Goal: Transaction & Acquisition: Purchase product/service

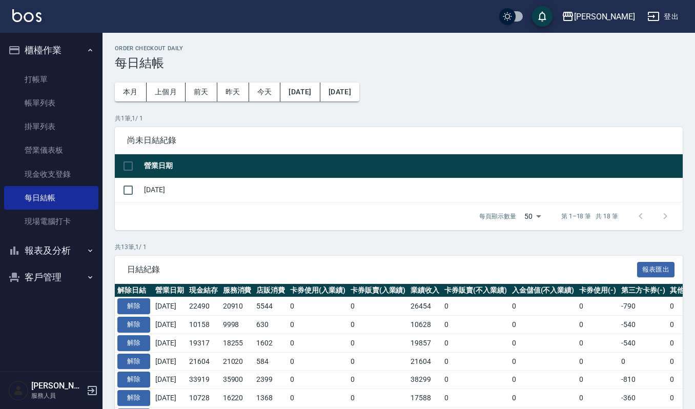
scroll to position [193, 0]
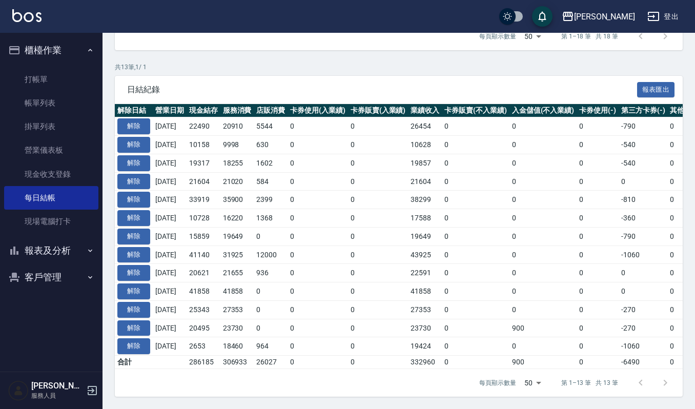
click at [29, 245] on button "報表及分析" at bounding box center [51, 250] width 94 height 27
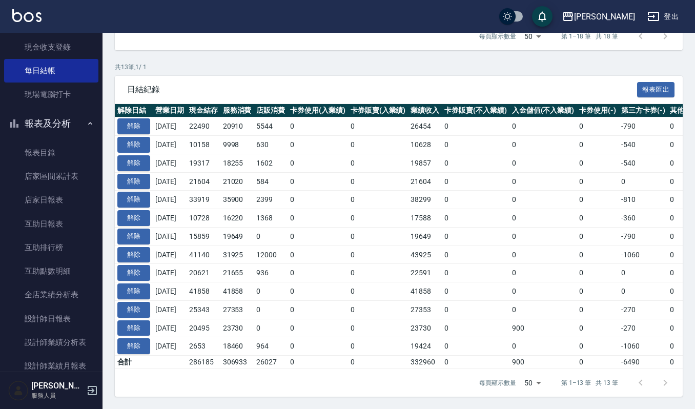
scroll to position [271, 0]
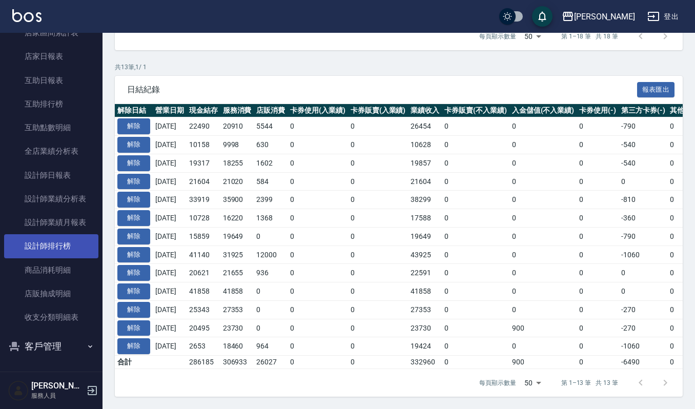
click at [60, 245] on link "設計師排行榜" at bounding box center [51, 246] width 94 height 24
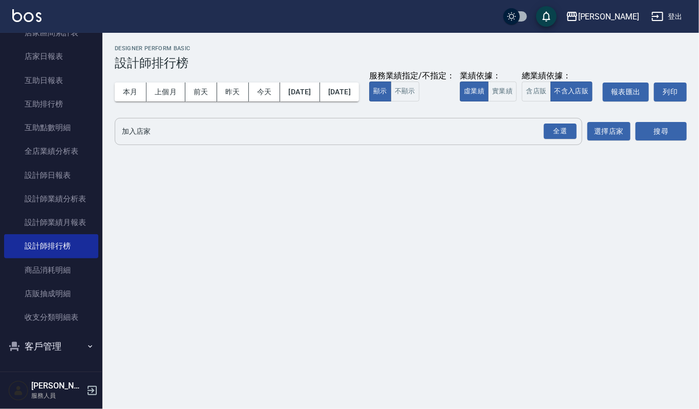
click at [137, 140] on input "加入店家" at bounding box center [340, 131] width 443 height 18
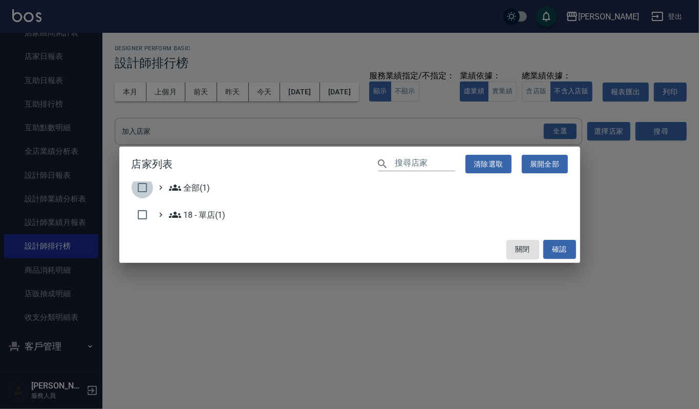
click at [141, 181] on input "checkbox" at bounding box center [143, 188] width 22 height 22
checkbox input "true"
click at [556, 246] on button "確認" at bounding box center [560, 249] width 33 height 19
checkbox input "false"
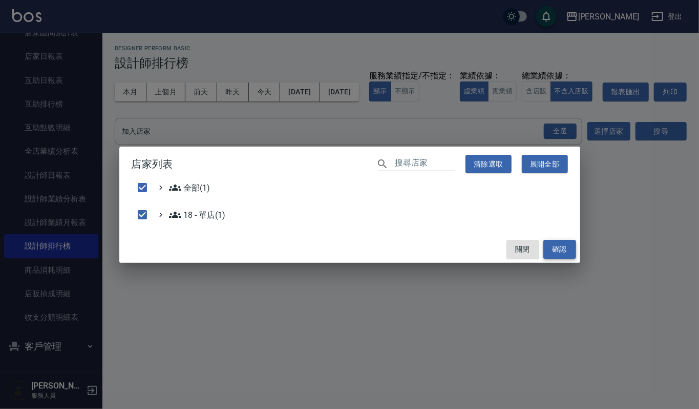
checkbox input "false"
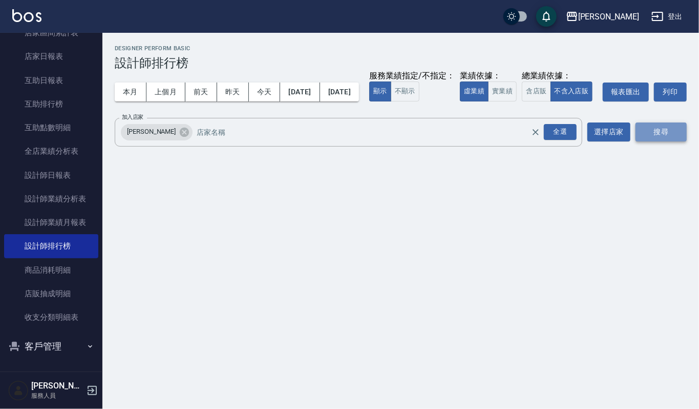
click at [661, 141] on button "搜尋" at bounding box center [661, 131] width 51 height 19
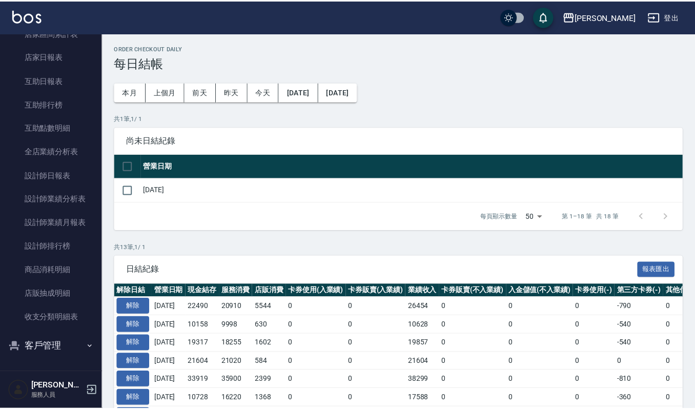
scroll to position [193, 0]
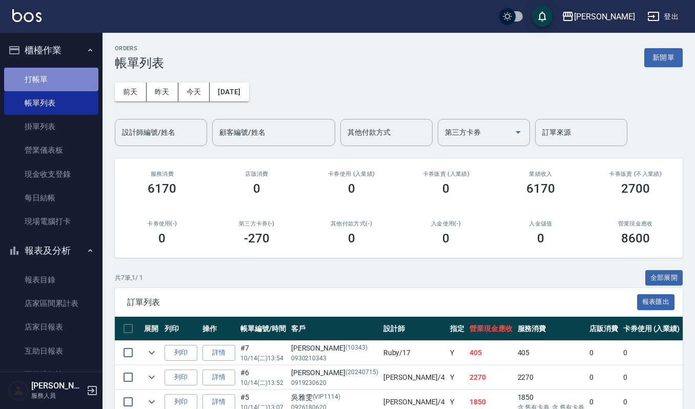
click at [51, 86] on link "打帳單" at bounding box center [51, 80] width 94 height 24
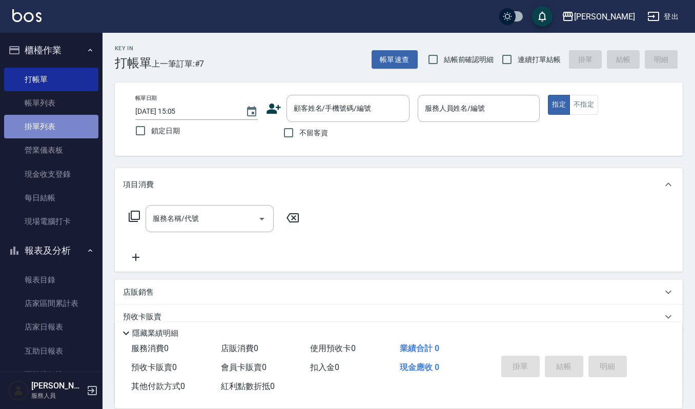
click at [72, 123] on link "掛單列表" at bounding box center [51, 127] width 94 height 24
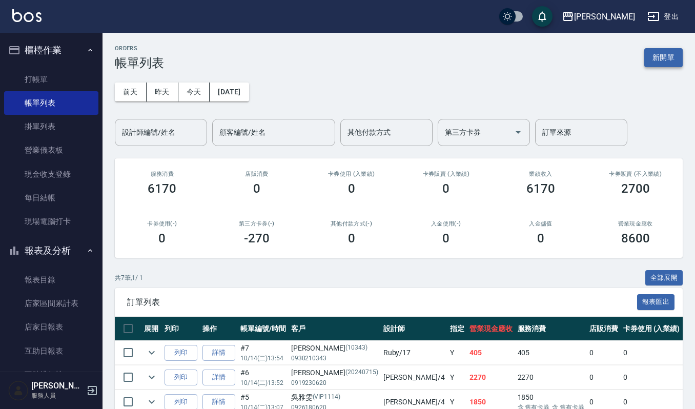
click at [649, 56] on button "新開單" at bounding box center [663, 57] width 38 height 19
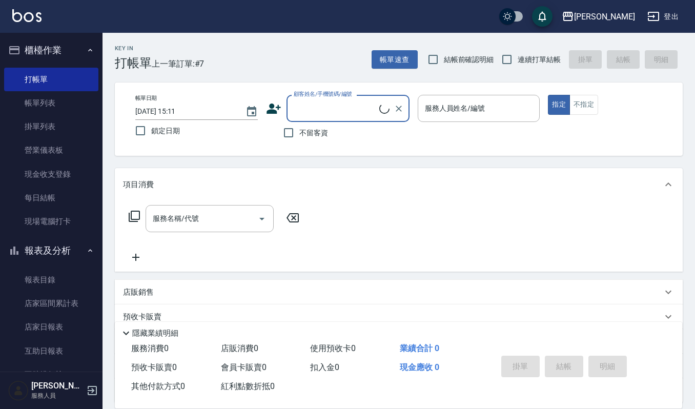
click at [333, 107] on input "顧客姓名/手機號碼/編號" at bounding box center [335, 108] width 88 height 18
click at [332, 108] on input "顧客姓名/手機號碼/編號" at bounding box center [335, 108] width 88 height 18
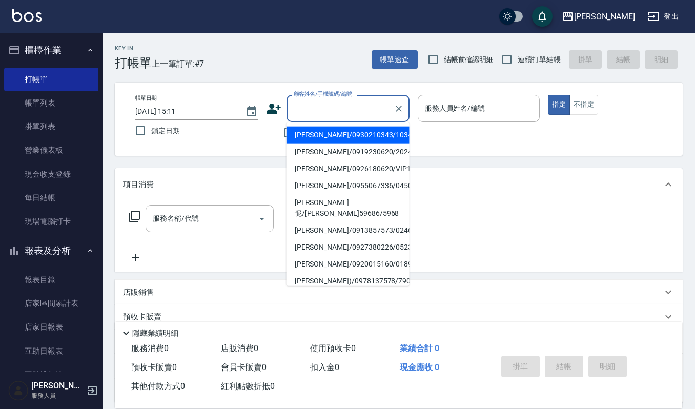
click at [349, 102] on input "顧客姓名/手機號碼/編號" at bounding box center [340, 108] width 98 height 18
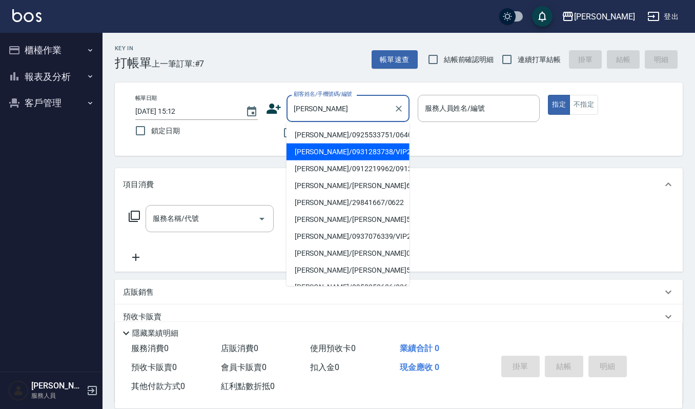
click at [337, 152] on li "[PERSON_NAME]/0931283738/VIP2905" at bounding box center [347, 151] width 123 height 17
type input "[PERSON_NAME]/0931283738/VIP2905"
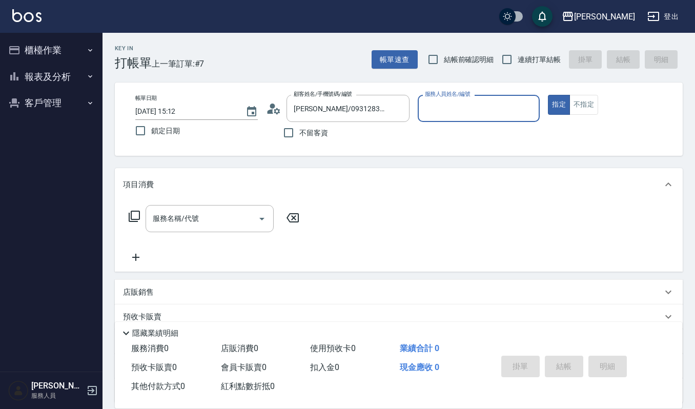
type input "[PERSON_NAME]-4"
click at [214, 220] on input "服務名稱/代號" at bounding box center [202, 219] width 104 height 18
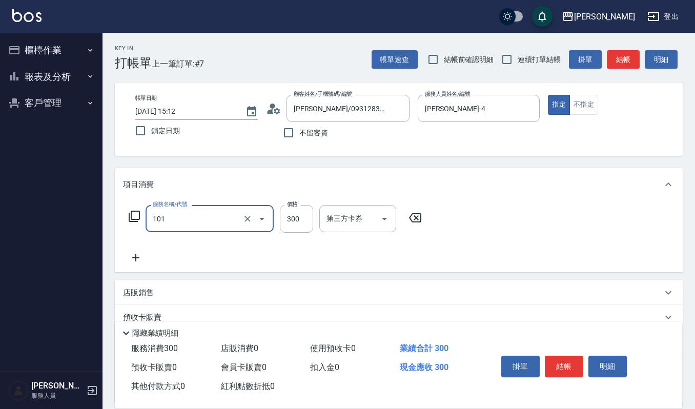
type input "一般洗髮(101)"
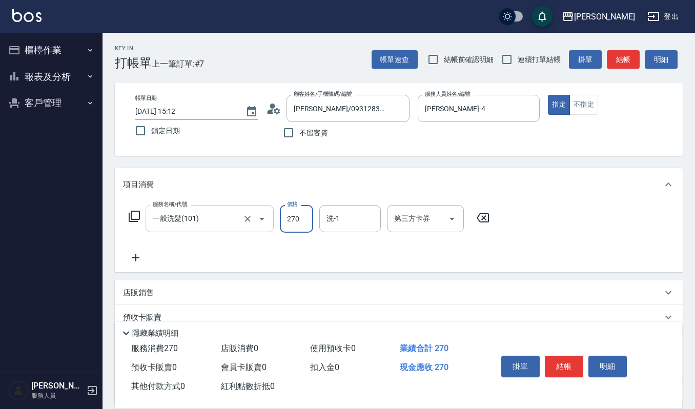
type input "270"
type input "宜芳-22"
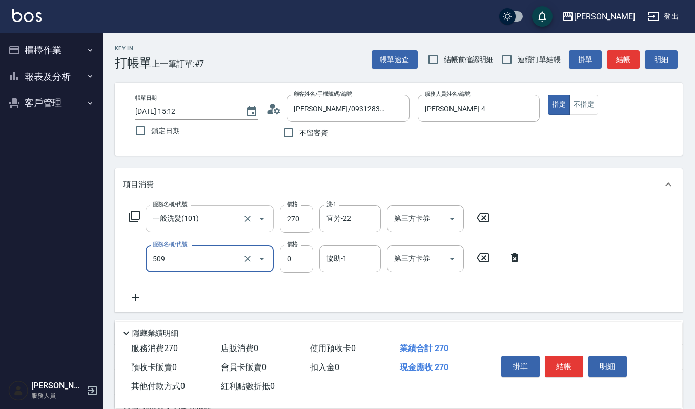
type input "頭皮頭髮大掃除券(509)"
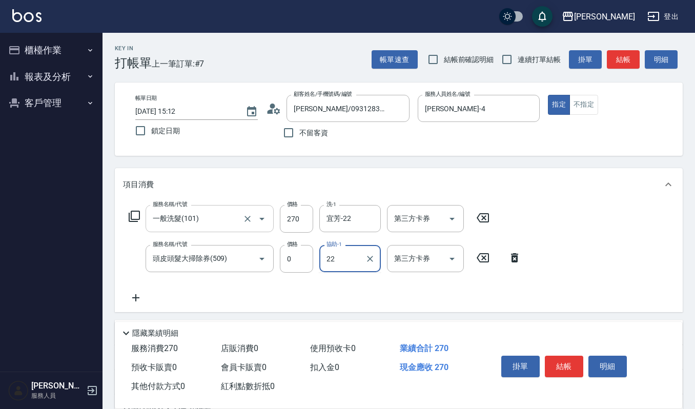
type input "宜芳-22"
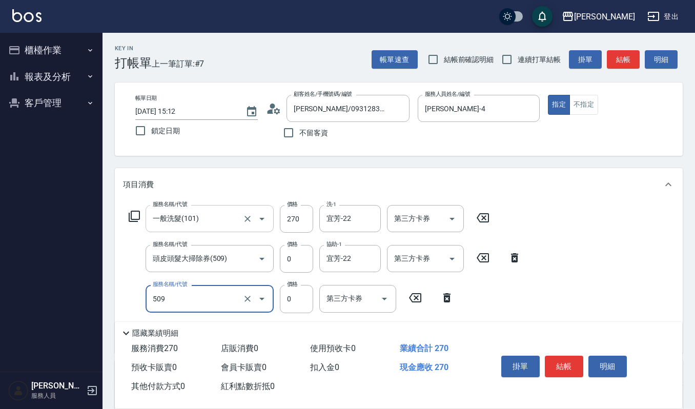
type input "頭皮頭髮大掃除券(509)"
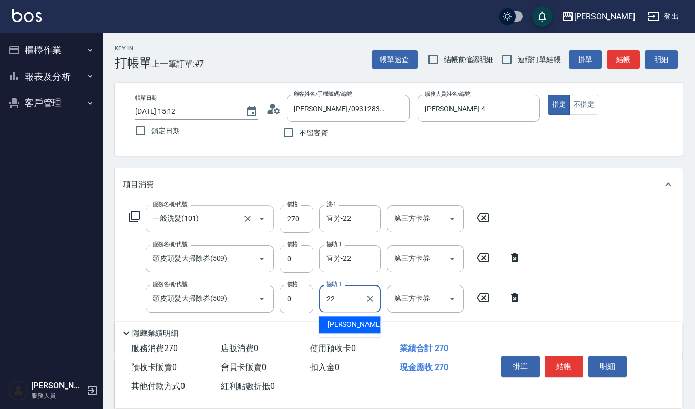
type input "宜芳-22"
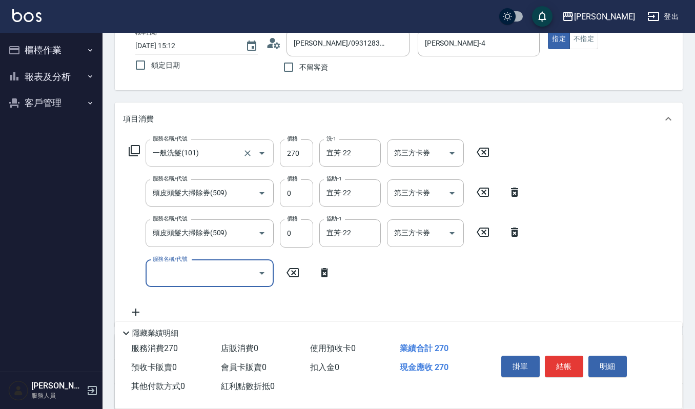
scroll to position [68, 0]
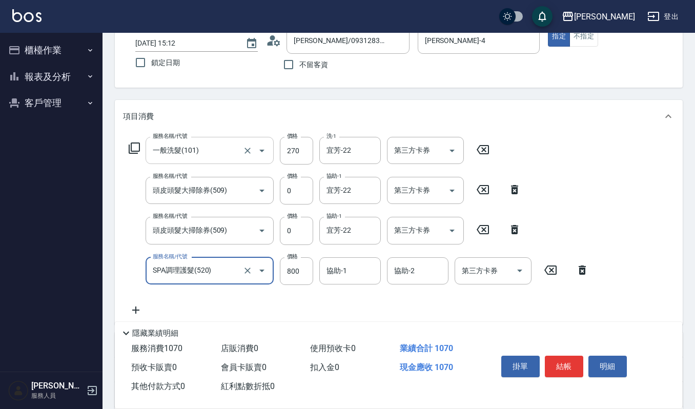
type input "SPA調理護髮(520)"
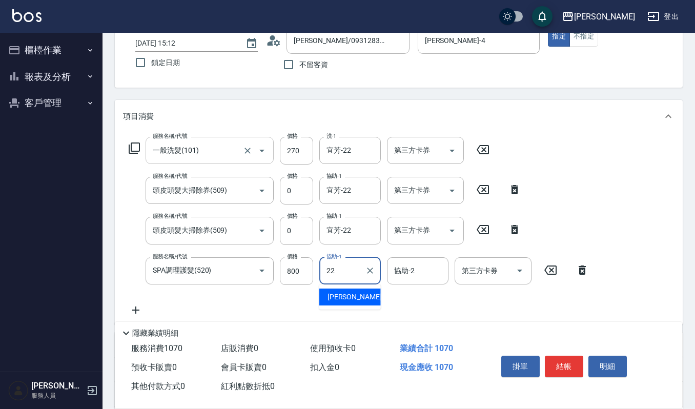
type input "宜芳-22"
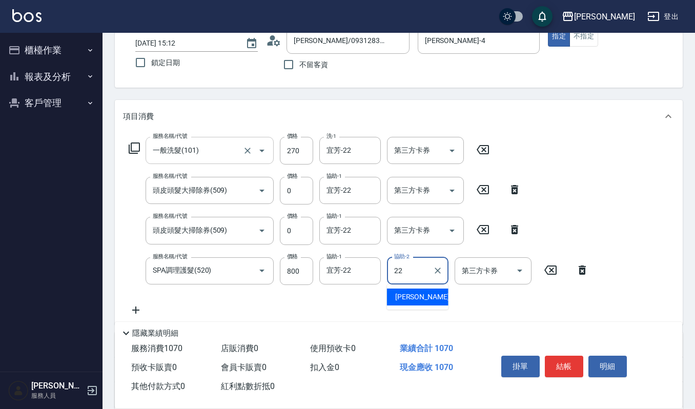
type input "宜芳-22"
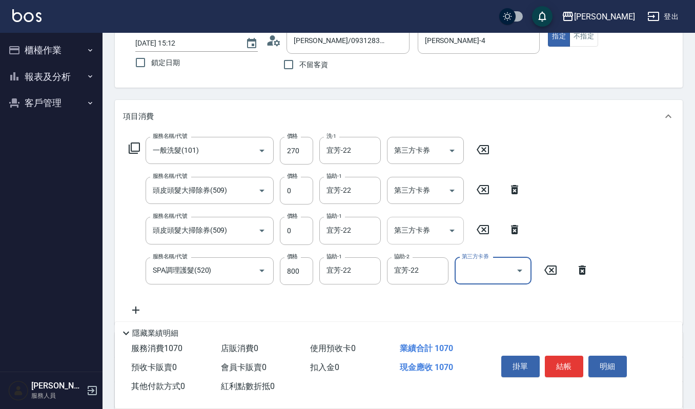
click at [400, 230] on input "第三方卡券" at bounding box center [417, 230] width 52 height 18
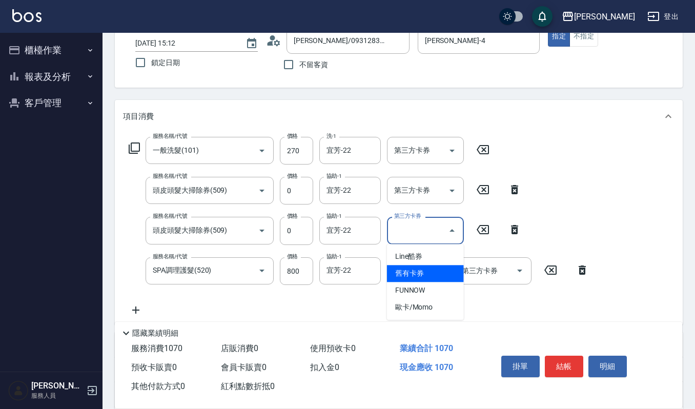
click at [414, 265] on span "舊有卡券" at bounding box center [425, 273] width 77 height 17
type input "舊有卡券"
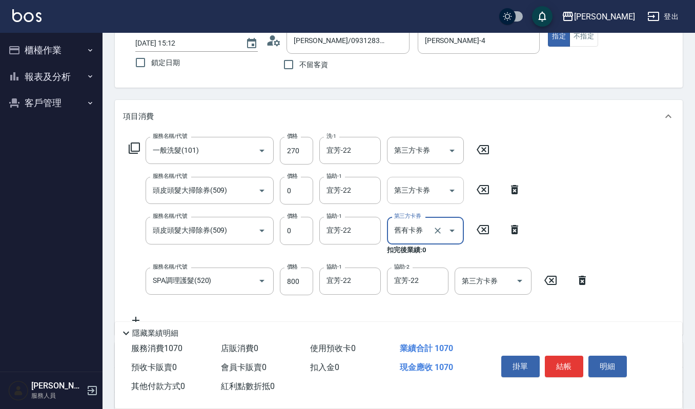
click at [422, 181] on div "第三方卡券 第三方卡券" at bounding box center [425, 190] width 77 height 27
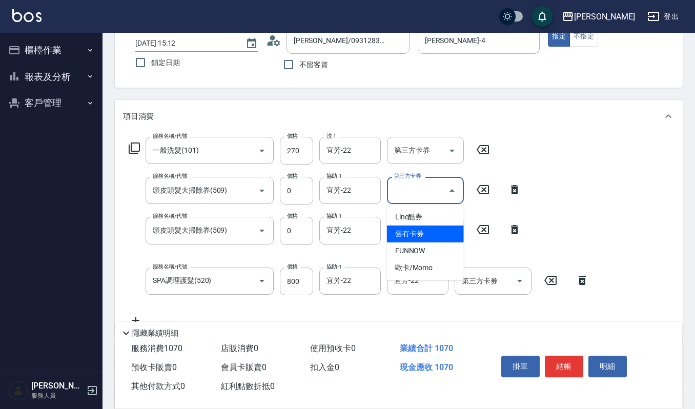
click at [423, 240] on span "舊有卡券" at bounding box center [425, 233] width 77 height 17
type input "舊有卡券"
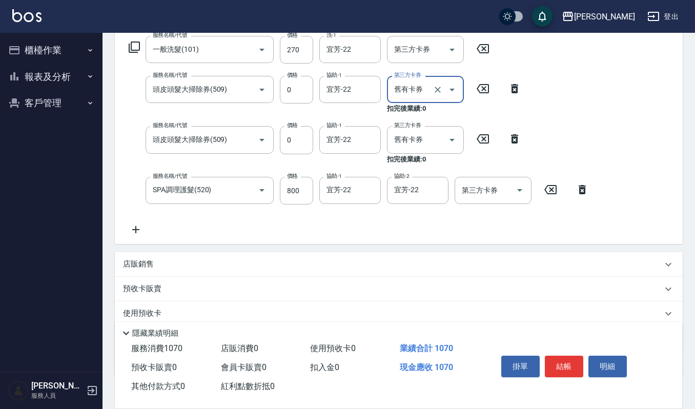
scroll to position [205, 0]
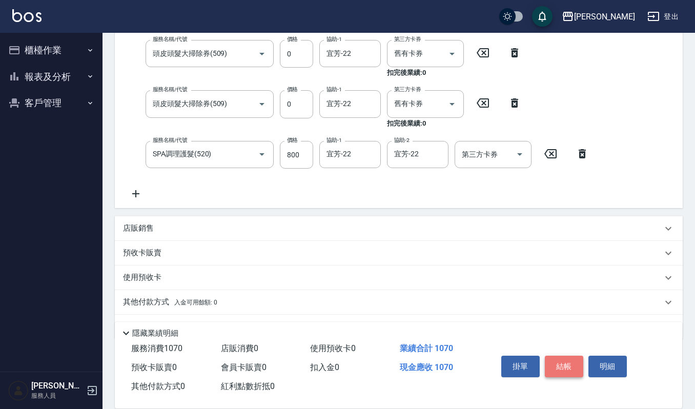
click at [562, 359] on button "結帳" at bounding box center [564, 367] width 38 height 22
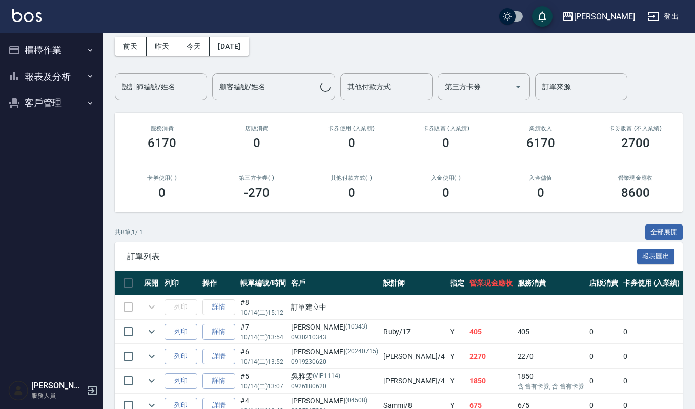
scroll to position [68, 0]
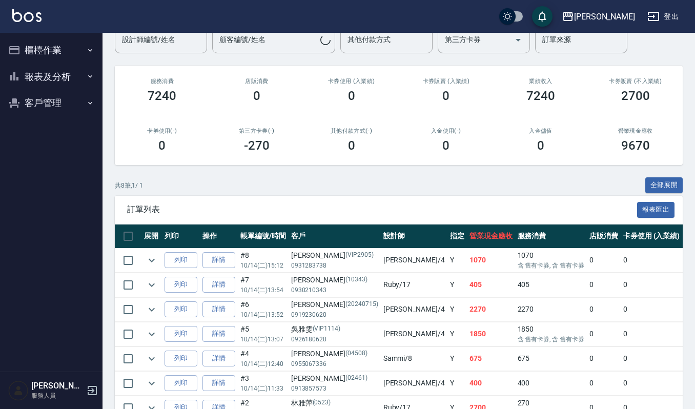
scroll to position [68, 0]
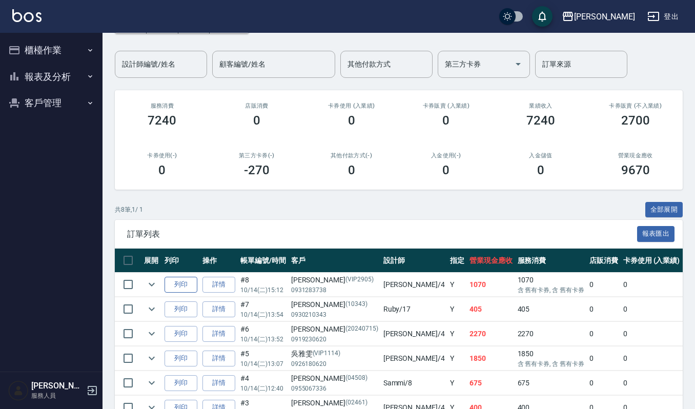
click at [175, 281] on button "列印" at bounding box center [180, 285] width 33 height 16
click at [181, 279] on button "列印" at bounding box center [180, 285] width 33 height 16
click at [41, 104] on button "客戶管理" at bounding box center [51, 103] width 94 height 27
click at [51, 128] on link "客戶列表" at bounding box center [51, 132] width 94 height 24
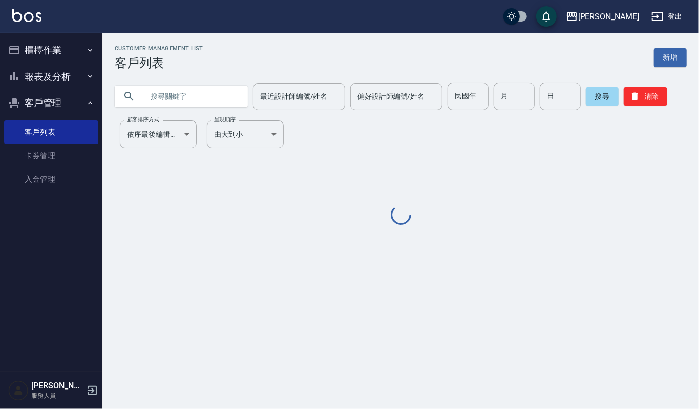
click at [184, 97] on input "text" at bounding box center [191, 96] width 96 height 28
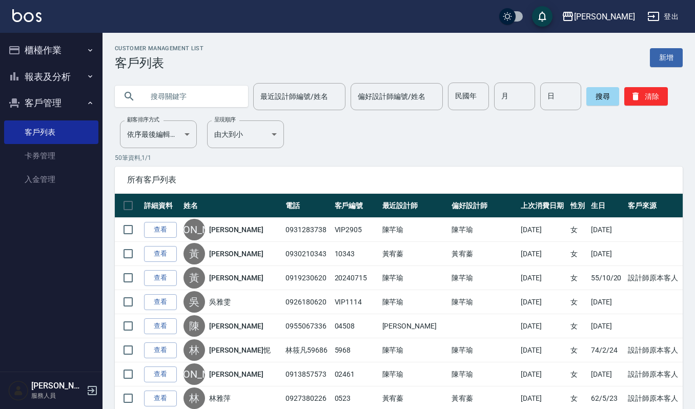
click at [62, 43] on button "櫃檯作業" at bounding box center [51, 50] width 94 height 27
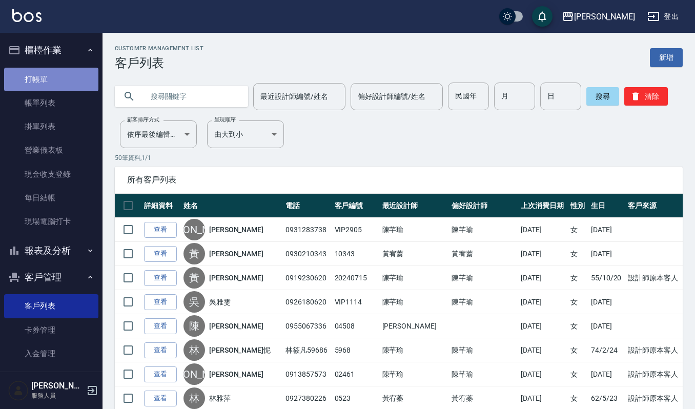
click at [53, 74] on link "打帳單" at bounding box center [51, 80] width 94 height 24
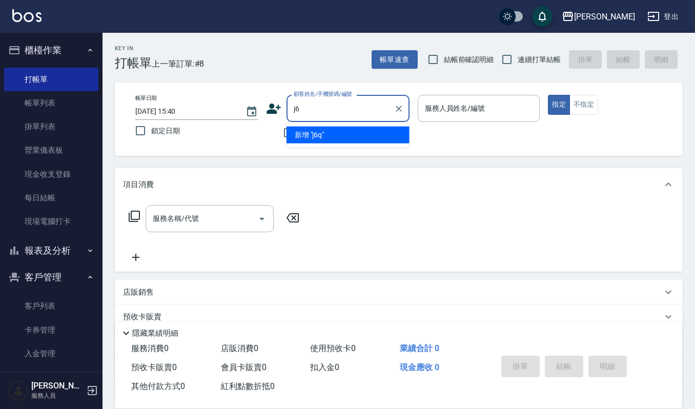
type input "j"
type input "無"
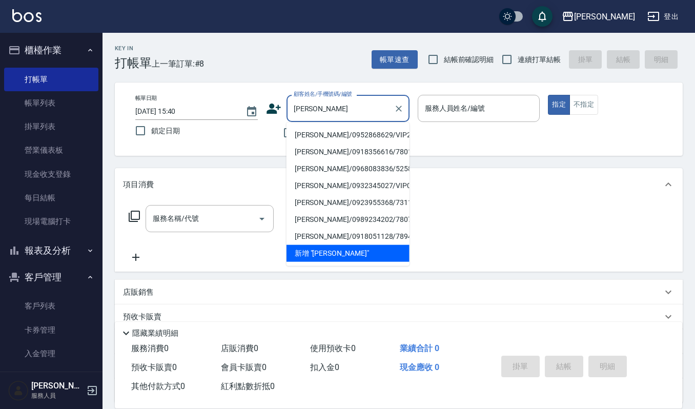
type input "吳品妍/0952868629/VIP2404"
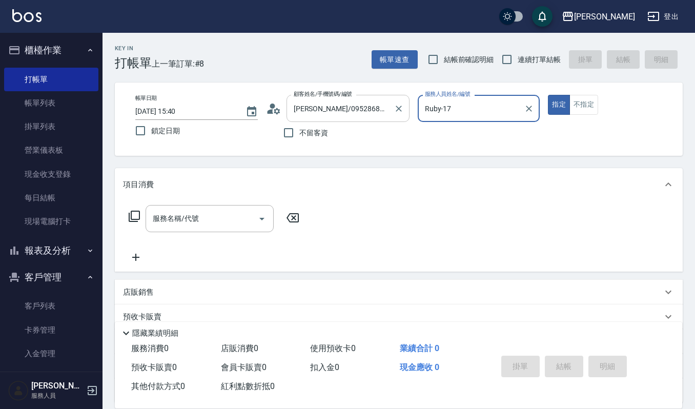
type input "Ruby-17"
click at [548, 95] on button "指定" at bounding box center [559, 105] width 22 height 20
type button "true"
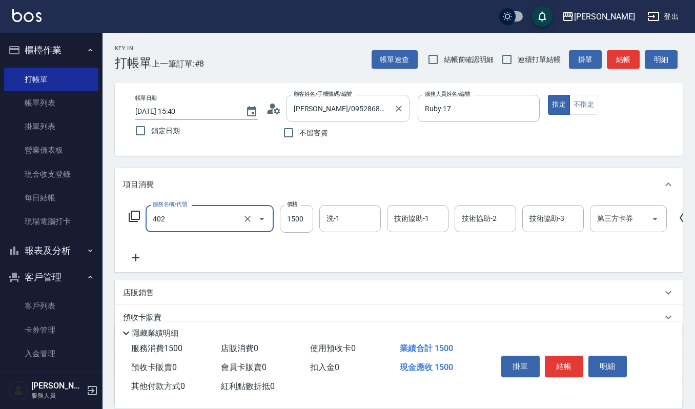
type input "打底染髮(402)"
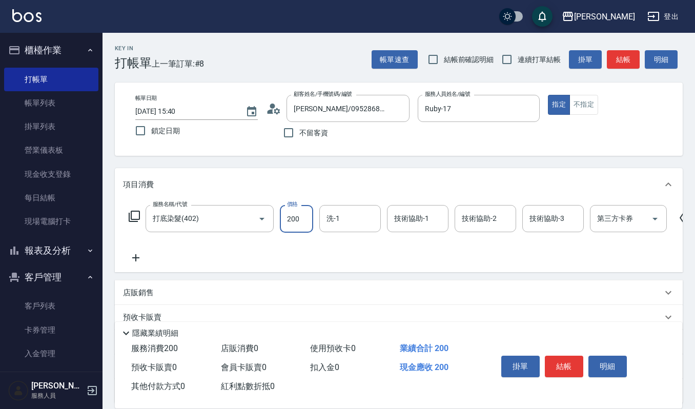
drag, startPoint x: 303, startPoint y: 213, endPoint x: 349, endPoint y: 232, distance: 49.9
click at [304, 213] on input "200" at bounding box center [296, 219] width 33 height 28
type input "1800"
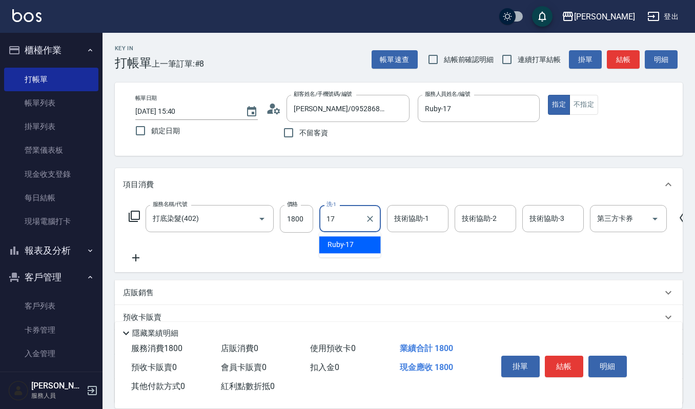
type input "Ruby-17"
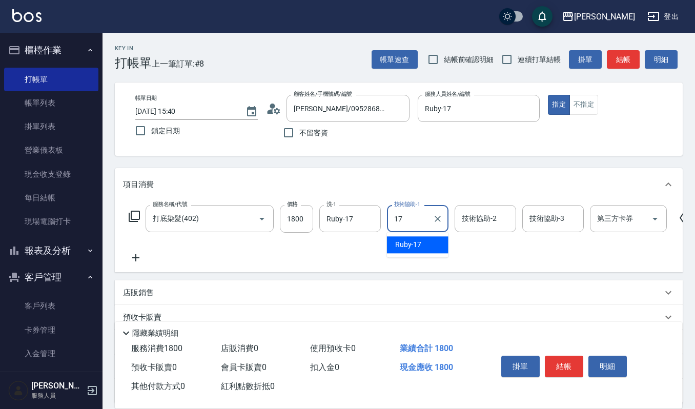
type input "Ruby-17"
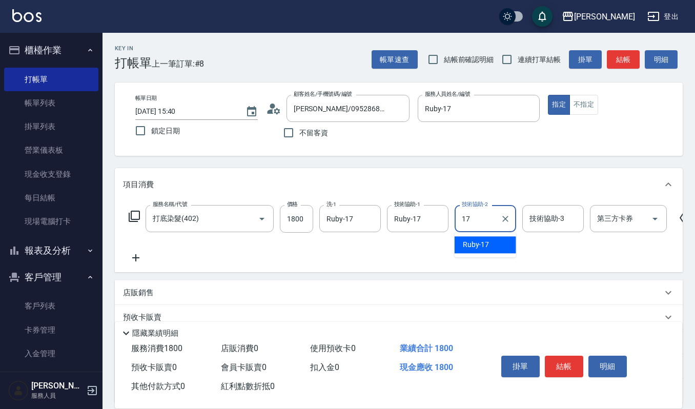
type input "Ruby-17"
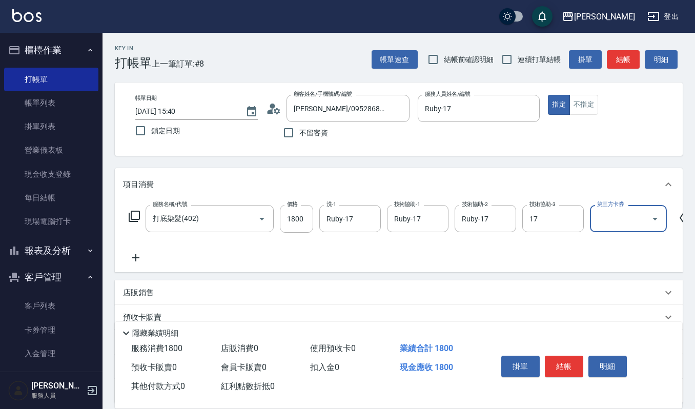
type input "Ruby-17"
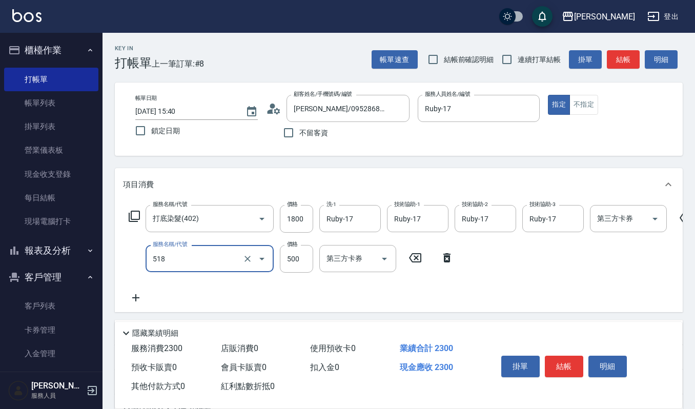
type input "(雲提)燙染前頭皮防護(518)"
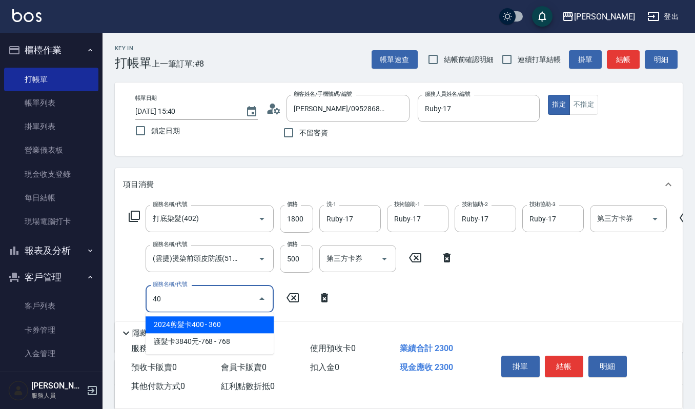
type input "2024剪髮卡400(312)"
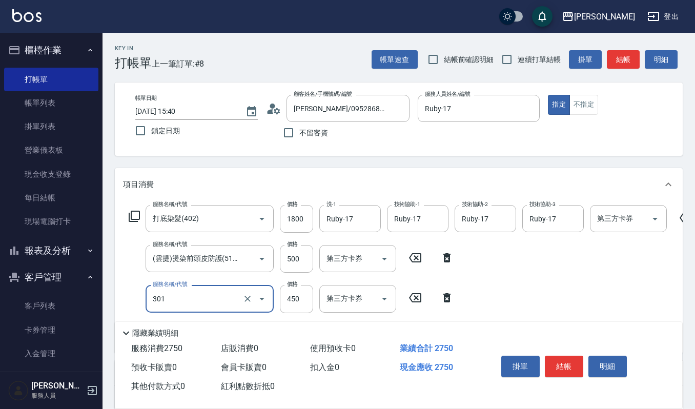
type input "創意剪髮(301)"
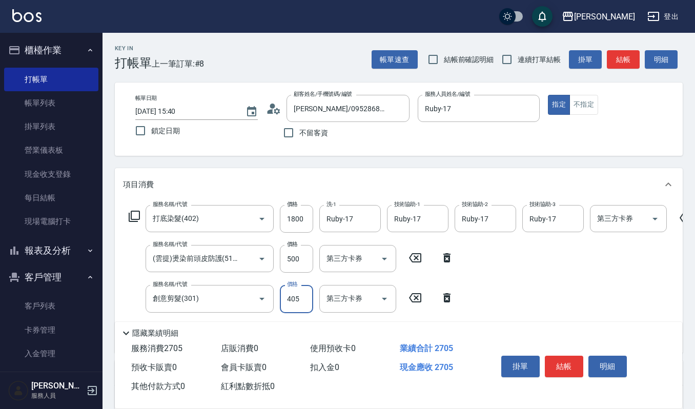
type input "405"
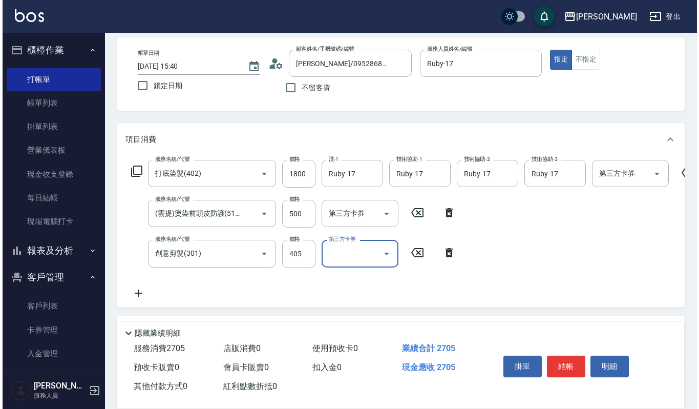
scroll to position [68, 0]
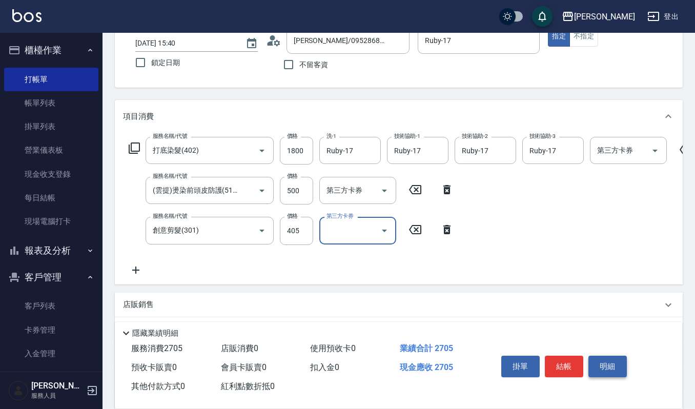
click at [609, 363] on button "明細" at bounding box center [607, 367] width 38 height 22
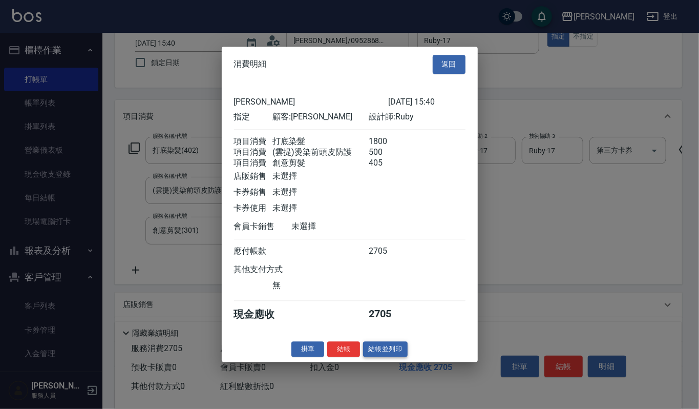
click at [384, 350] on button "結帳並列印" at bounding box center [385, 349] width 45 height 16
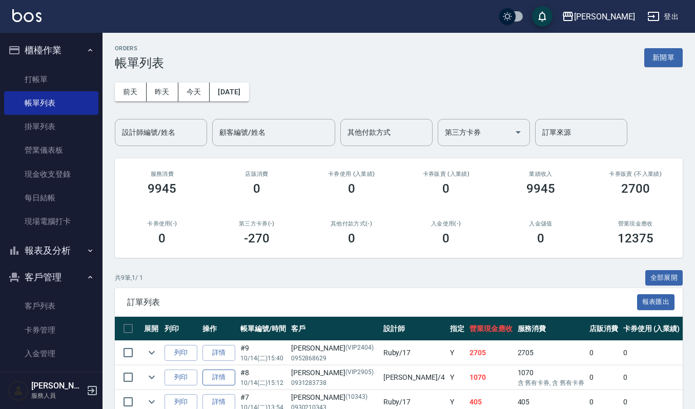
click at [222, 377] on link "詳情" at bounding box center [218, 377] width 33 height 16
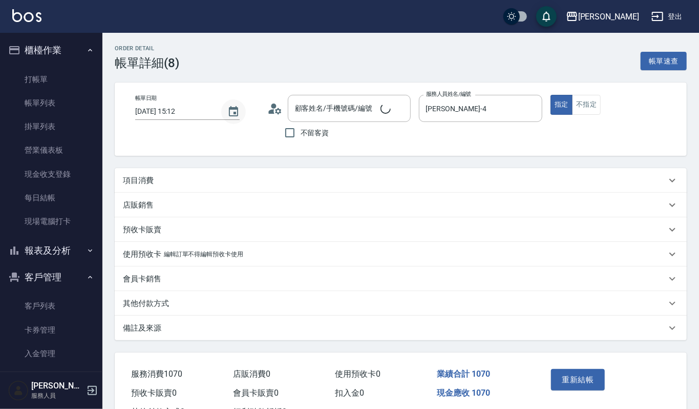
type input "2025/10/14 15:12"
type input "[PERSON_NAME]-4"
type input "洪美鶯/0931283738/VIP2905"
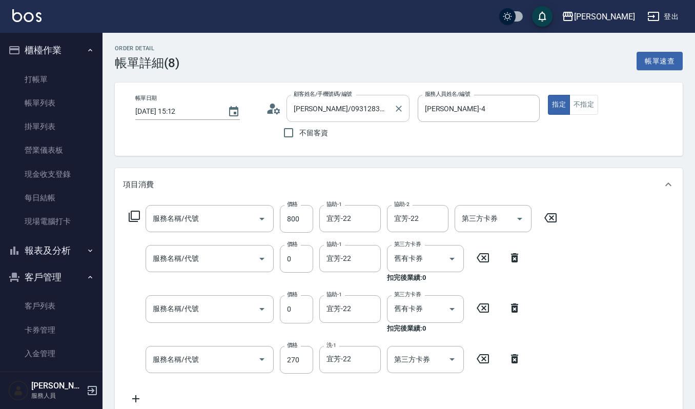
type input "SPA調理護髮(520)"
type input "頭皮頭髮大掃除券(509)"
type input "一般洗髮(101)"
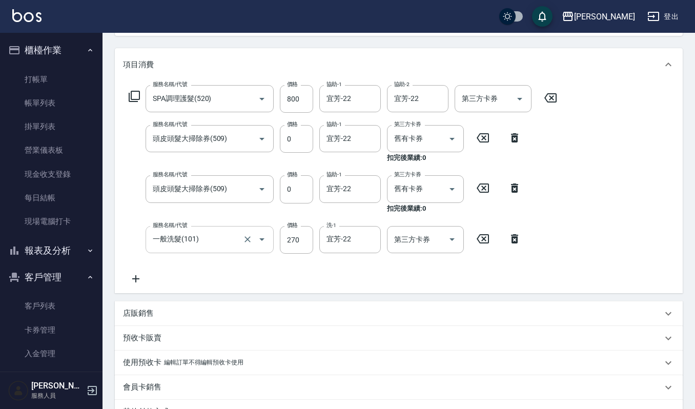
scroll to position [136, 0]
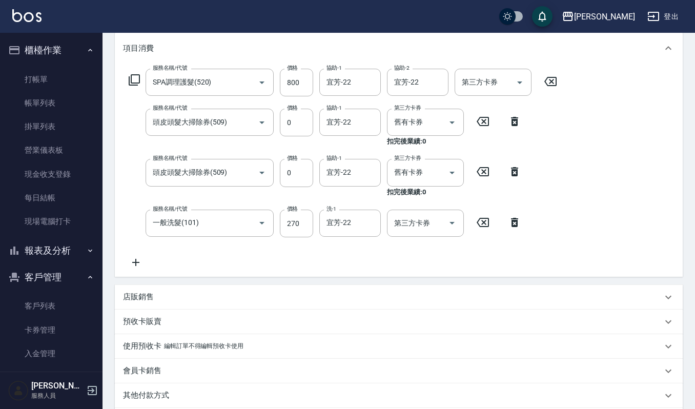
click at [133, 263] on icon at bounding box center [136, 262] width 26 height 12
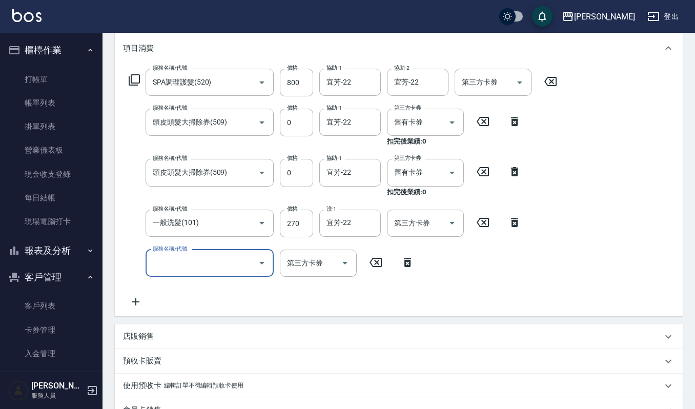
click at [164, 260] on input "服務名稱/代號" at bounding box center [202, 263] width 104 height 18
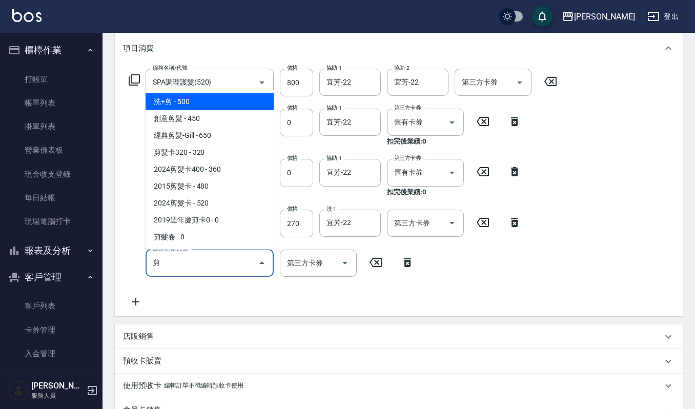
click at [213, 136] on span "經典剪髮-Gill - 650" at bounding box center [210, 135] width 128 height 17
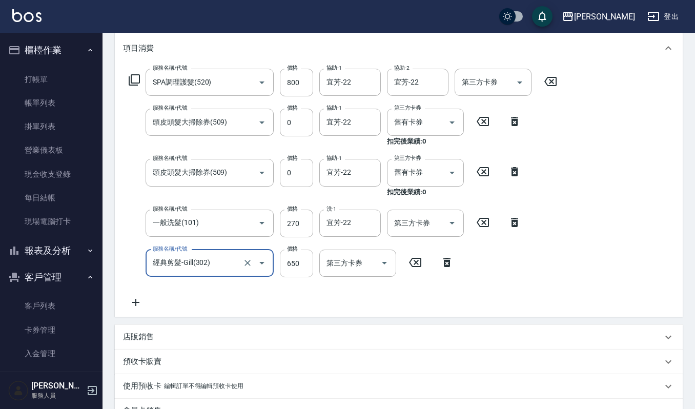
type input "經典剪髮-Gill(302)"
click at [296, 262] on input "650" at bounding box center [296, 264] width 33 height 28
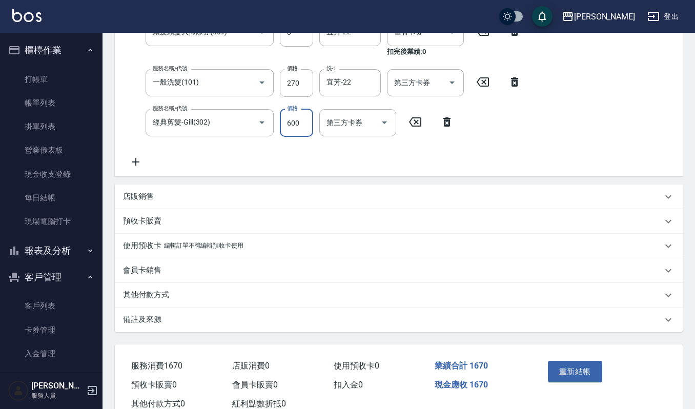
scroll to position [308, 0]
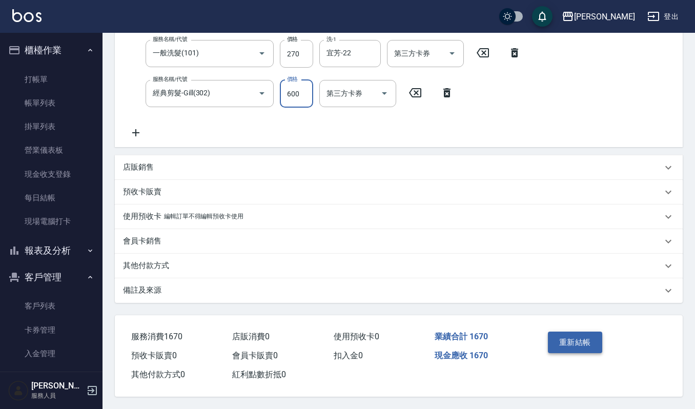
type input "600"
click at [582, 343] on button "重新結帳" at bounding box center [575, 343] width 54 height 22
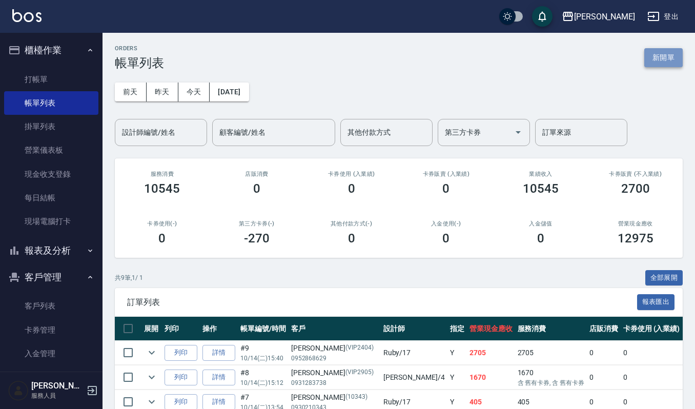
click at [655, 58] on button "新開單" at bounding box center [663, 57] width 38 height 19
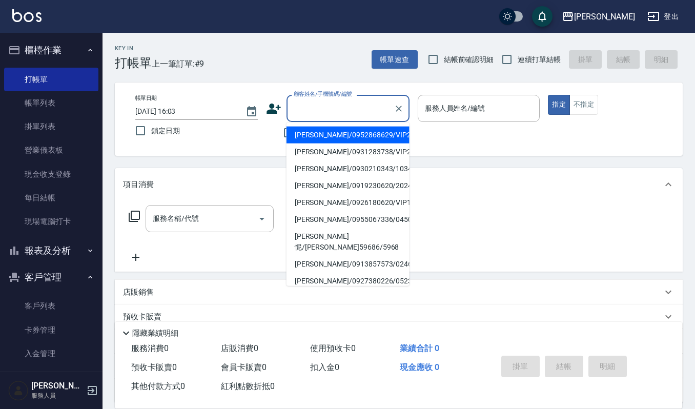
drag, startPoint x: 340, startPoint y: 104, endPoint x: 352, endPoint y: 118, distance: 18.2
click at [339, 105] on input "顧客姓名/手機號碼/編號" at bounding box center [340, 108] width 98 height 18
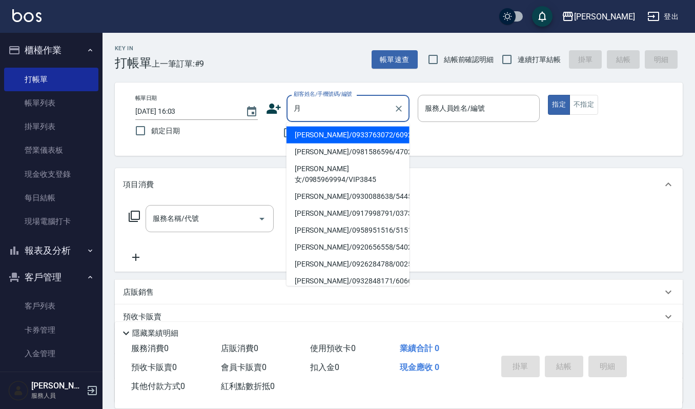
click at [331, 169] on li "黃月女/0985969994/VIP3845" at bounding box center [347, 174] width 123 height 28
type input "黃月女/0985969994/VIP3845"
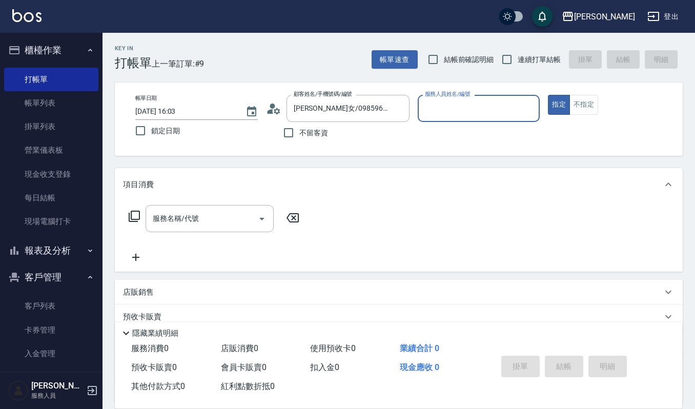
type input "吉兒-4"
click at [213, 216] on input "服務名稱/代號" at bounding box center [202, 219] width 104 height 18
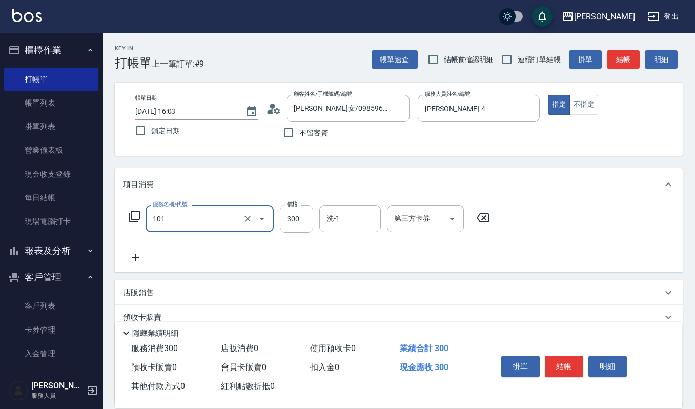
type input "一般洗髮(101)"
type input "270"
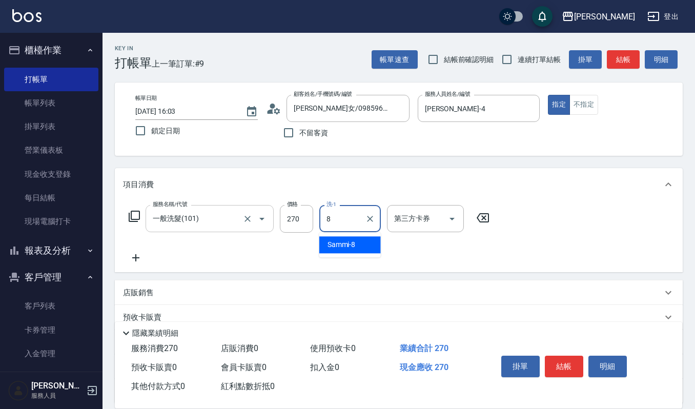
type input "Sammi-8"
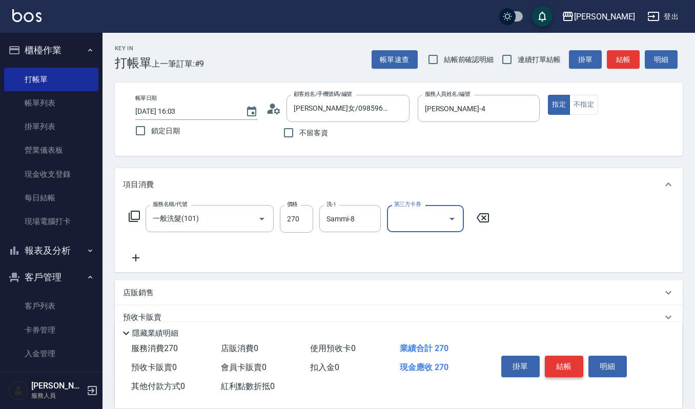
click at [566, 359] on button "結帳" at bounding box center [564, 367] width 38 height 22
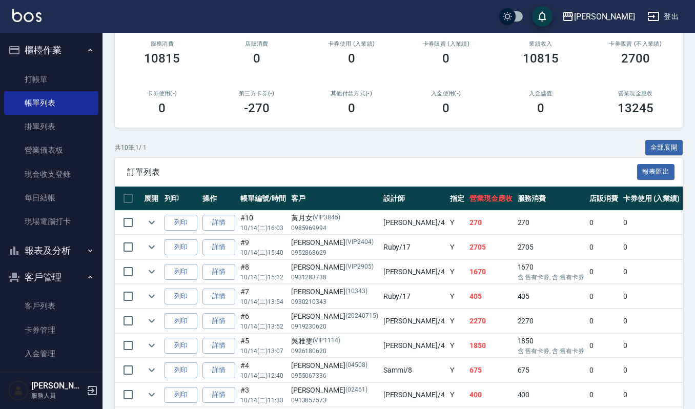
scroll to position [136, 0]
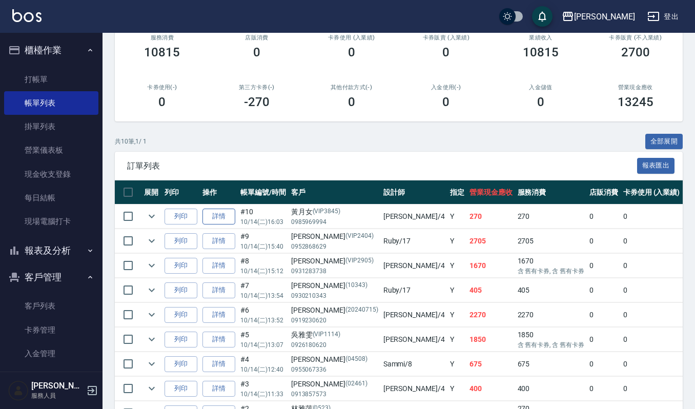
click at [228, 216] on link "詳情" at bounding box center [218, 217] width 33 height 16
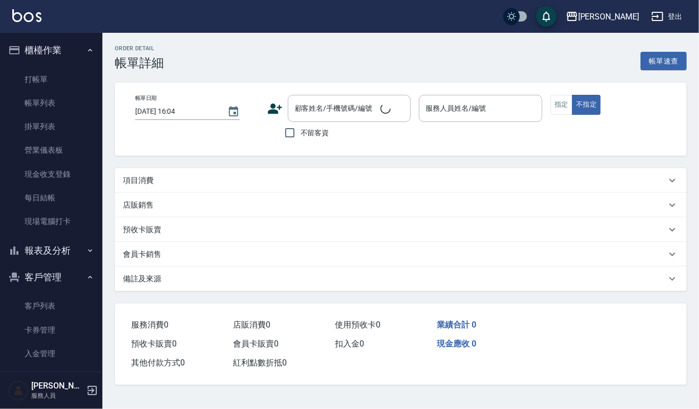
type input "2025/10/14 16:03"
type input "吉兒-4"
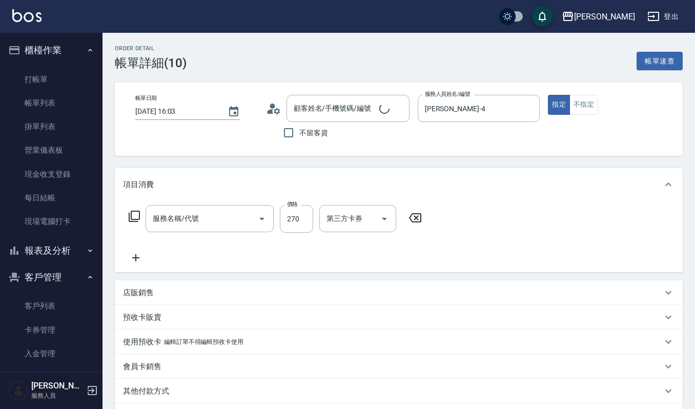
type input "黃月女/0985969994/VIP3845"
type input "一般洗髮(101)"
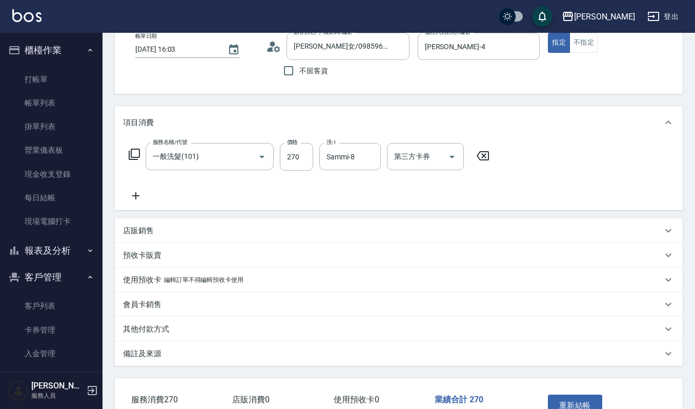
scroll to position [68, 0]
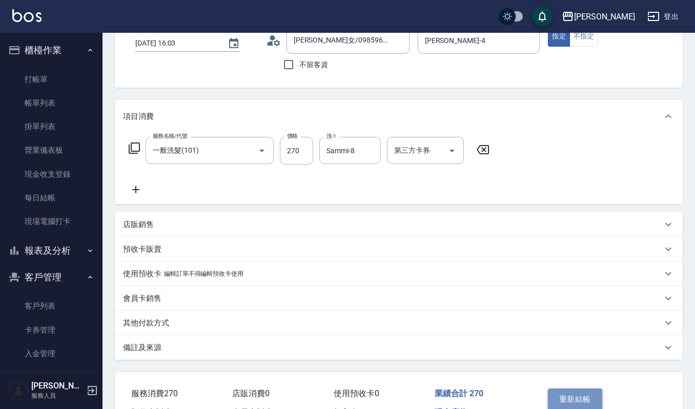
click at [597, 396] on button "重新結帳" at bounding box center [575, 399] width 54 height 22
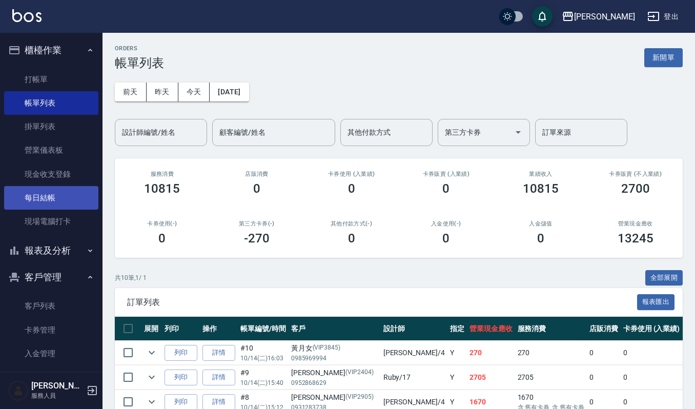
click at [78, 188] on link "每日結帳" at bounding box center [51, 198] width 94 height 24
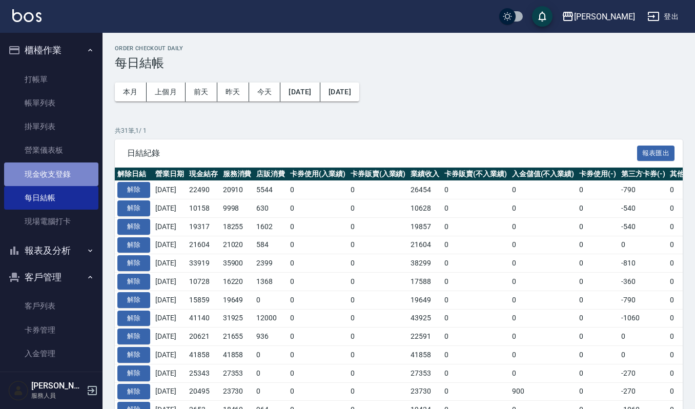
click at [72, 172] on link "現金收支登錄" at bounding box center [51, 174] width 94 height 24
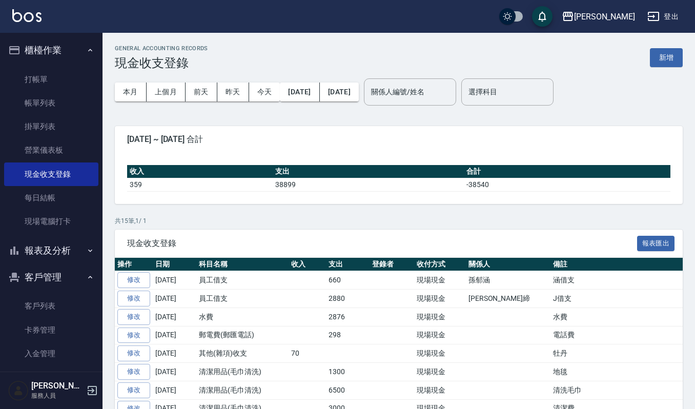
click at [669, 63] on button "新增" at bounding box center [666, 57] width 33 height 19
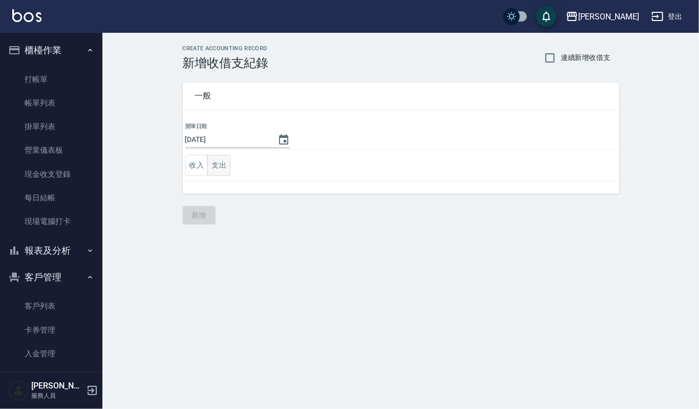
click at [226, 165] on button "支出" at bounding box center [219, 165] width 23 height 21
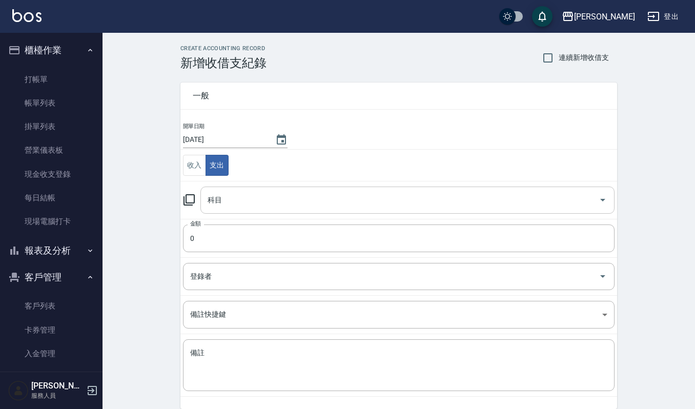
drag, startPoint x: 240, startPoint y: 189, endPoint x: 243, endPoint y: 195, distance: 6.2
click at [240, 190] on div "科目" at bounding box center [407, 200] width 414 height 27
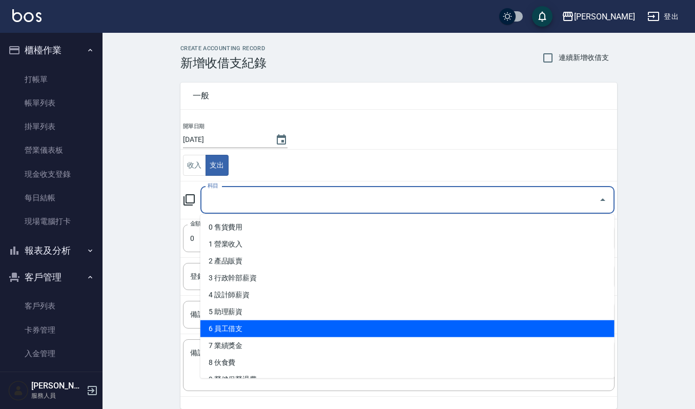
click at [261, 322] on li "6 員工借支" at bounding box center [407, 328] width 414 height 17
type input "6 員工借支"
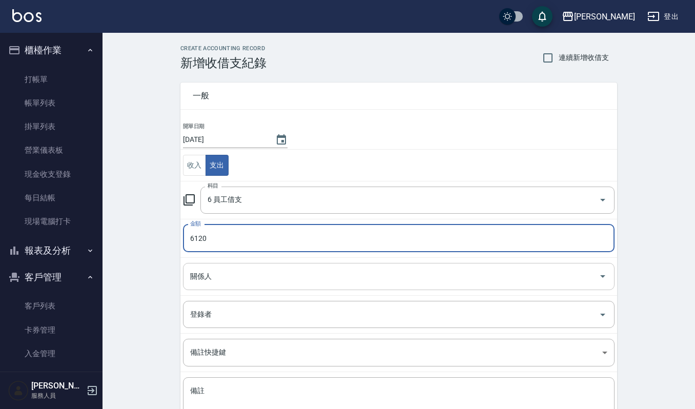
type input "6120"
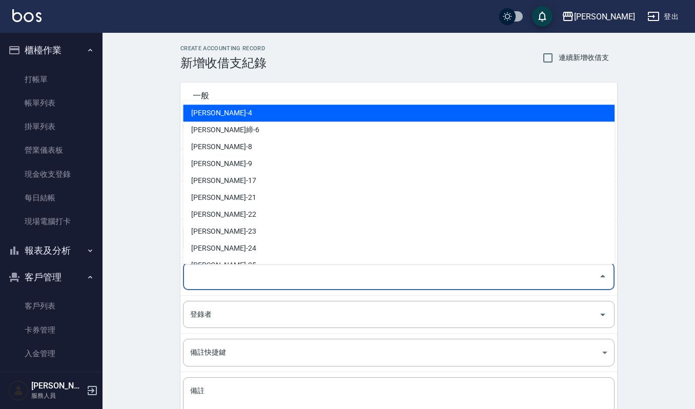
click at [285, 278] on input "關係人" at bounding box center [391, 276] width 407 height 18
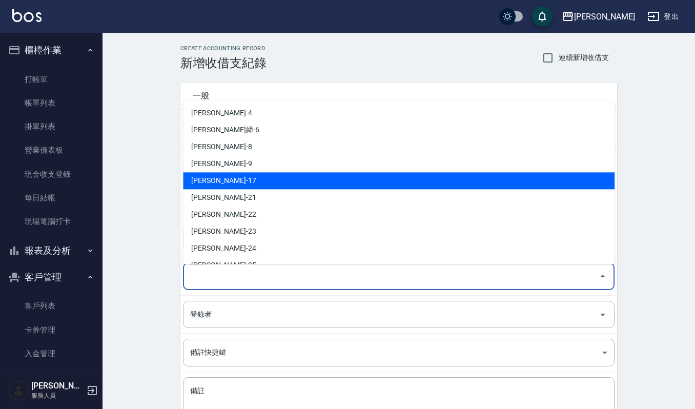
click at [257, 176] on li "黃宥蓁-17" at bounding box center [398, 180] width 431 height 17
type input "黃宥蓁-17"
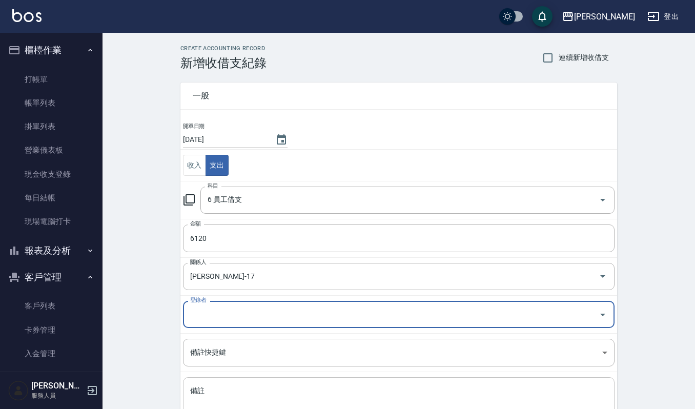
click at [290, 396] on textarea "備註" at bounding box center [398, 403] width 417 height 35
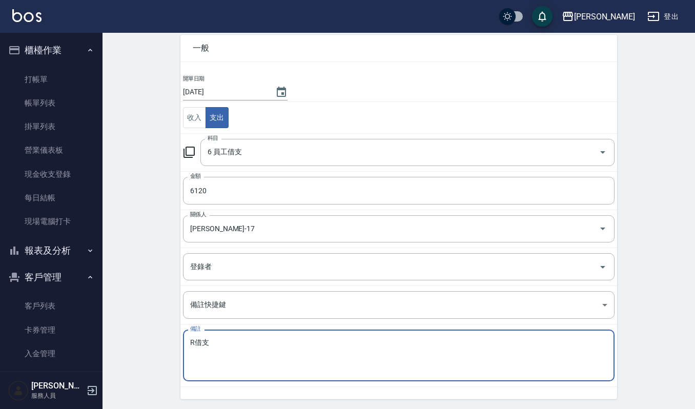
scroll to position [82, 0]
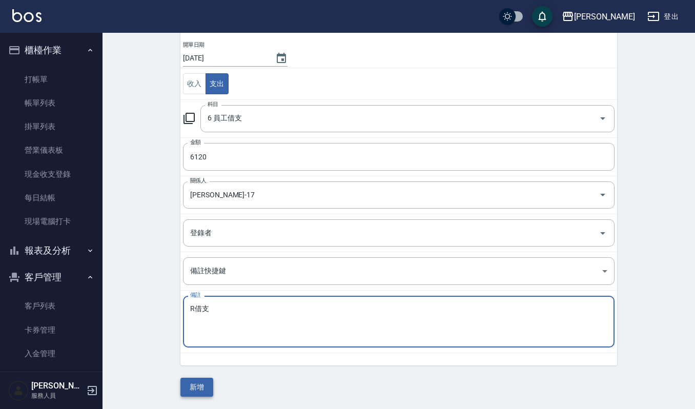
type textarea "R借支"
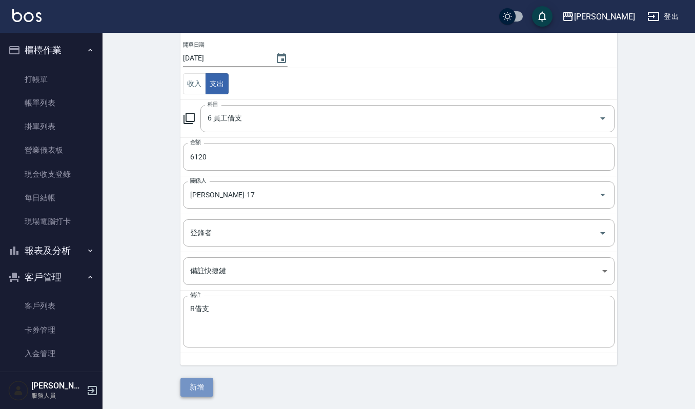
click at [197, 381] on button "新增" at bounding box center [196, 387] width 33 height 19
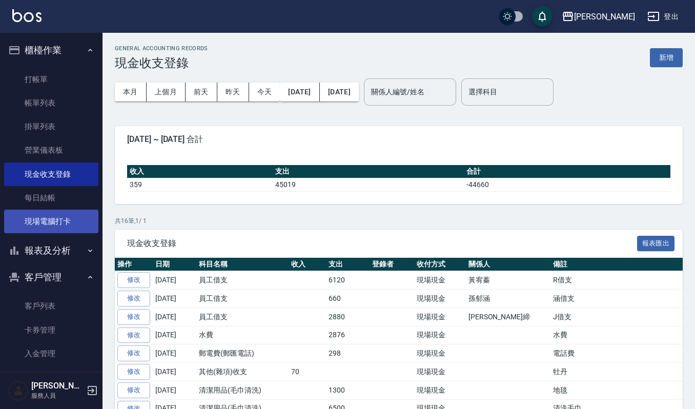
click at [58, 216] on link "現場電腦打卡" at bounding box center [51, 222] width 94 height 24
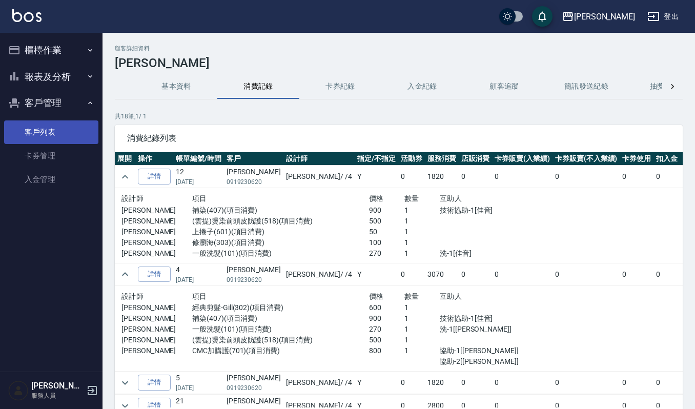
drag, startPoint x: 0, startPoint y: 0, endPoint x: 61, endPoint y: 140, distance: 153.3
click at [61, 140] on link "客戶列表" at bounding box center [51, 132] width 94 height 24
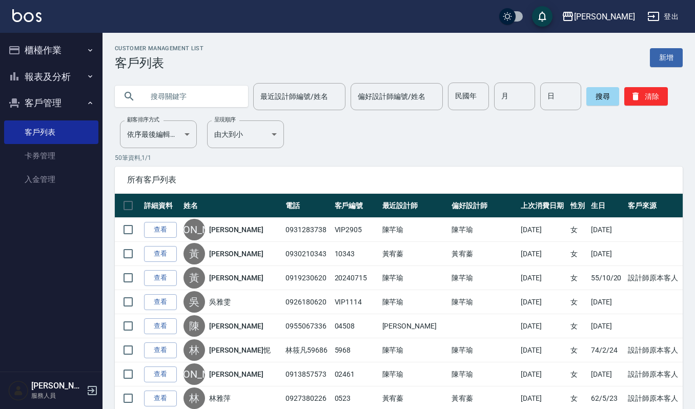
click at [4, 120] on link "客戶列表" at bounding box center [51, 132] width 94 height 24
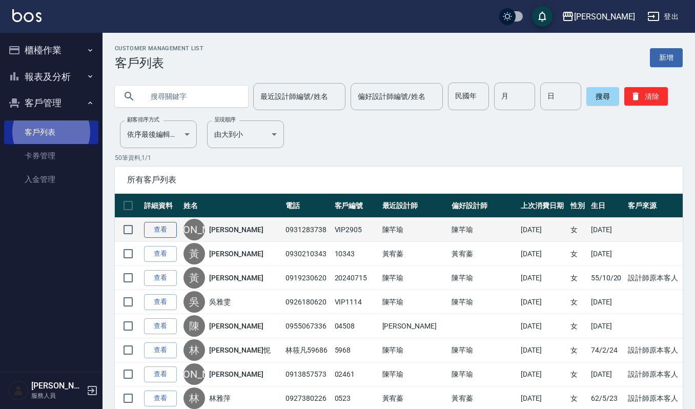
click at [160, 234] on link "查看" at bounding box center [160, 230] width 33 height 16
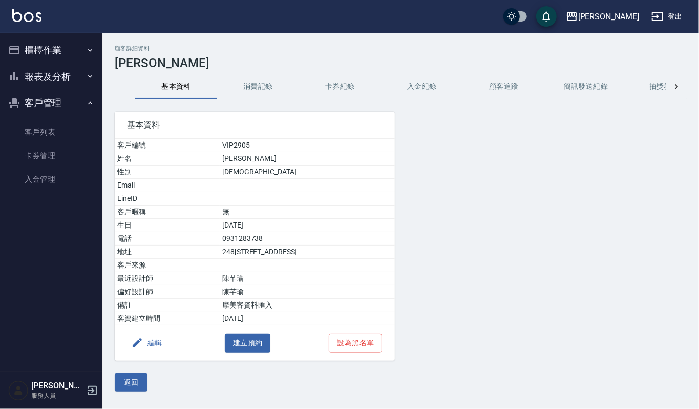
click at [271, 79] on button "消費記錄" at bounding box center [258, 86] width 82 height 25
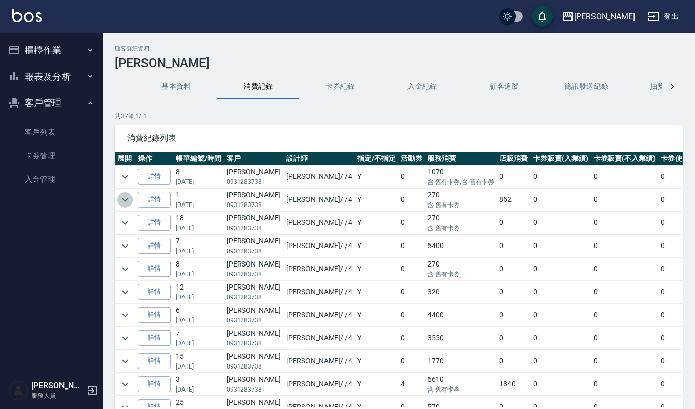
click at [123, 199] on icon "expand row" at bounding box center [125, 200] width 12 height 12
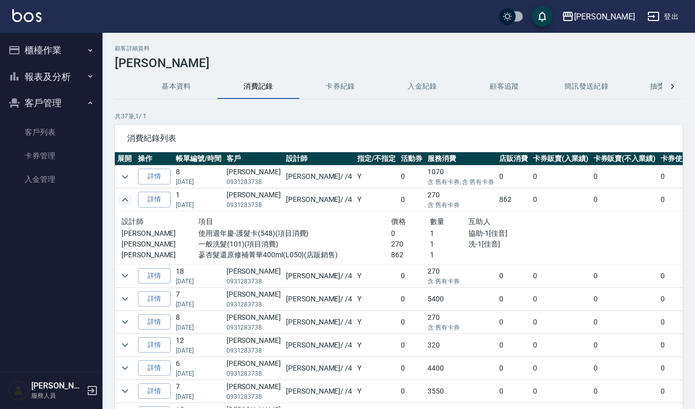
click at [123, 199] on icon "expand row" at bounding box center [125, 200] width 12 height 12
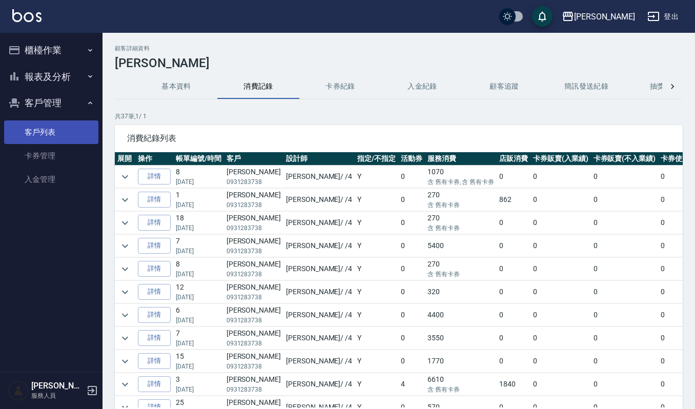
click at [25, 127] on link "客戶列表" at bounding box center [51, 132] width 94 height 24
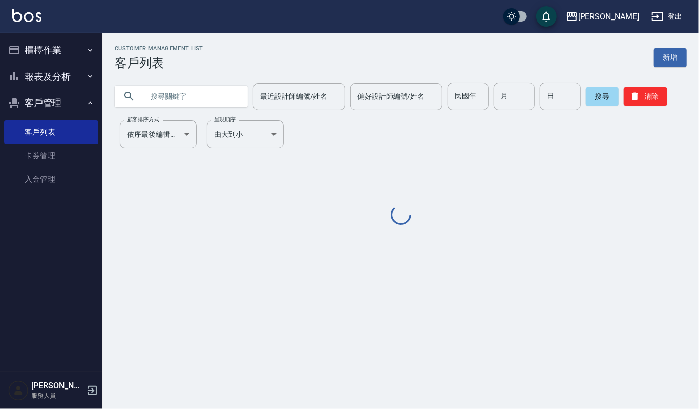
click at [168, 105] on input "text" at bounding box center [191, 96] width 96 height 28
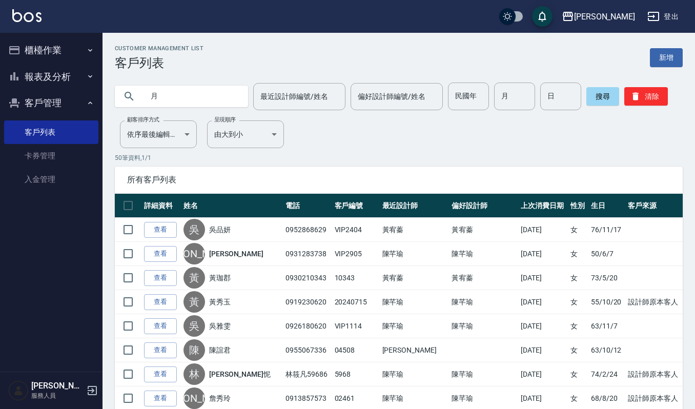
type input "月"
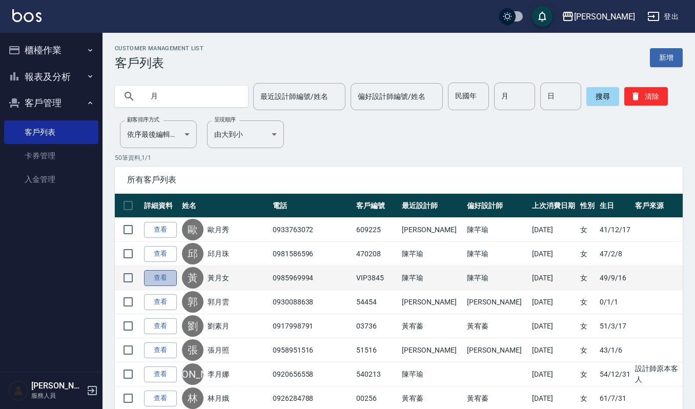
click at [168, 277] on link "查看" at bounding box center [160, 278] width 33 height 16
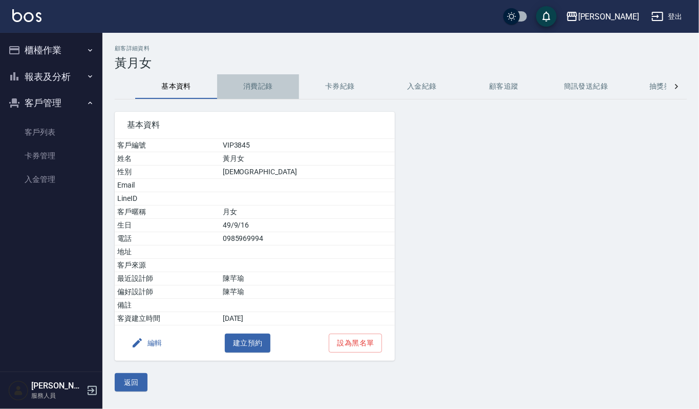
click at [261, 91] on button "消費記錄" at bounding box center [258, 86] width 82 height 25
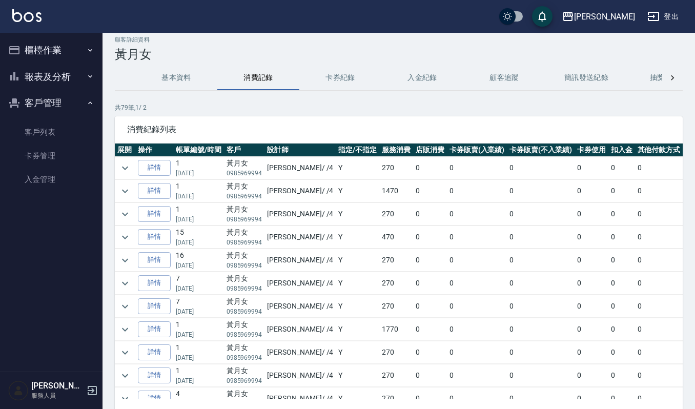
scroll to position [70, 0]
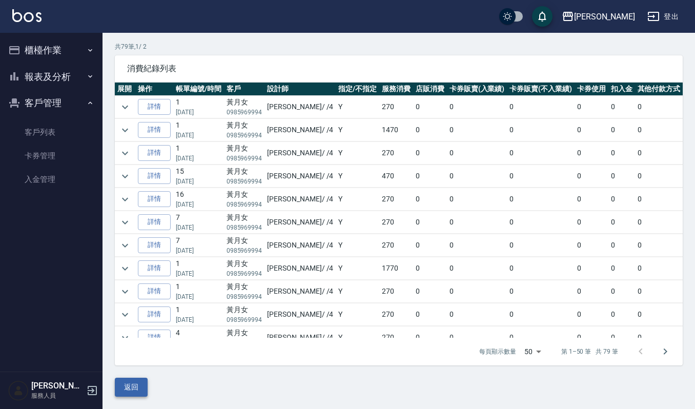
click at [126, 390] on button "返回" at bounding box center [131, 387] width 33 height 19
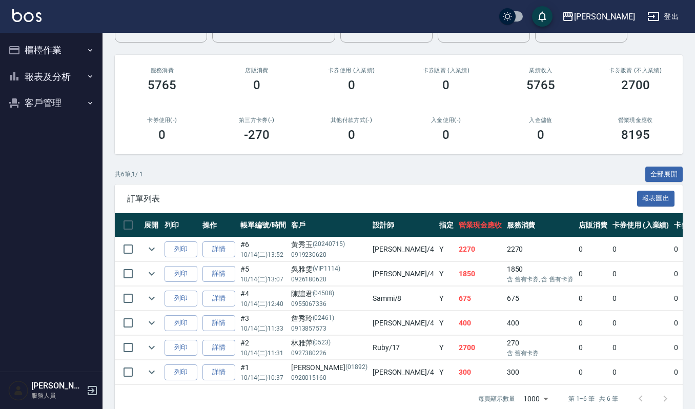
scroll to position [132, 0]
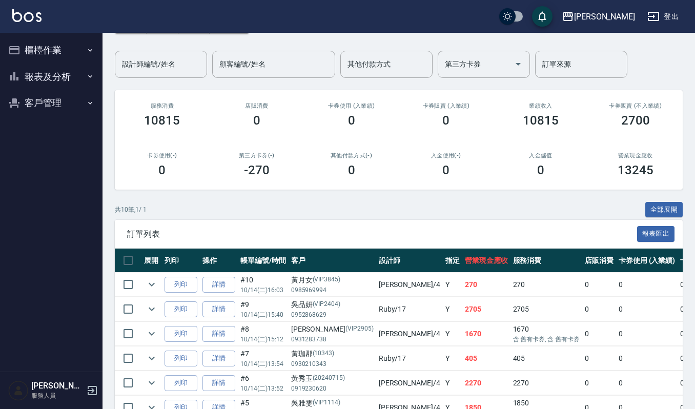
scroll to position [136, 0]
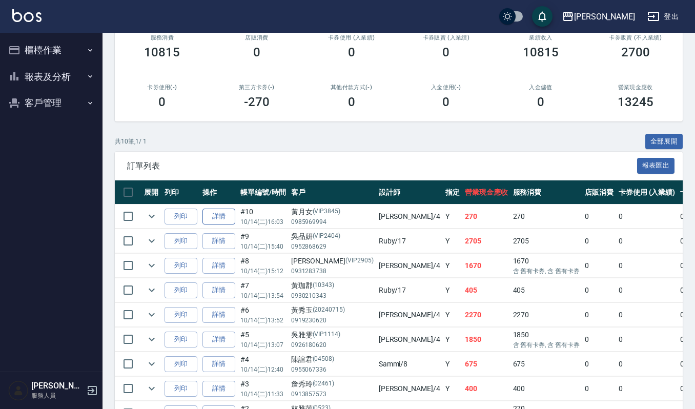
click at [220, 214] on link "詳情" at bounding box center [218, 217] width 33 height 16
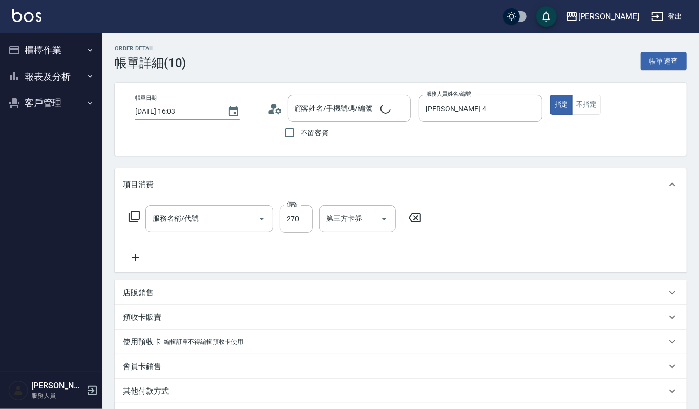
type input "[DATE] 16:03"
type input "[PERSON_NAME]-4"
type input "一般洗髮(101)"
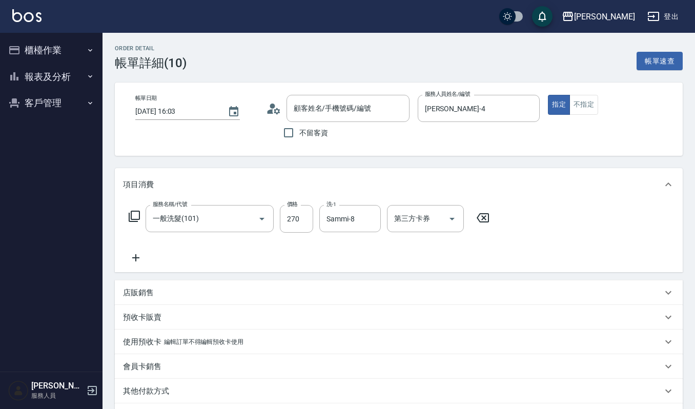
type input "[PERSON_NAME]女/0985969994/VIP3845"
click at [139, 265] on div "服務名稱/代號 一般洗髮(101) 服務名稱/代號 價格 270 價格 洗-1 Sammi-8 洗-1 第三方卡券 第三方卡券" at bounding box center [399, 236] width 568 height 71
click at [137, 261] on icon at bounding box center [136, 258] width 26 height 12
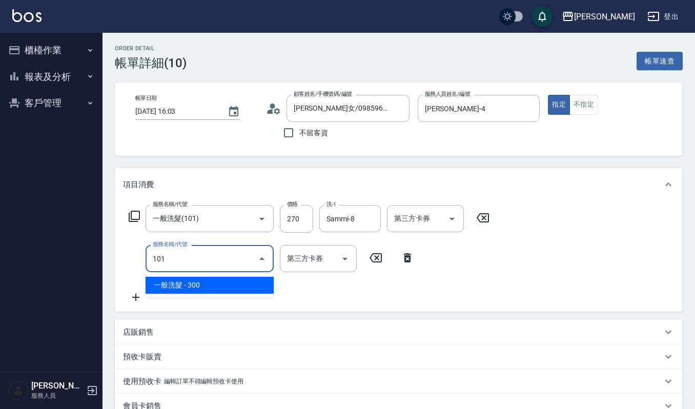
type input "一般洗髮(101)"
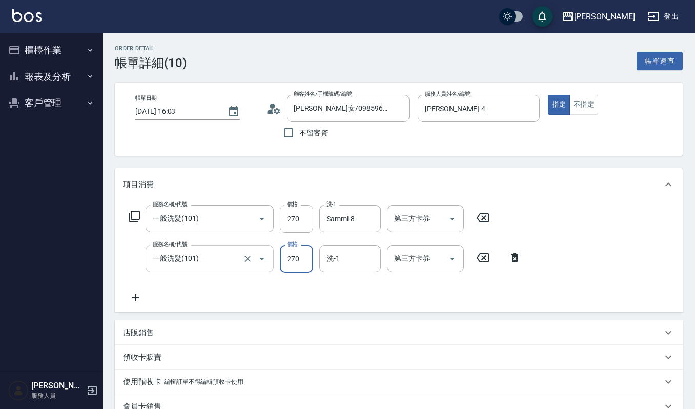
type input "270"
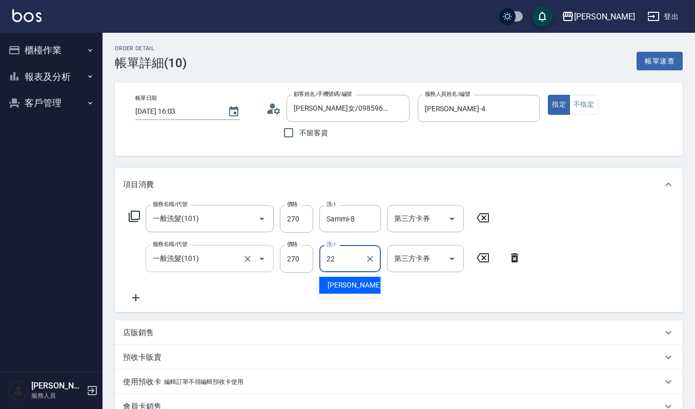
type input "宜芳-22"
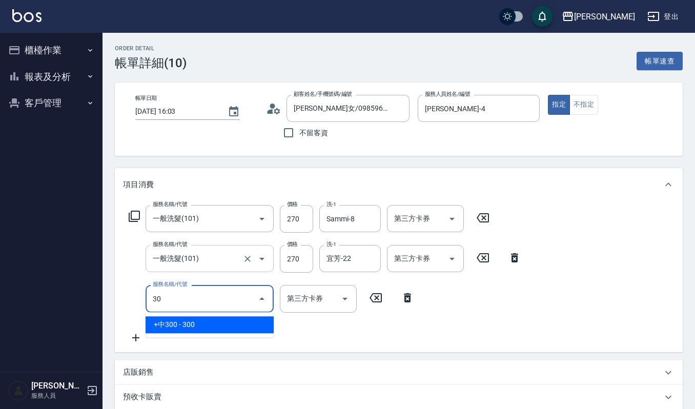
type input "3"
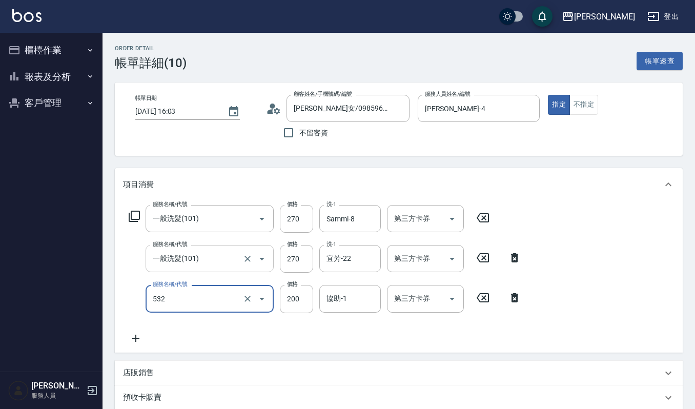
type input "自備複方.亞士(532)"
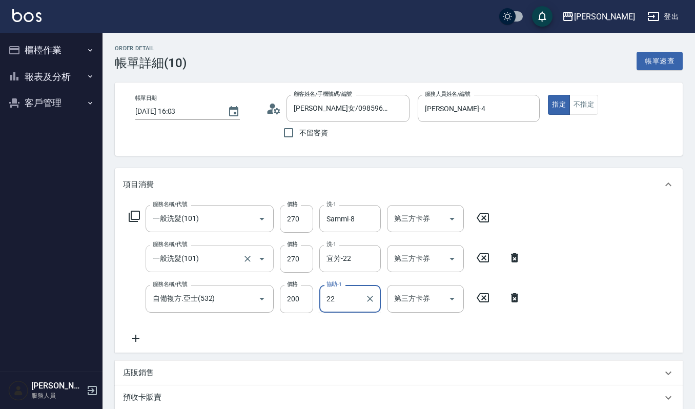
type input "宜芳-22"
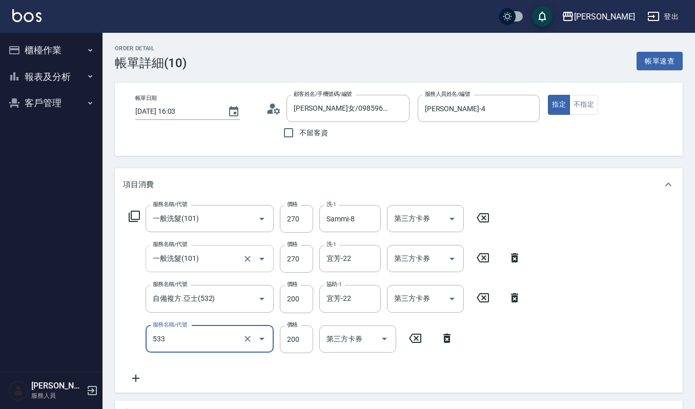
type input "自備去角質(533)"
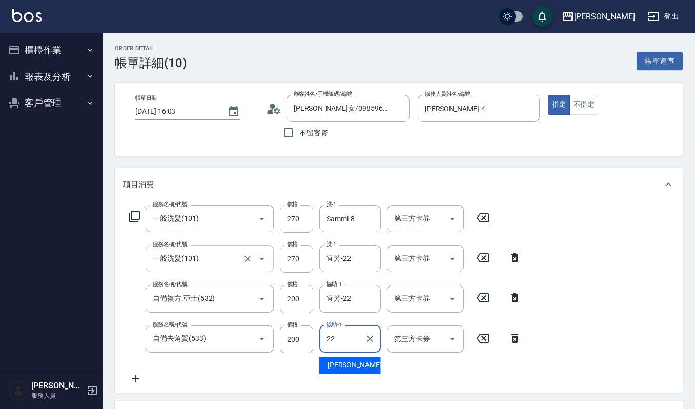
type input "宜芳-22"
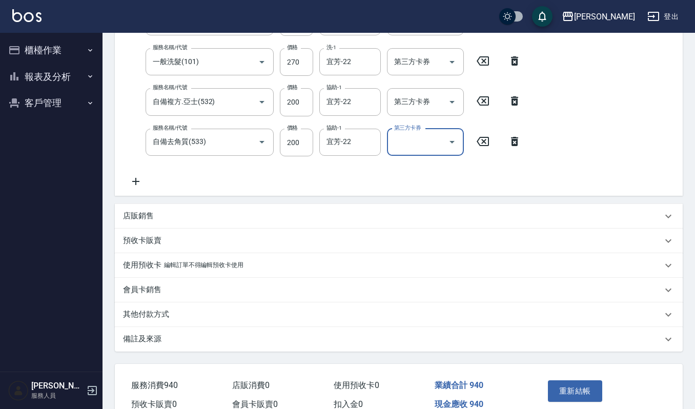
scroll to position [247, 0]
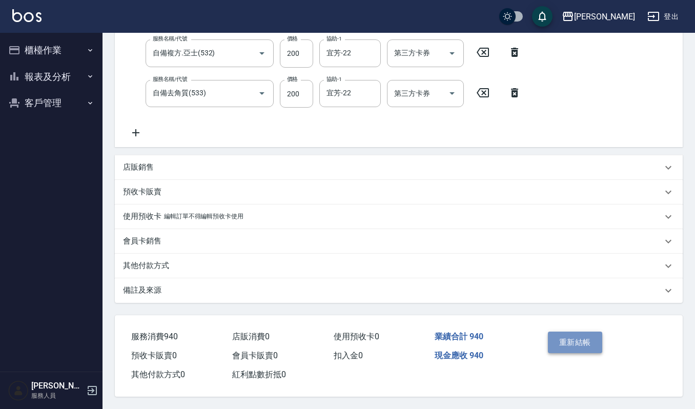
click at [582, 348] on button "重新結帳" at bounding box center [575, 343] width 54 height 22
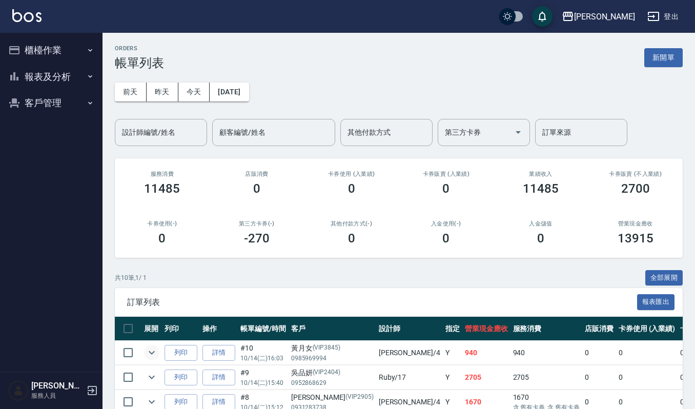
click at [151, 348] on icon "expand row" at bounding box center [152, 352] width 12 height 12
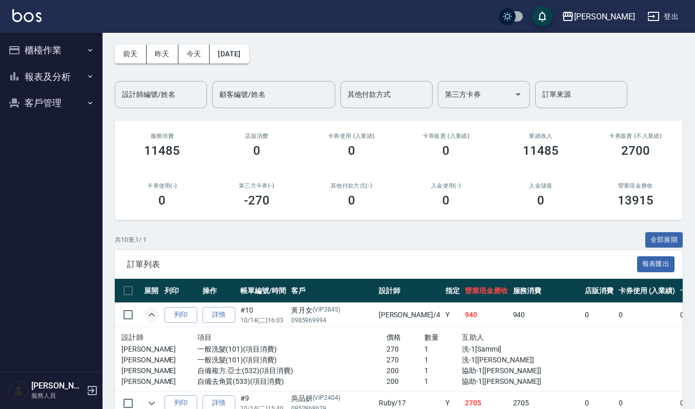
scroll to position [68, 0]
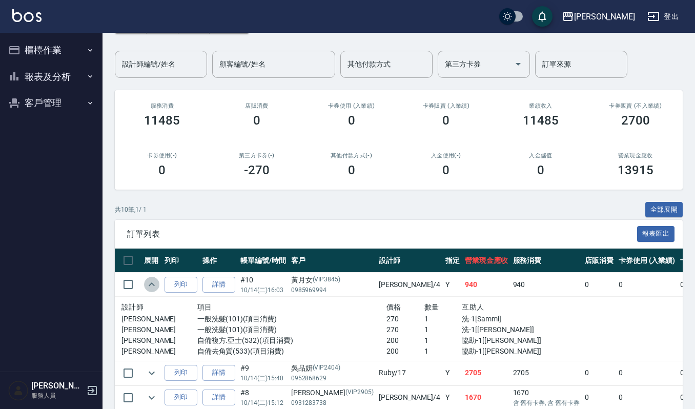
click at [150, 285] on icon "expand row" at bounding box center [152, 284] width 6 height 4
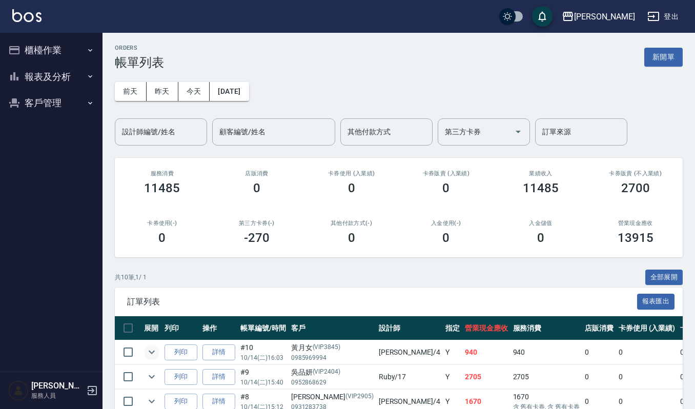
scroll to position [0, 0]
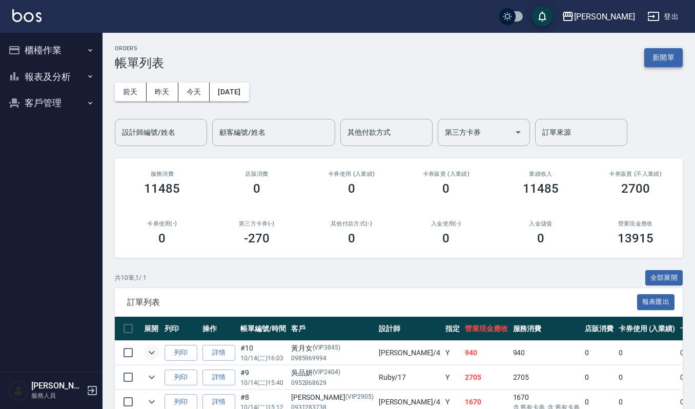
click at [663, 57] on button "新開單" at bounding box center [663, 57] width 38 height 19
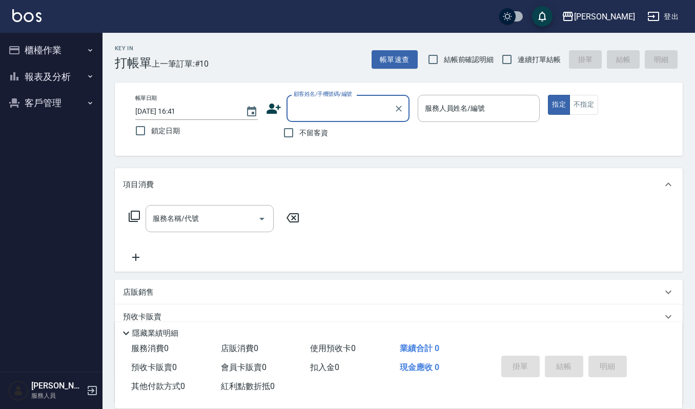
click at [318, 111] on input "顧客姓名/手機號碼/編號" at bounding box center [340, 108] width 98 height 18
click at [361, 115] on input "顧客姓名/手機號碼/編號" at bounding box center [340, 108] width 98 height 18
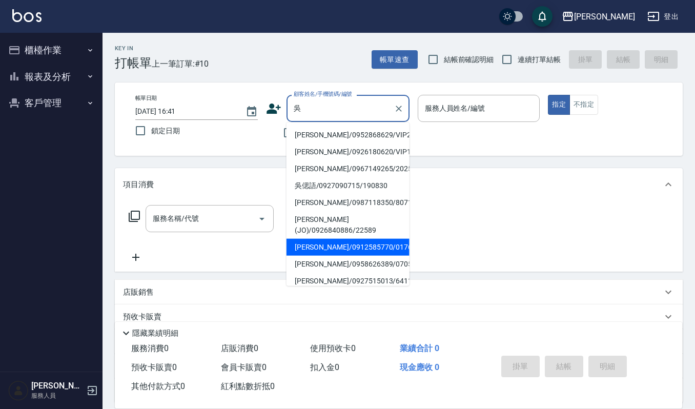
click at [344, 239] on li "吳美惠/0912585770/01761" at bounding box center [347, 247] width 123 height 17
type input "吳美惠/0912585770/01761"
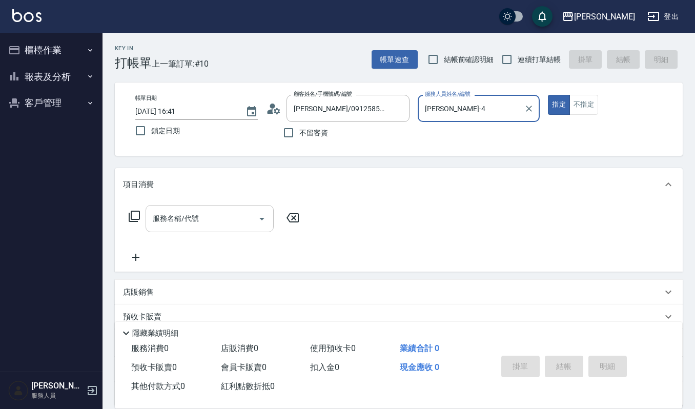
click at [214, 218] on input "服務名稱/代號" at bounding box center [202, 219] width 104 height 18
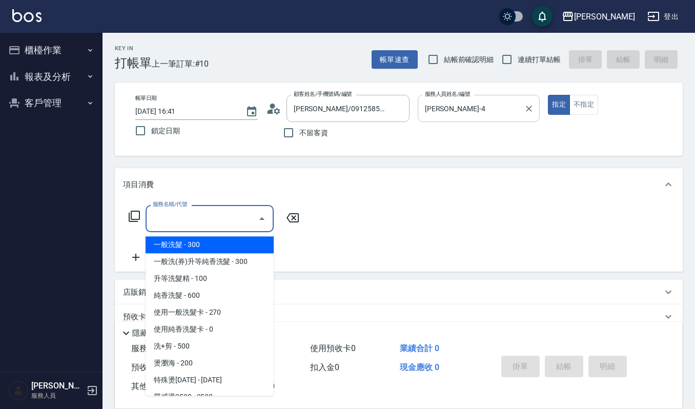
click at [478, 109] on input "吉兒-4" at bounding box center [471, 108] width 98 height 18
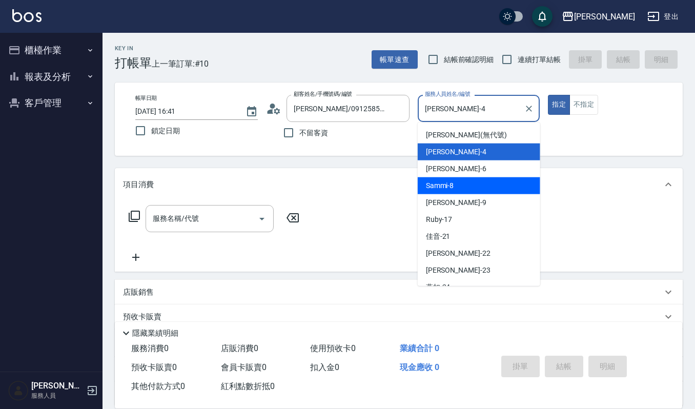
click at [471, 188] on div "Sammi -8" at bounding box center [479, 185] width 122 height 17
type input "Sammi-8"
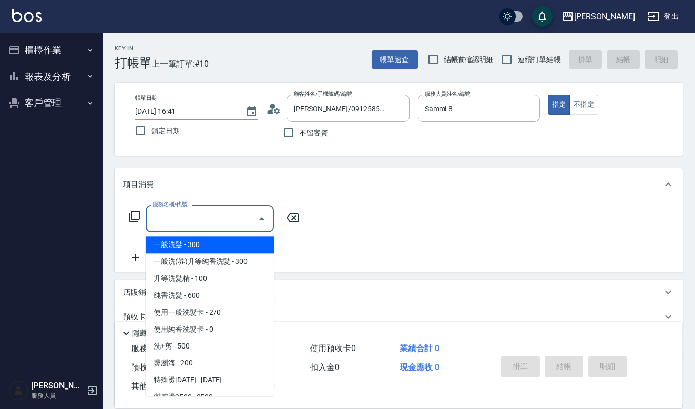
click at [197, 218] on input "服務名稱/代號" at bounding box center [202, 219] width 104 height 18
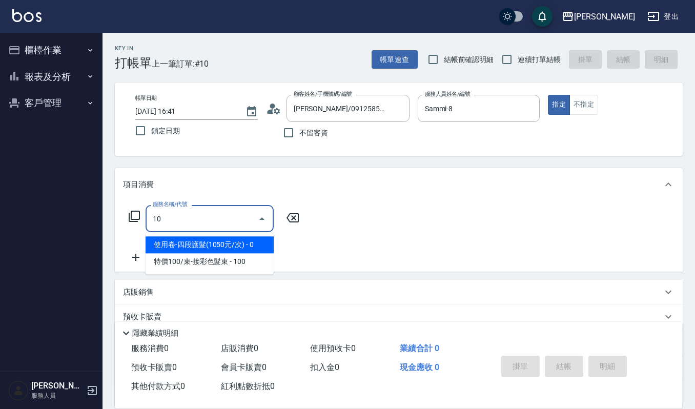
type input "101"
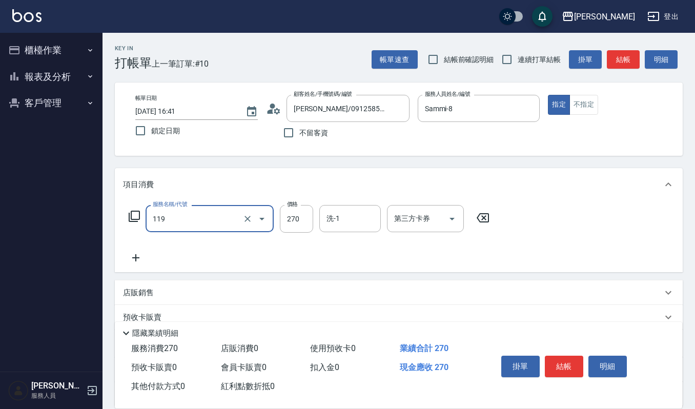
type input "使用一般洗髮卡(119)"
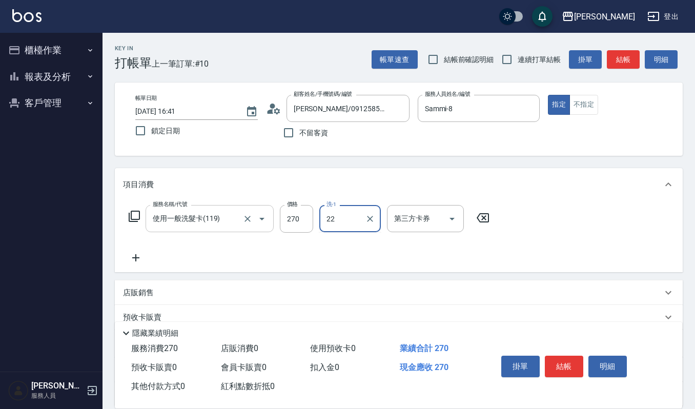
type input "宜芳-22"
click at [425, 221] on input "第三方卡券" at bounding box center [417, 219] width 52 height 18
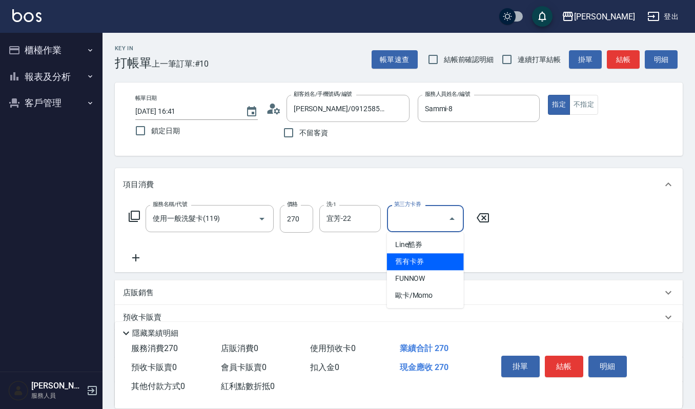
click at [429, 259] on span "舊有卡券" at bounding box center [425, 261] width 77 height 17
type input "舊有卡券"
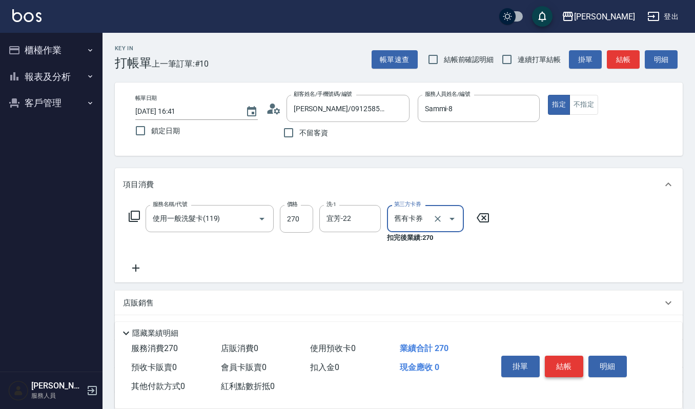
click at [572, 371] on button "結帳" at bounding box center [564, 367] width 38 height 22
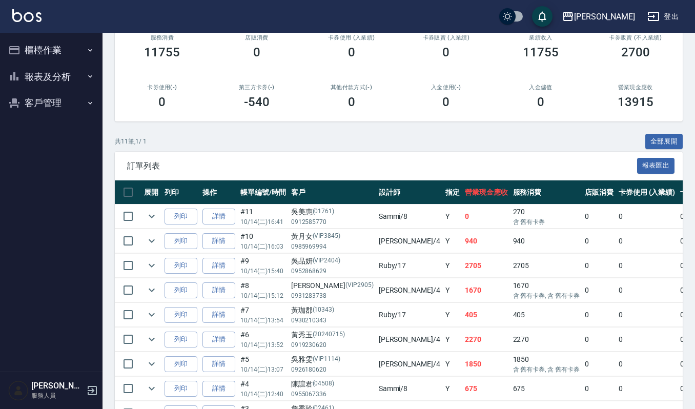
scroll to position [205, 0]
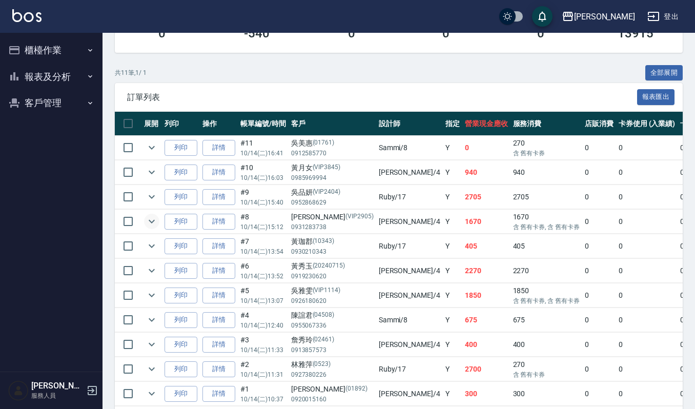
click at [149, 224] on icon "expand row" at bounding box center [152, 221] width 12 height 12
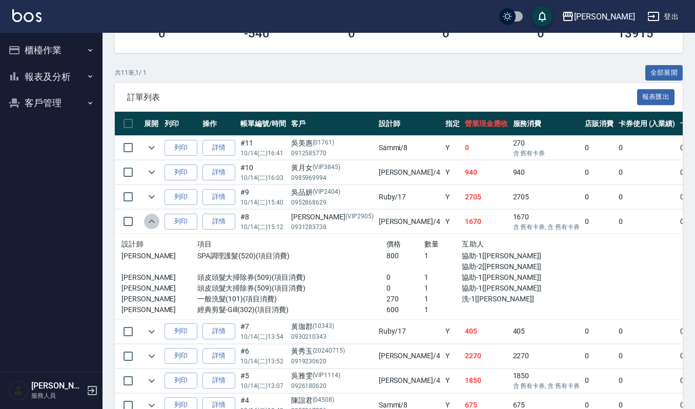
click at [149, 223] on icon "expand row" at bounding box center [152, 221] width 6 height 4
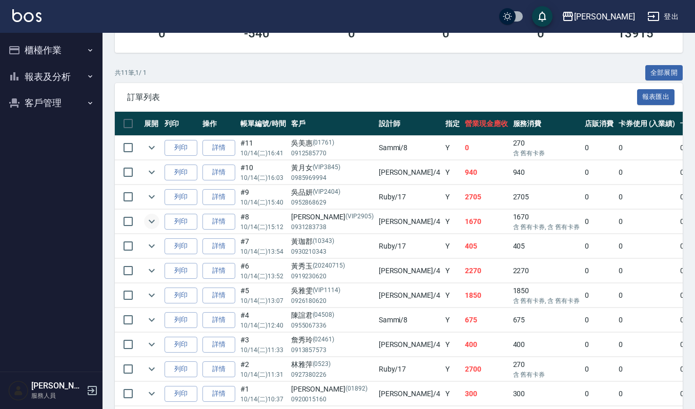
scroll to position [256, 0]
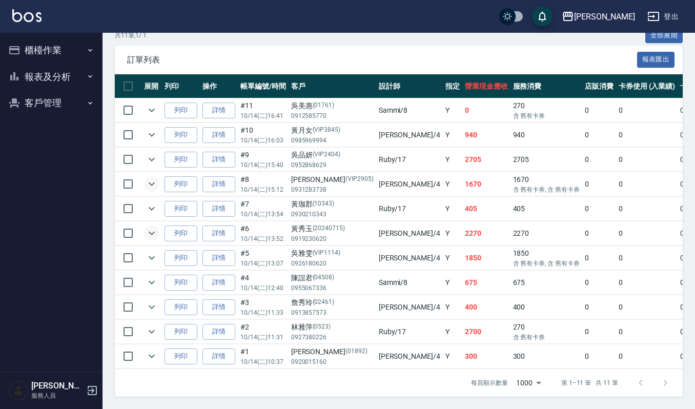
click at [151, 227] on icon "expand row" at bounding box center [152, 233] width 12 height 12
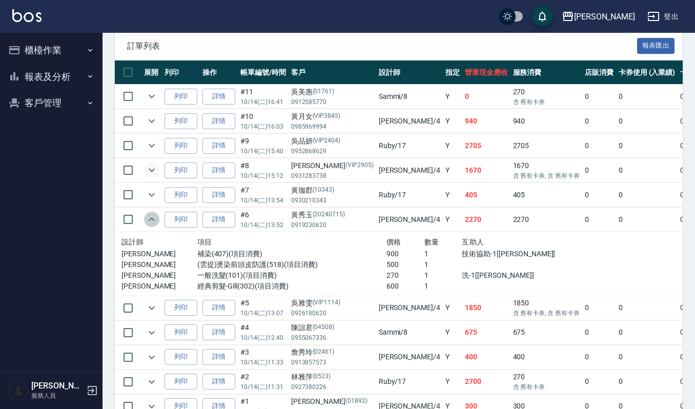
click at [151, 220] on icon "expand row" at bounding box center [152, 219] width 12 height 12
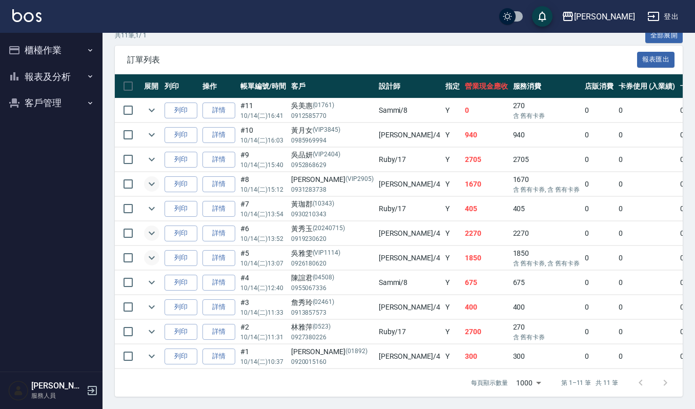
click at [151, 252] on icon "expand row" at bounding box center [152, 258] width 12 height 12
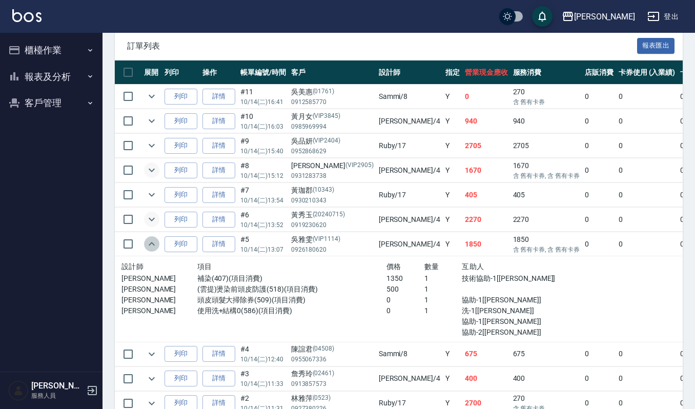
click at [151, 250] on icon "expand row" at bounding box center [152, 244] width 12 height 12
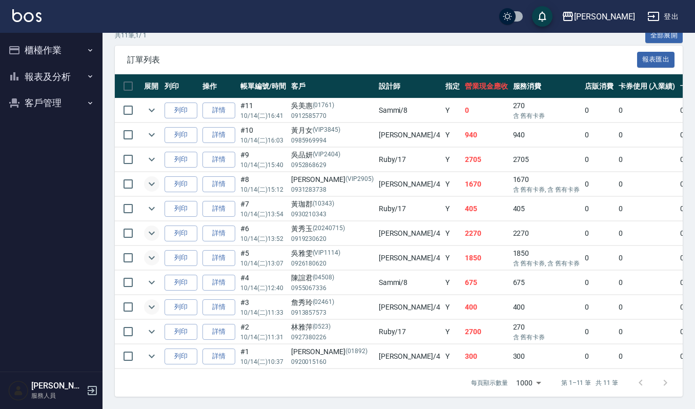
click at [151, 301] on icon "expand row" at bounding box center [152, 307] width 12 height 12
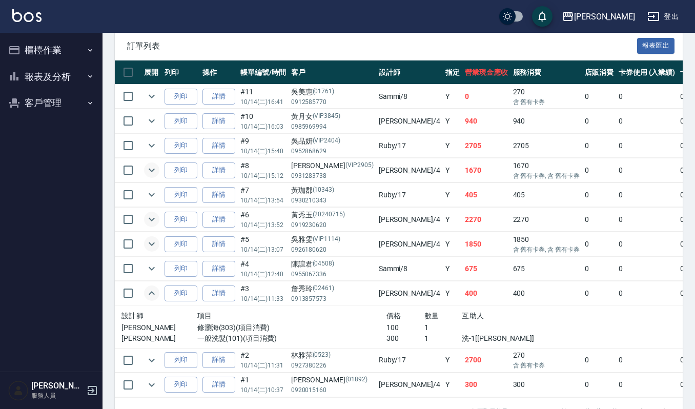
click at [151, 299] on icon "expand row" at bounding box center [152, 293] width 12 height 12
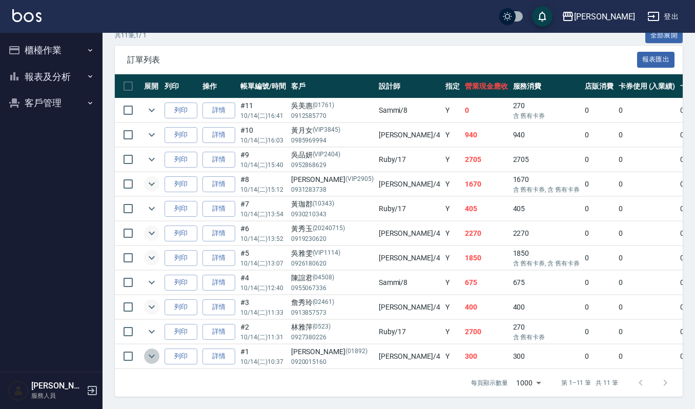
click at [149, 350] on icon "expand row" at bounding box center [152, 356] width 12 height 12
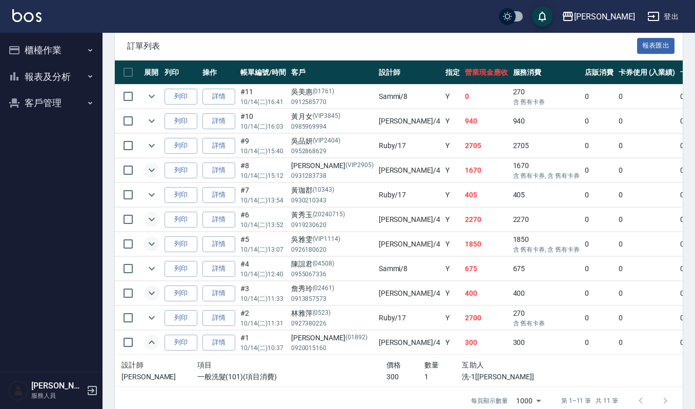
click at [149, 344] on icon "expand row" at bounding box center [152, 342] width 12 height 12
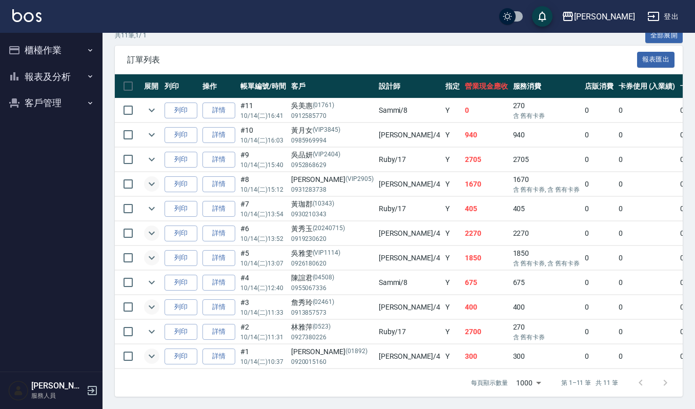
scroll to position [51, 0]
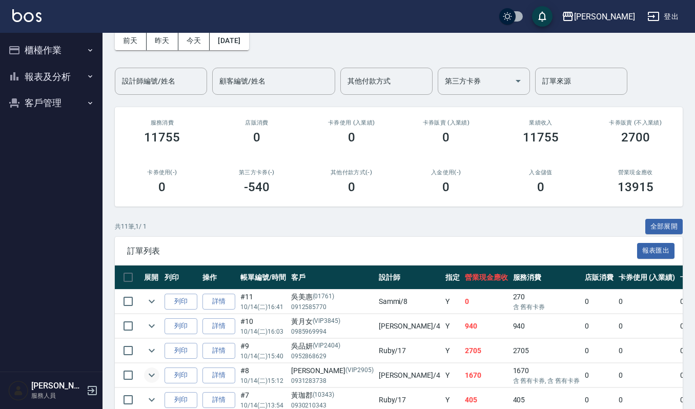
click at [333, 226] on div "共 11 筆, 1 / 1 全部展開" at bounding box center [399, 227] width 568 height 16
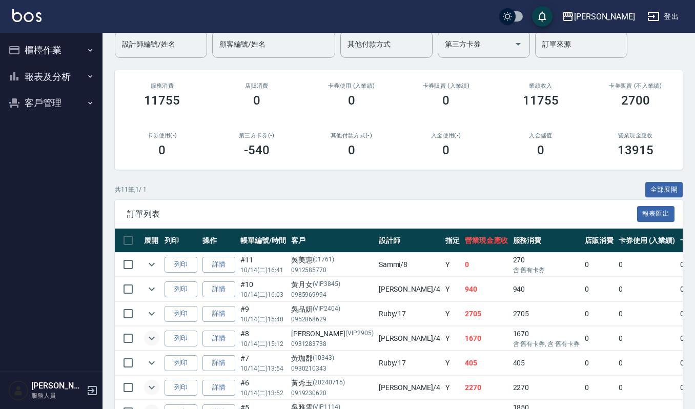
scroll to position [119, 0]
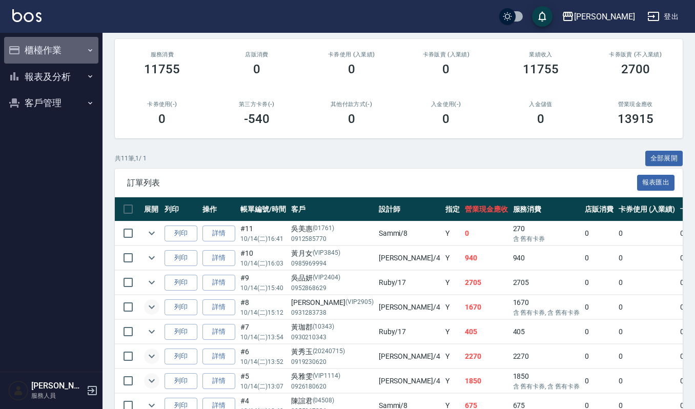
click at [55, 39] on button "櫃檯作業" at bounding box center [51, 50] width 94 height 27
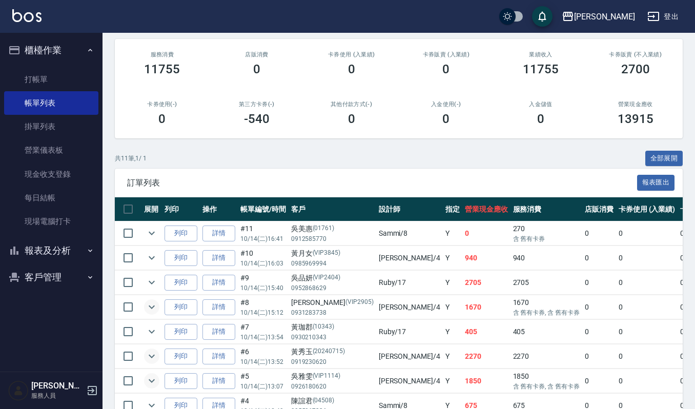
click at [88, 39] on button "櫃檯作業" at bounding box center [51, 50] width 94 height 27
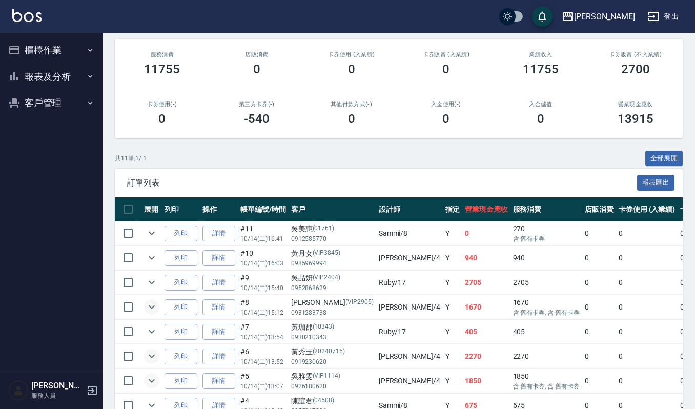
click at [88, 39] on button "櫃檯作業" at bounding box center [51, 50] width 94 height 27
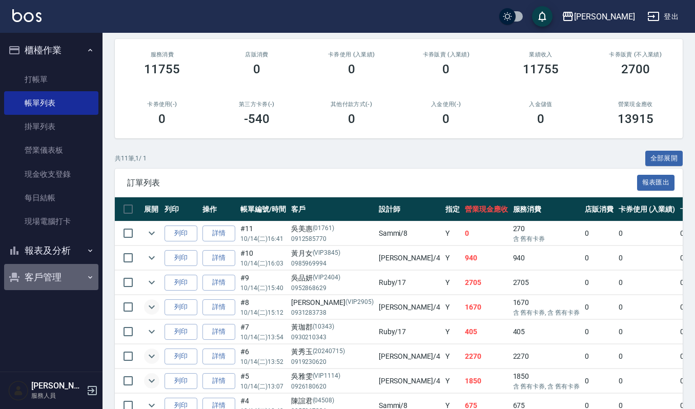
click at [73, 273] on button "客戶管理" at bounding box center [51, 277] width 94 height 27
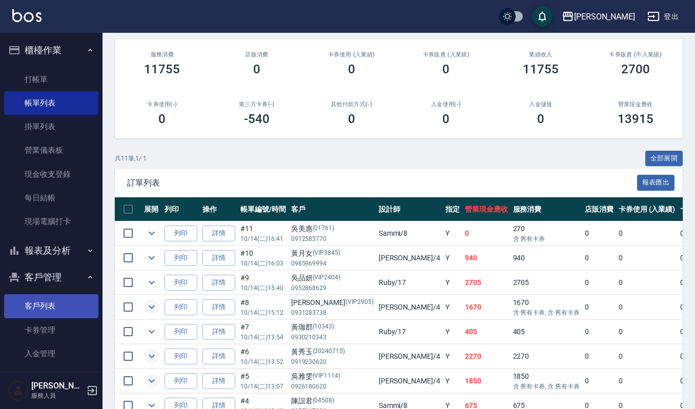
scroll to position [10, 0]
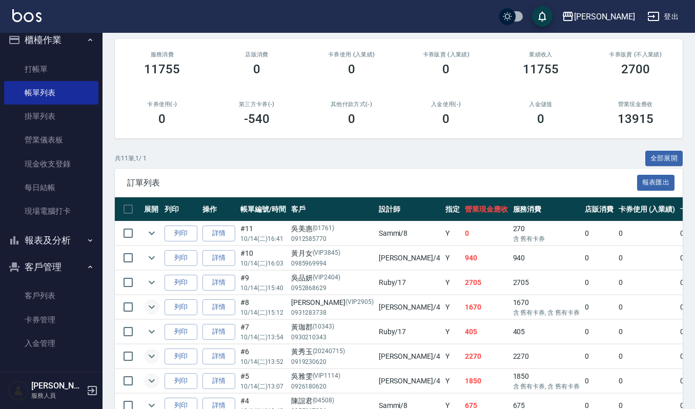
click at [78, 237] on button "報表及分析" at bounding box center [51, 240] width 94 height 27
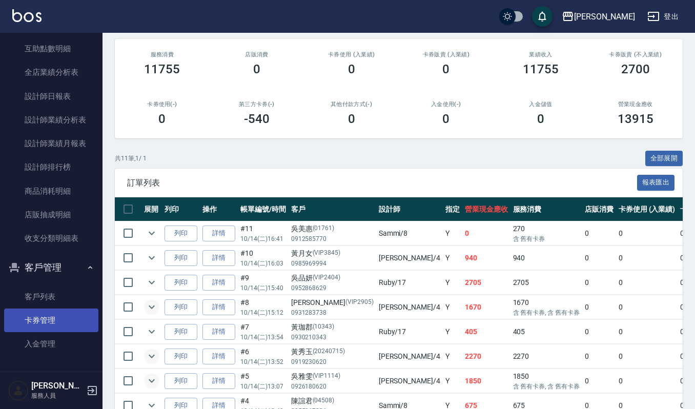
scroll to position [256, 0]
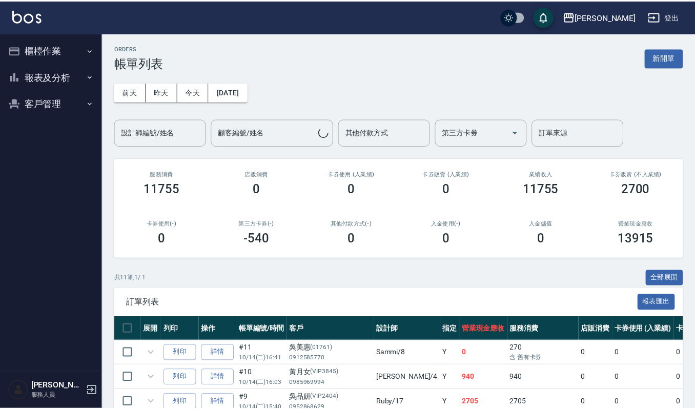
scroll to position [256, 0]
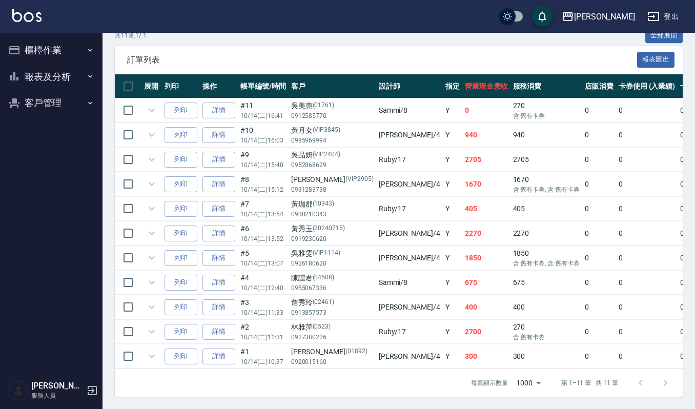
click at [44, 46] on button "櫃檯作業" at bounding box center [51, 50] width 94 height 27
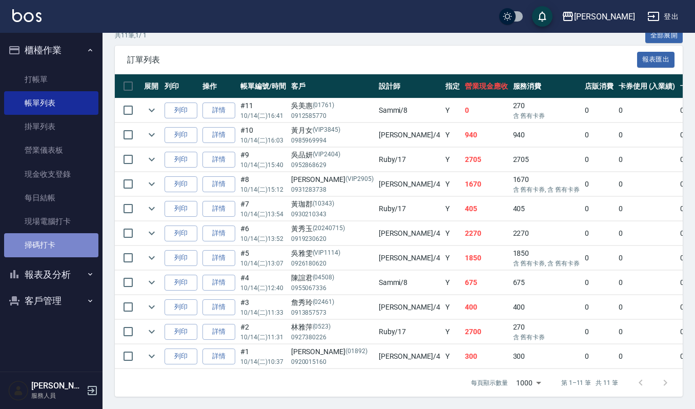
click at [46, 241] on link "掃碼打卡" at bounding box center [51, 245] width 94 height 24
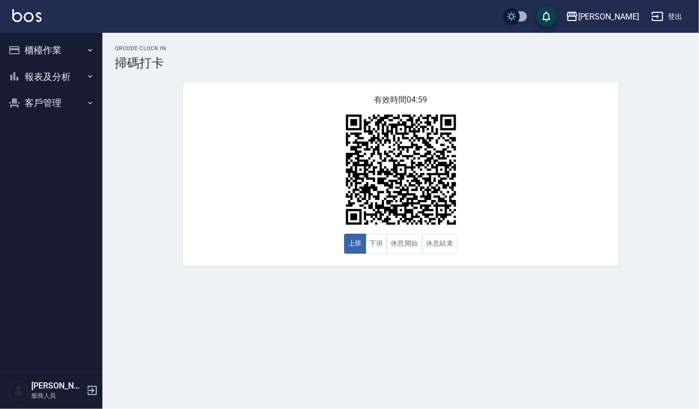
click at [11, 11] on div "[PERSON_NAME]出" at bounding box center [349, 16] width 699 height 33
click at [23, 17] on img at bounding box center [26, 15] width 29 height 13
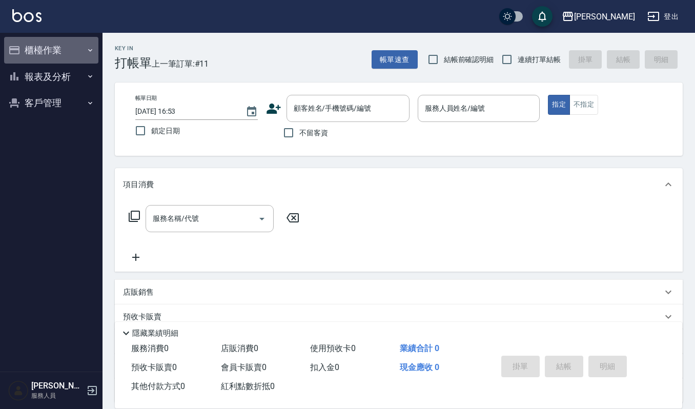
click at [55, 48] on button "櫃檯作業" at bounding box center [51, 50] width 94 height 27
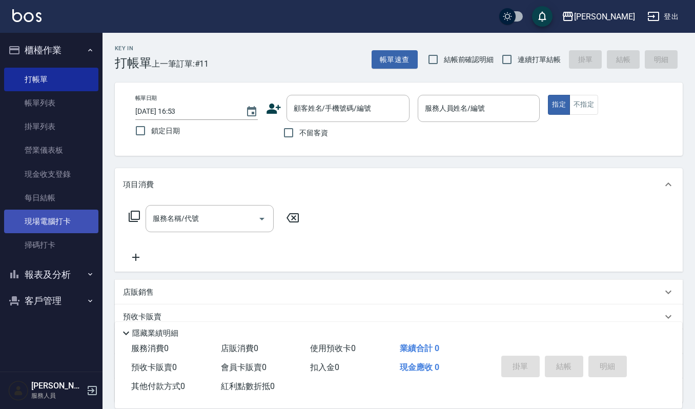
click at [68, 222] on link "現場電腦打卡" at bounding box center [51, 222] width 94 height 24
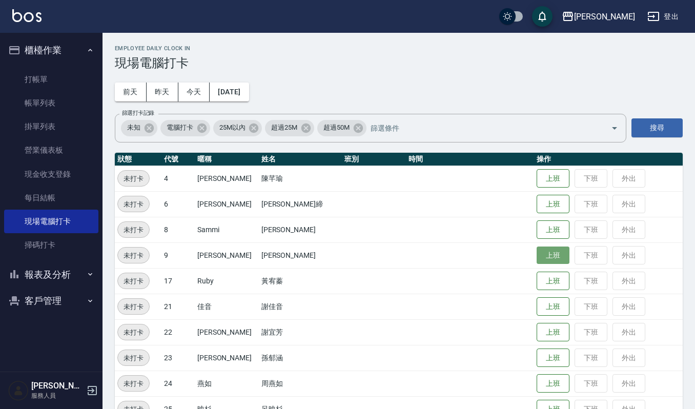
click at [552, 259] on button "上班" at bounding box center [552, 255] width 33 height 18
click at [23, 15] on img at bounding box center [26, 15] width 29 height 13
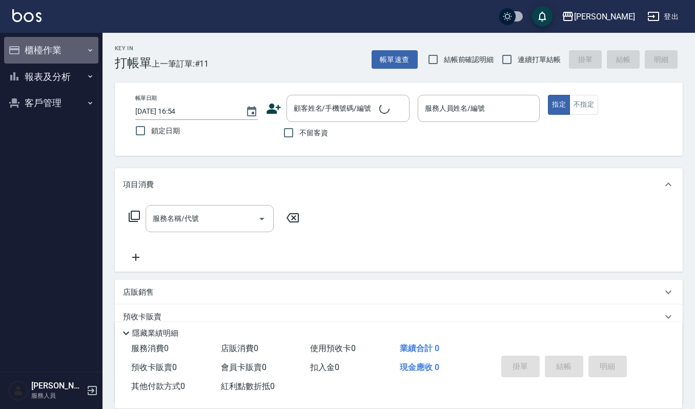
click at [41, 43] on button "櫃檯作業" at bounding box center [51, 50] width 94 height 27
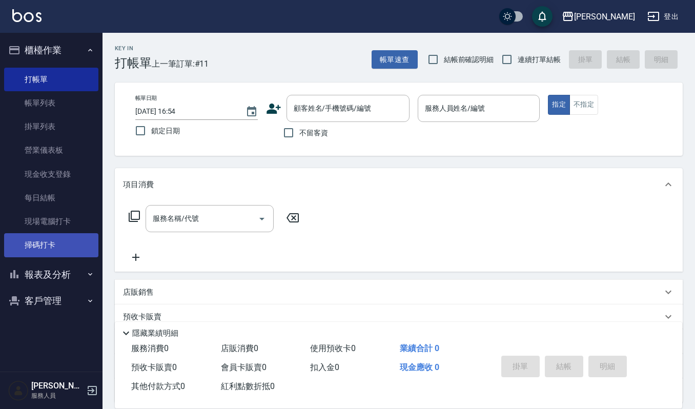
click at [54, 246] on link "掃碼打卡" at bounding box center [51, 245] width 94 height 24
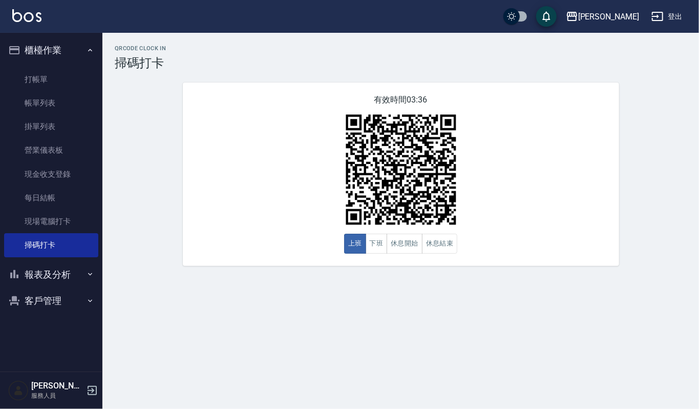
click at [16, 14] on img at bounding box center [26, 15] width 29 height 13
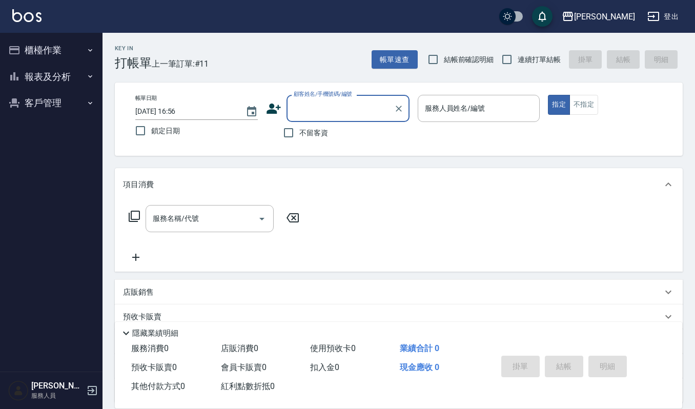
click at [66, 46] on button "櫃檯作業" at bounding box center [51, 50] width 94 height 27
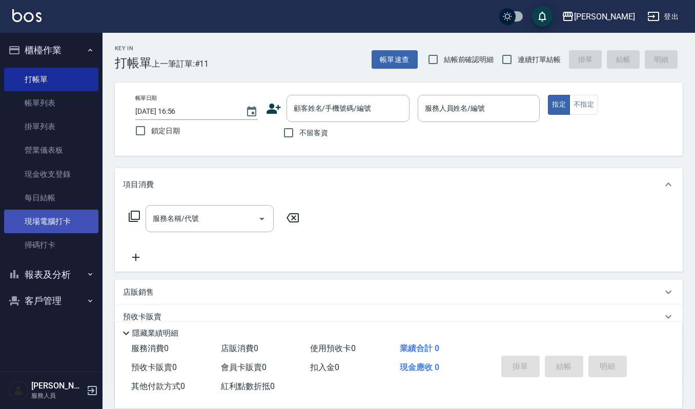
click at [74, 213] on link "現場電腦打卡" at bounding box center [51, 222] width 94 height 24
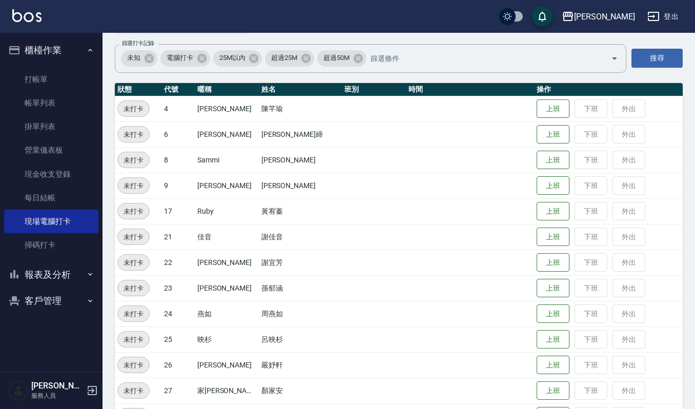
scroll to position [179, 0]
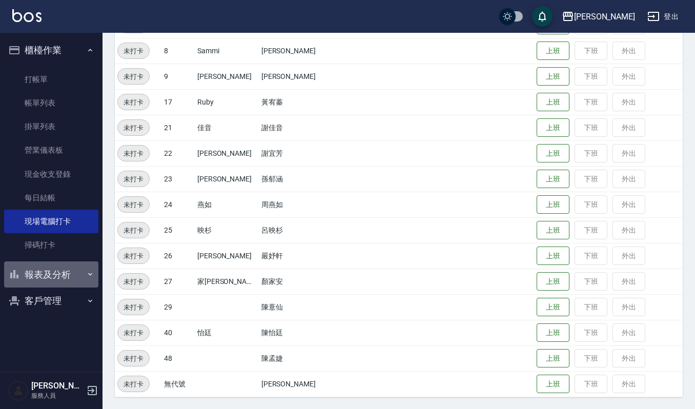
click at [60, 269] on button "報表及分析" at bounding box center [51, 274] width 94 height 27
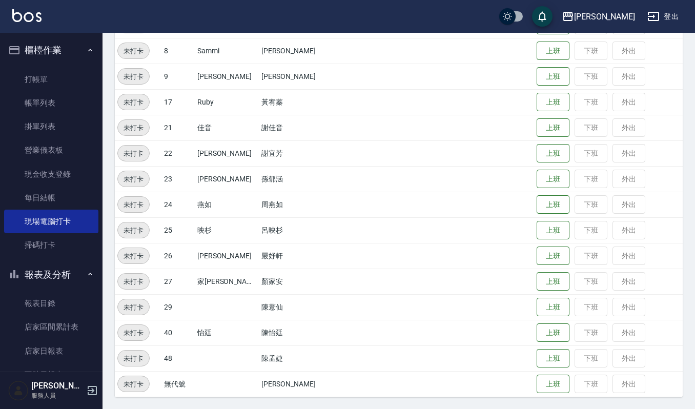
click at [70, 271] on button "報表及分析" at bounding box center [51, 274] width 94 height 27
click at [74, 270] on button "報表及分析" at bounding box center [51, 274] width 94 height 27
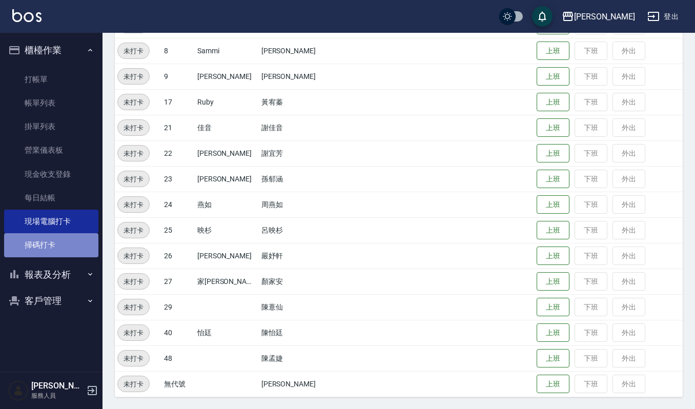
click at [44, 249] on link "掃碼打卡" at bounding box center [51, 245] width 94 height 24
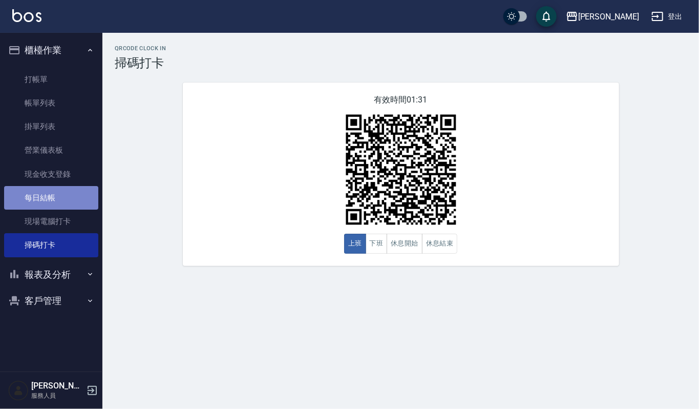
click at [66, 202] on link "每日結帳" at bounding box center [51, 198] width 94 height 24
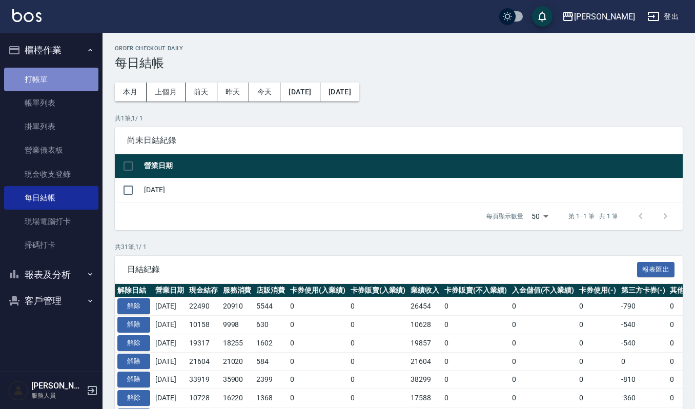
click at [52, 76] on link "打帳單" at bounding box center [51, 80] width 94 height 24
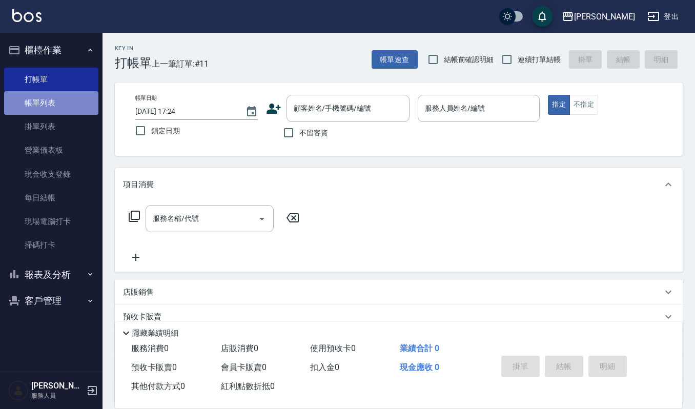
click at [54, 113] on link "帳單列表" at bounding box center [51, 103] width 94 height 24
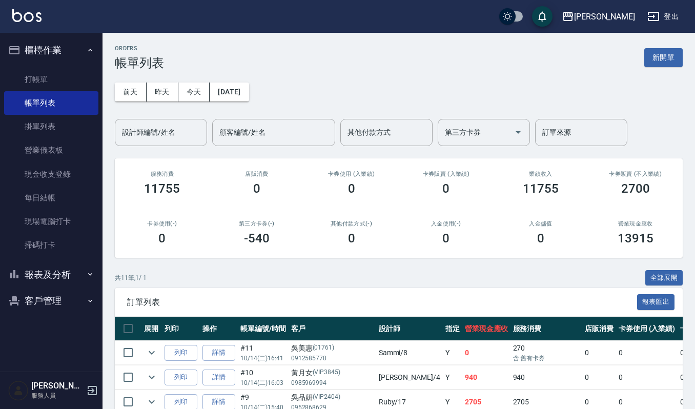
click at [31, 16] on img at bounding box center [26, 15] width 29 height 13
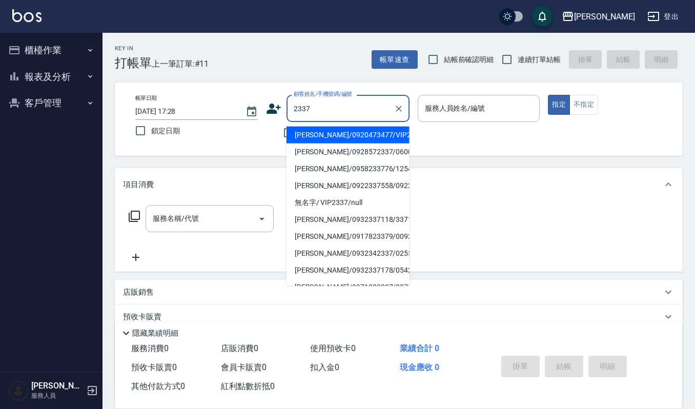
click at [357, 128] on li "[PERSON_NAME]/0920473477/VIP2337" at bounding box center [347, 135] width 123 height 17
type input "[PERSON_NAME]/0920473477/VIP2337"
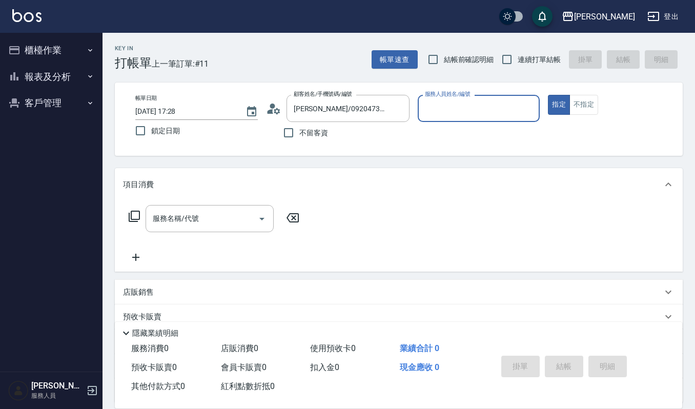
type input "吉兒-4"
click at [220, 213] on input "服務名稱/代號" at bounding box center [202, 219] width 104 height 18
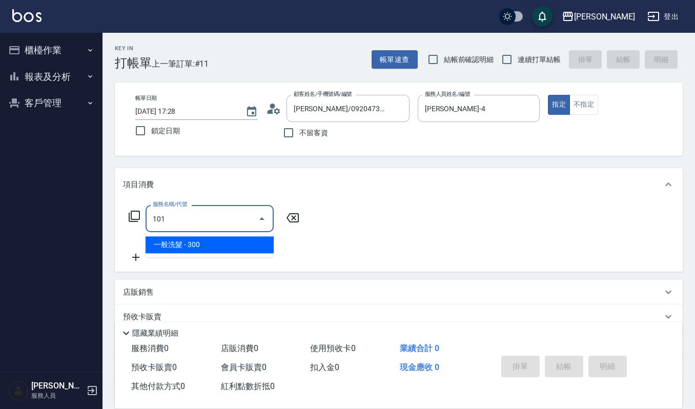
type input "一般洗髮(101)"
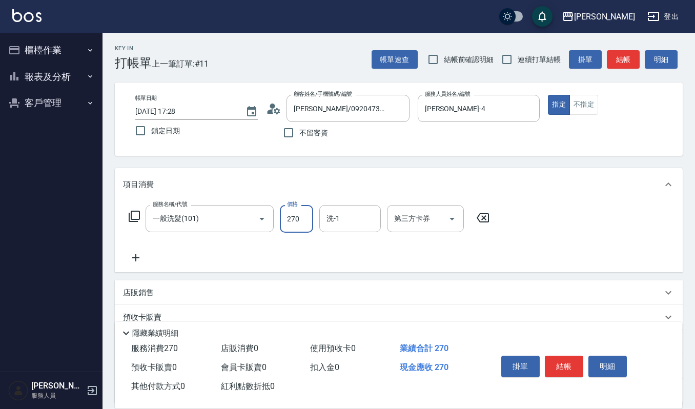
type input "270"
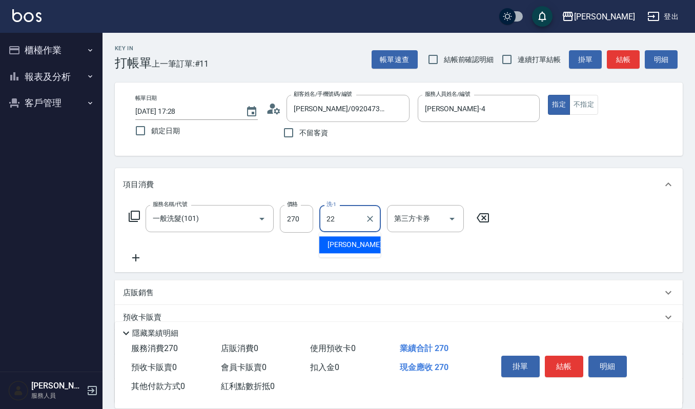
type input "宜芳-22"
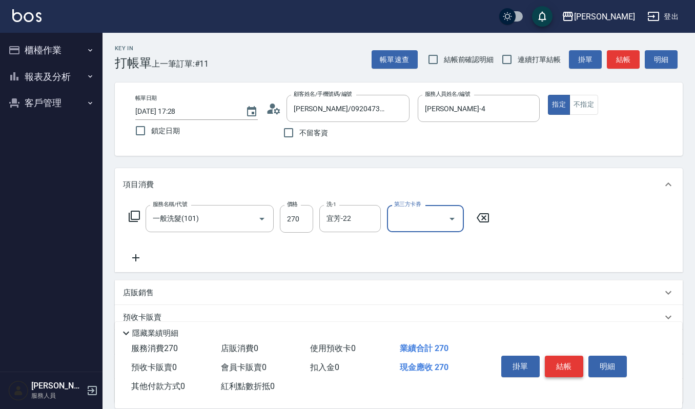
click at [554, 363] on button "結帳" at bounding box center [564, 367] width 38 height 22
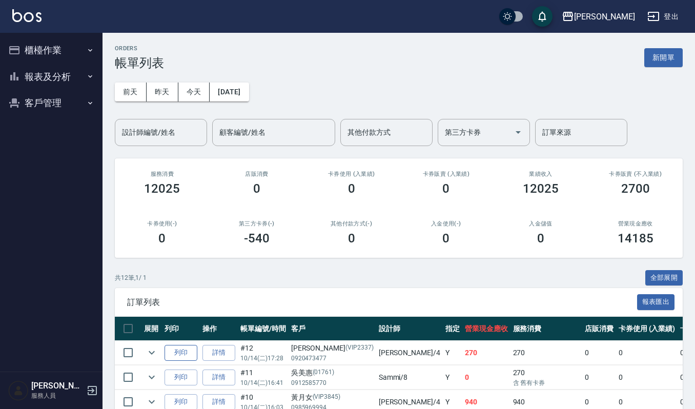
click at [185, 353] on button "列印" at bounding box center [180, 353] width 33 height 16
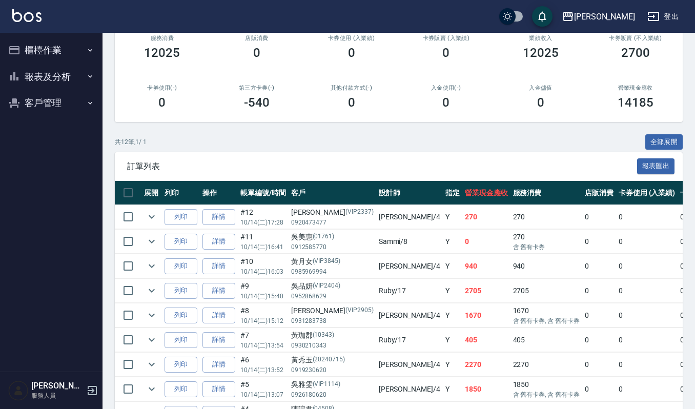
scroll to position [136, 0]
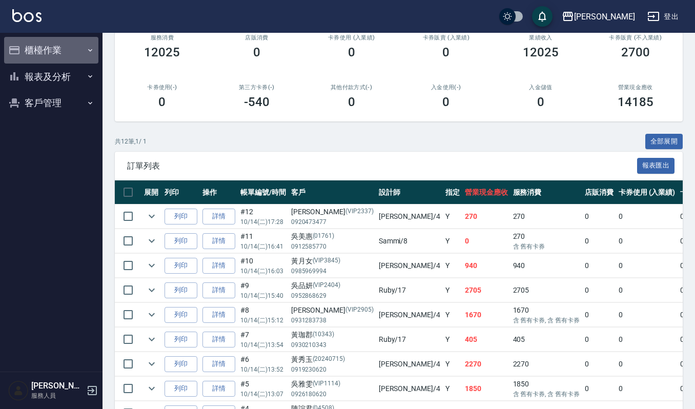
click at [37, 48] on button "櫃檯作業" at bounding box center [51, 50] width 94 height 27
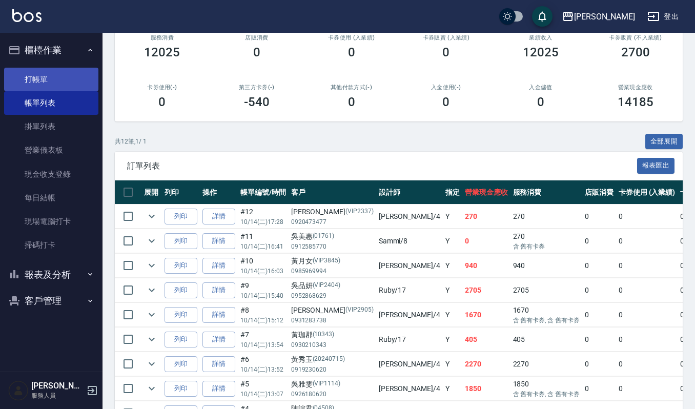
click at [54, 77] on link "打帳單" at bounding box center [51, 80] width 94 height 24
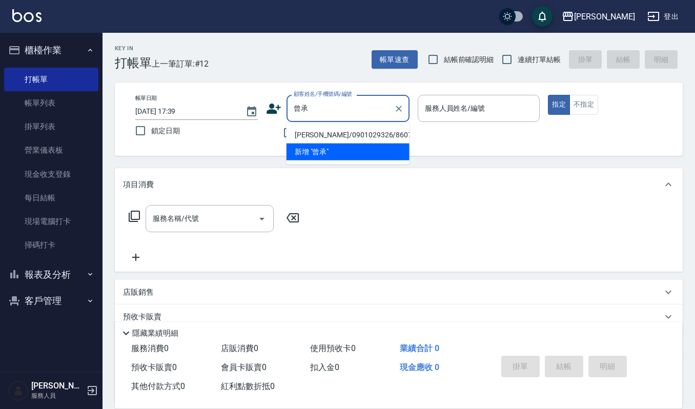
type input "[PERSON_NAME]/0901029326/860704"
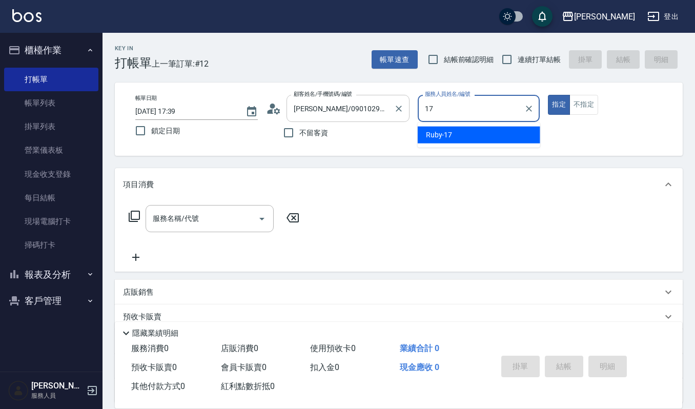
type input "Ruby-17"
type button "true"
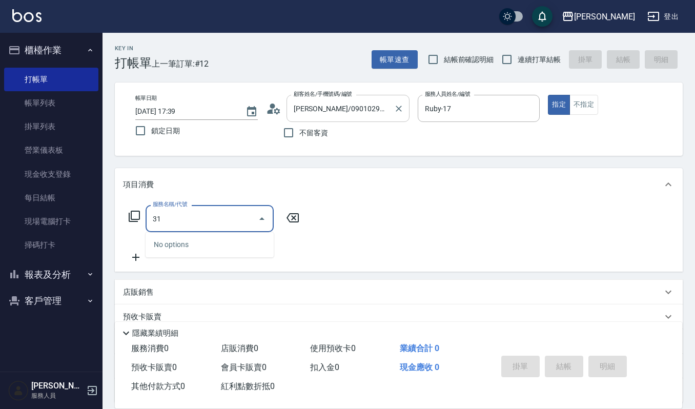
type input "3"
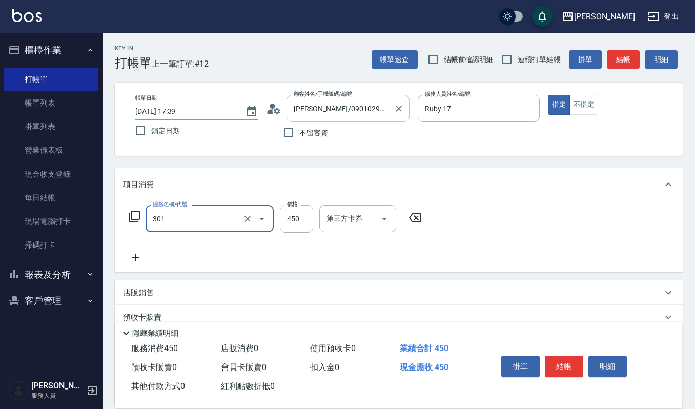
type input "創意剪髮(301)"
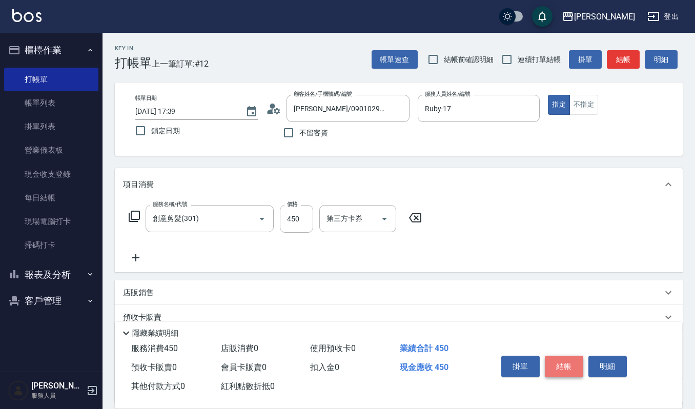
click at [568, 363] on button "結帳" at bounding box center [564, 367] width 38 height 22
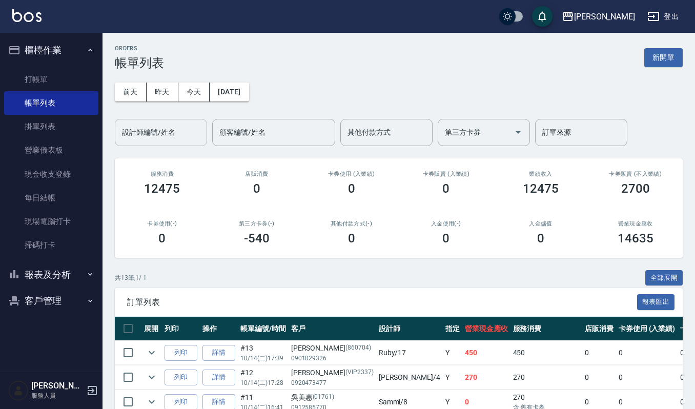
drag, startPoint x: 169, startPoint y: 136, endPoint x: 188, endPoint y: 144, distance: 20.2
click at [169, 136] on input "設計師編號/姓名" at bounding box center [160, 132] width 83 height 18
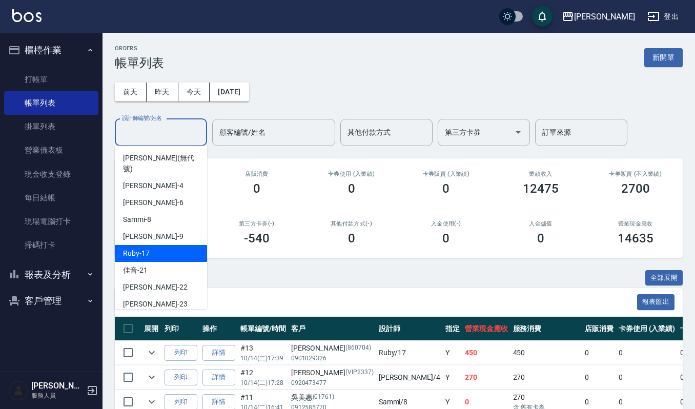
click at [151, 245] on div "Ruby -17" at bounding box center [161, 253] width 92 height 17
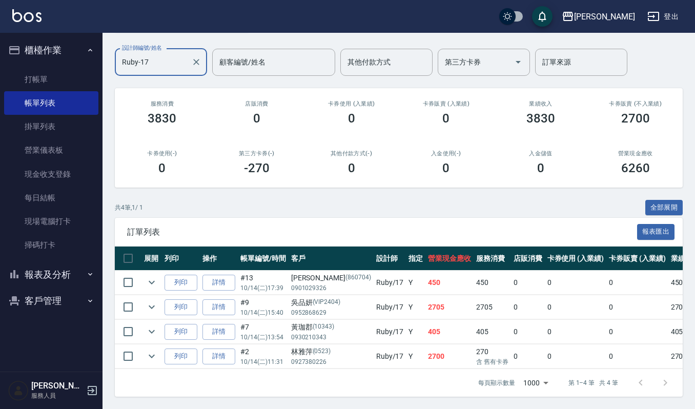
scroll to position [82, 0]
click at [158, 53] on input "Ruby-17" at bounding box center [153, 62] width 68 height 18
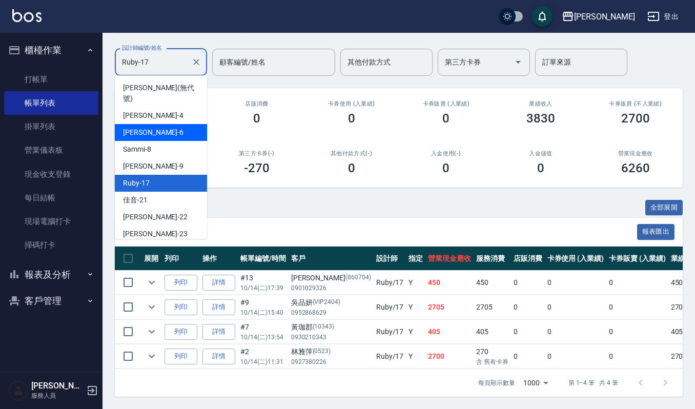
click at [176, 124] on div "Joalin -6" at bounding box center [161, 132] width 92 height 17
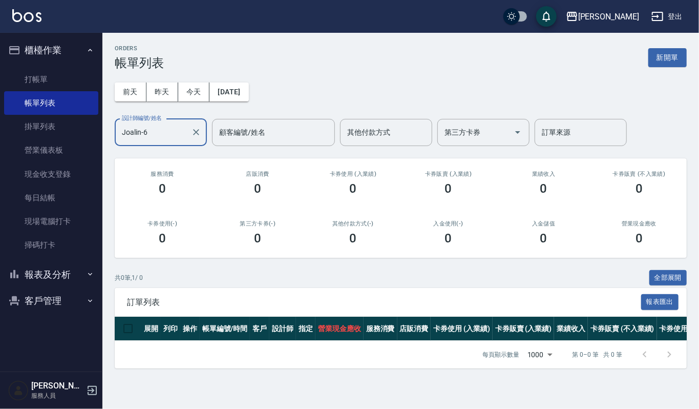
click at [170, 124] on input "Joalin-6" at bounding box center [153, 132] width 68 height 18
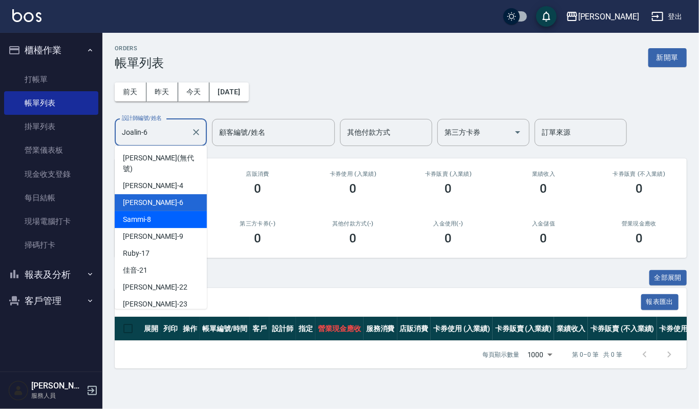
click at [154, 212] on div "Sammi -8" at bounding box center [161, 219] width 92 height 17
type input "Sammi-8"
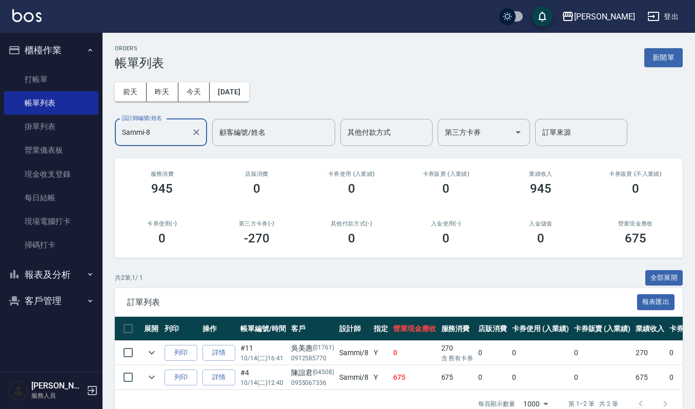
click at [223, 354] on link "詳情" at bounding box center [218, 353] width 33 height 16
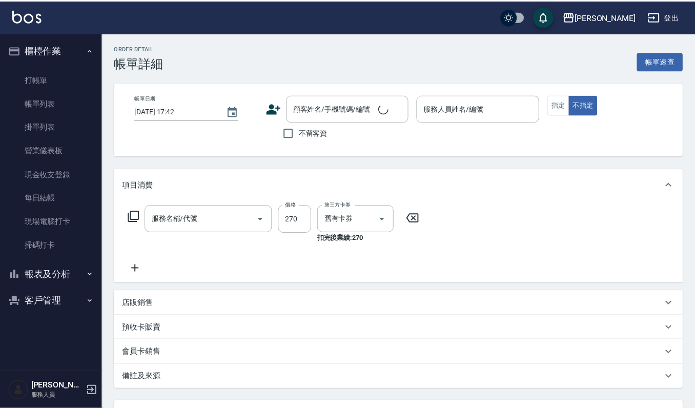
type input "2025/10/14 16:41"
type input "Sammi-8"
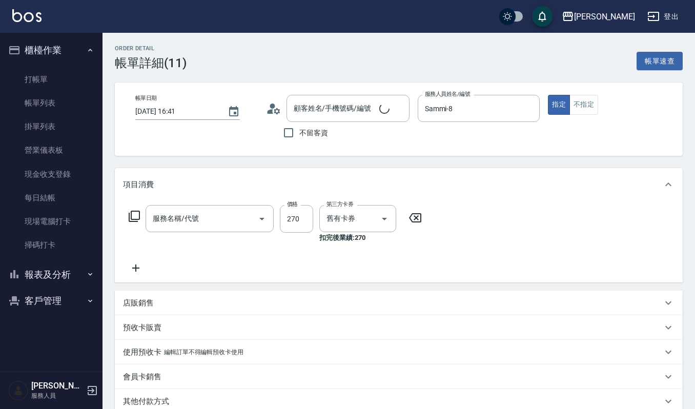
type input "使用一般洗髮卡(119)"
type input "[PERSON_NAME]/0912585770/01761"
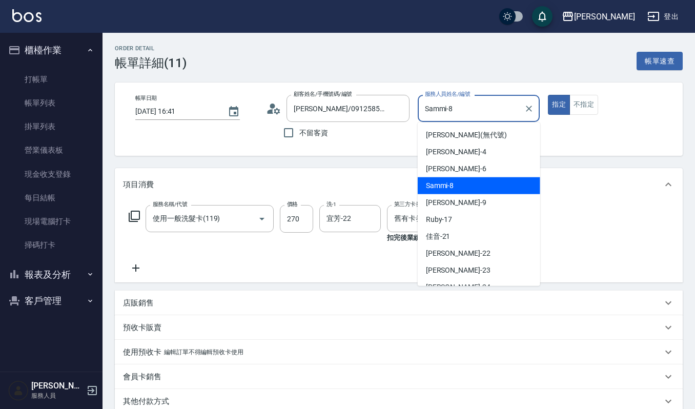
click at [484, 105] on input "Sammi-8" at bounding box center [471, 108] width 98 height 18
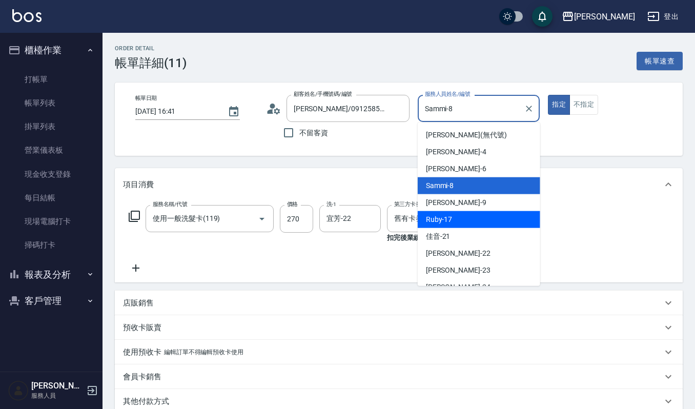
drag, startPoint x: 451, startPoint y: 212, endPoint x: 474, endPoint y: 208, distance: 22.9
click at [451, 211] on div "Ruby -17" at bounding box center [479, 219] width 122 height 17
type input "Ruby-17"
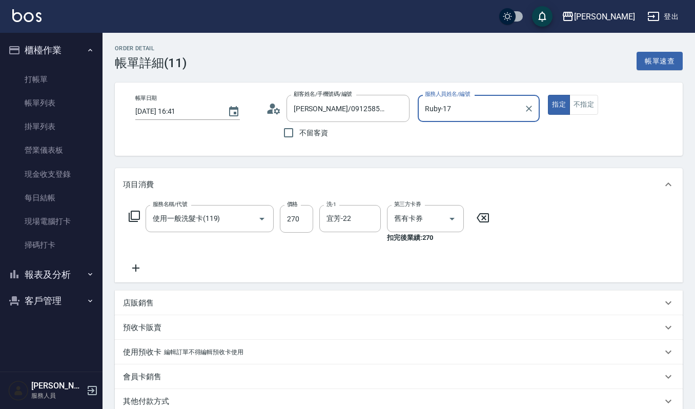
scroll to position [137, 0]
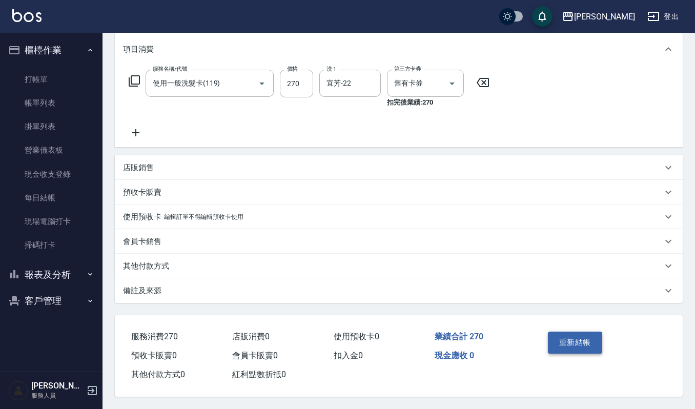
click at [582, 342] on button "重新結帳" at bounding box center [575, 343] width 54 height 22
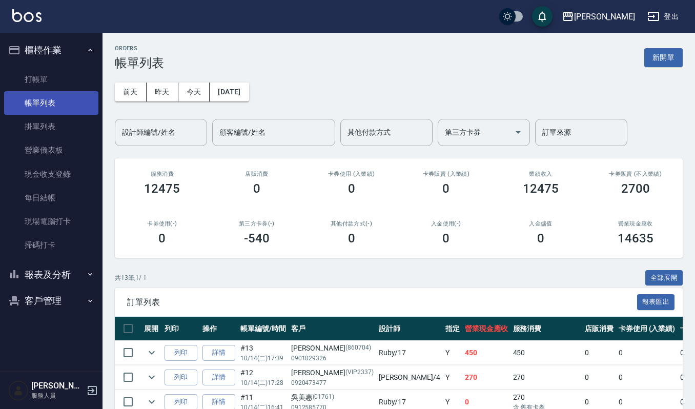
click at [46, 99] on link "帳單列表" at bounding box center [51, 103] width 94 height 24
click at [46, 92] on link "帳單列表" at bounding box center [51, 103] width 94 height 24
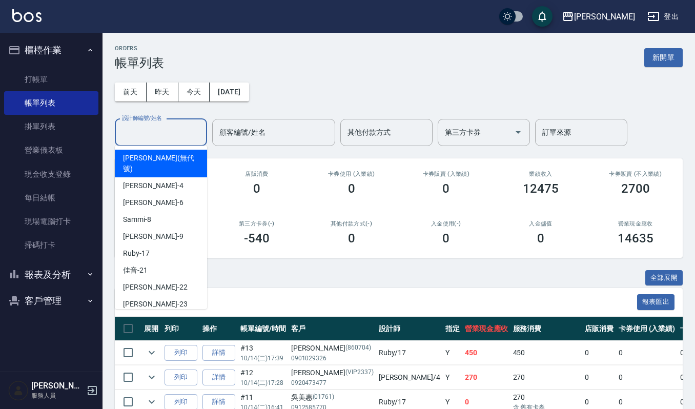
click at [148, 132] on input "設計師編號/姓名" at bounding box center [160, 132] width 83 height 18
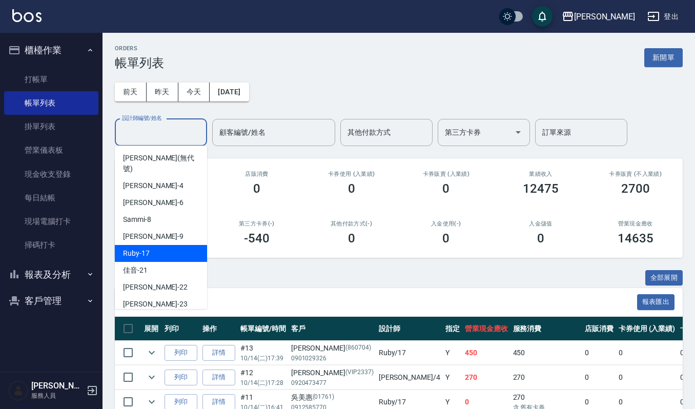
click at [177, 246] on div "Ruby -17" at bounding box center [161, 253] width 92 height 17
type input "Ruby-17"
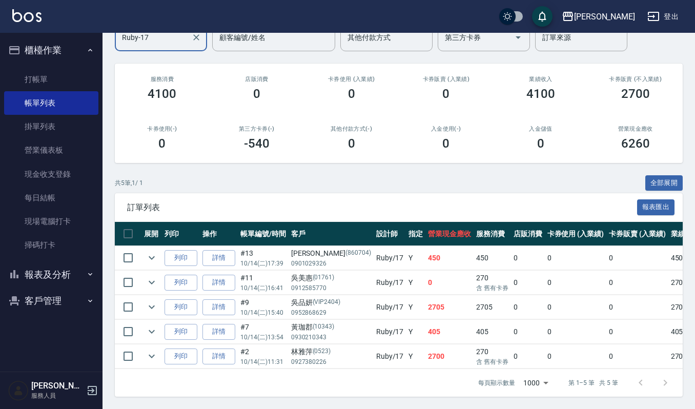
scroll to position [107, 0]
click at [34, 78] on link "打帳單" at bounding box center [51, 80] width 94 height 24
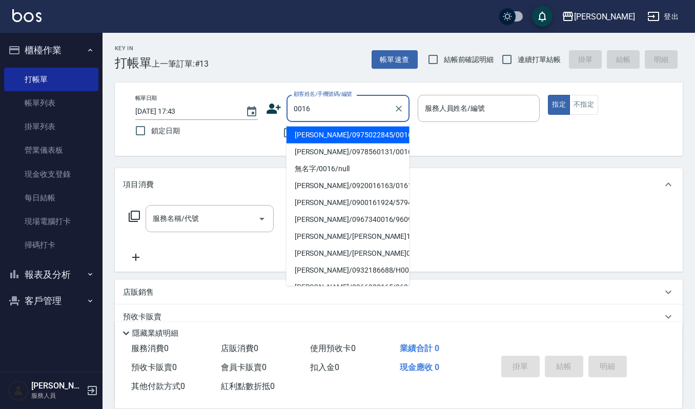
type input "[PERSON_NAME]/0975022845/0016"
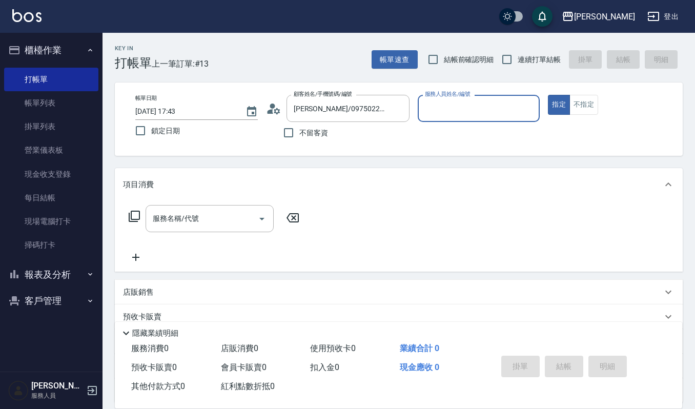
type input "Ruby-17"
click at [548, 95] on button "指定" at bounding box center [559, 105] width 22 height 20
type button "true"
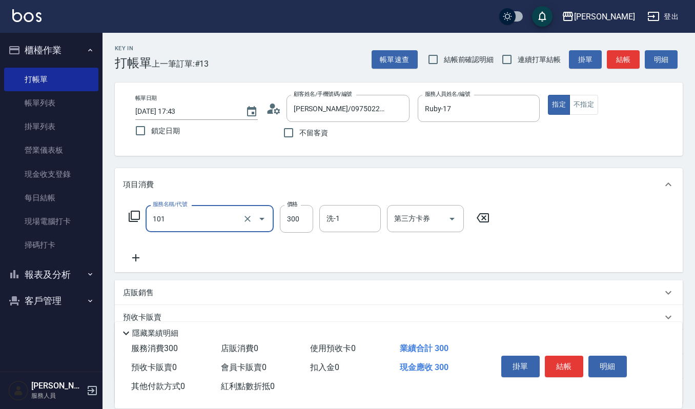
type input "一般洗髮(101)"
type input "270"
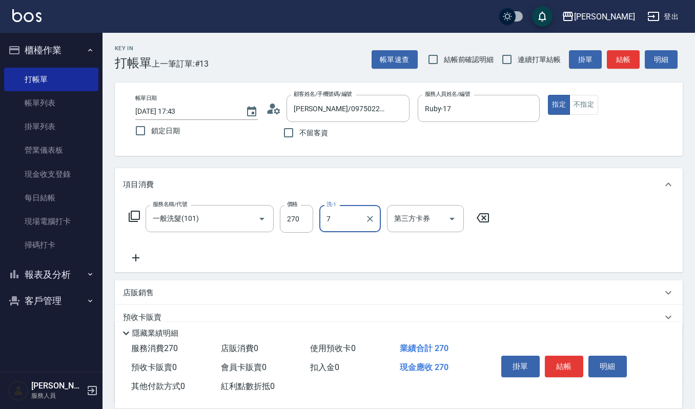
type input "7"
click at [349, 205] on div "洗-1" at bounding box center [349, 218] width 61 height 27
type input "Ruby-17"
click at [567, 369] on button "結帳" at bounding box center [564, 367] width 38 height 22
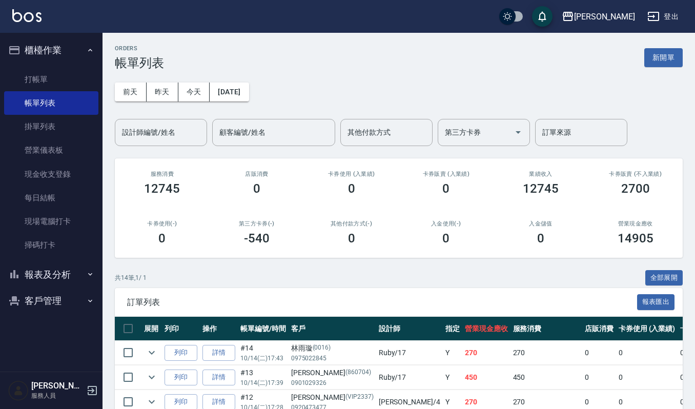
click at [173, 132] on input "設計師編號/姓名" at bounding box center [160, 132] width 83 height 18
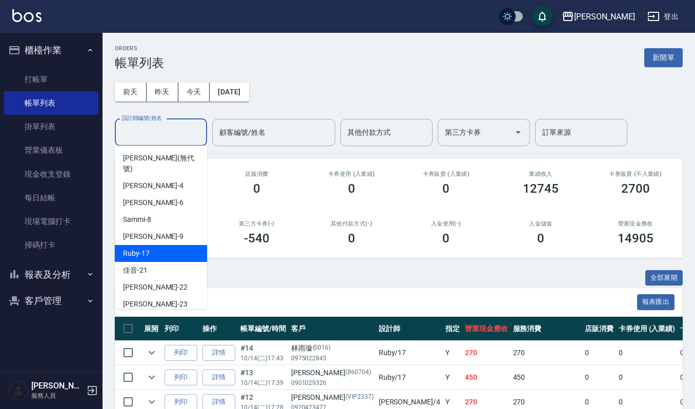
click at [179, 245] on div "Ruby -17" at bounding box center [161, 253] width 92 height 17
type input "Ruby-17"
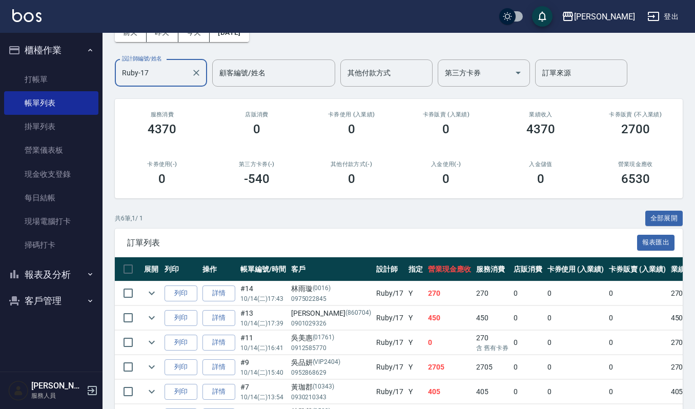
scroll to position [132, 0]
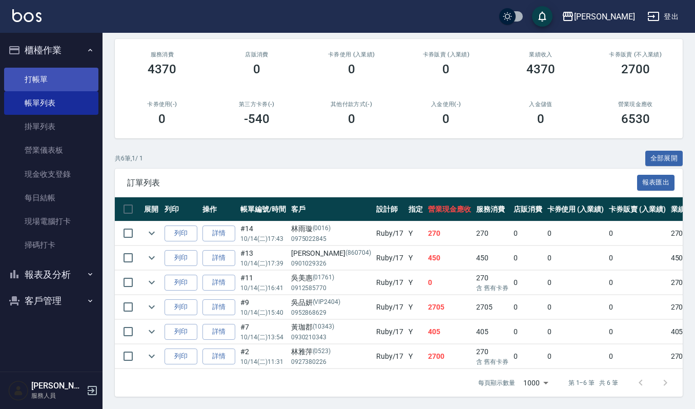
click at [47, 79] on link "打帳單" at bounding box center [51, 80] width 94 height 24
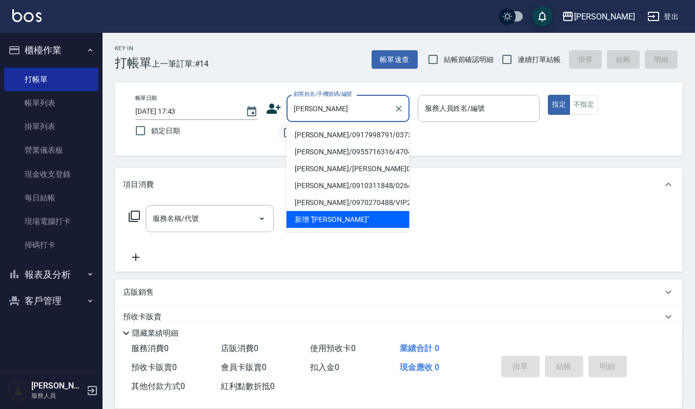
type input "[PERSON_NAME]/0917998791/03736"
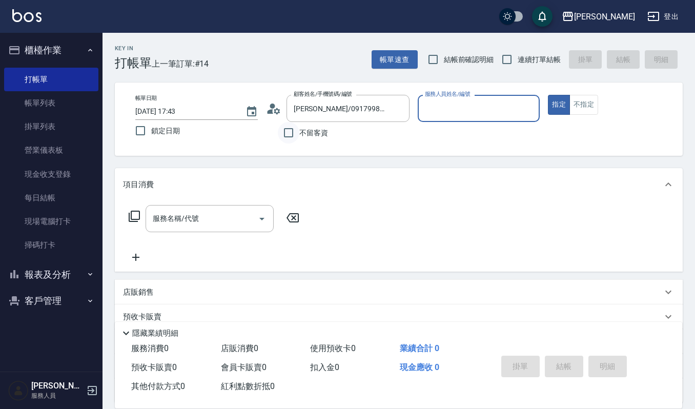
type input "Ruby-17"
click at [548, 95] on button "指定" at bounding box center [559, 105] width 22 height 20
type button "true"
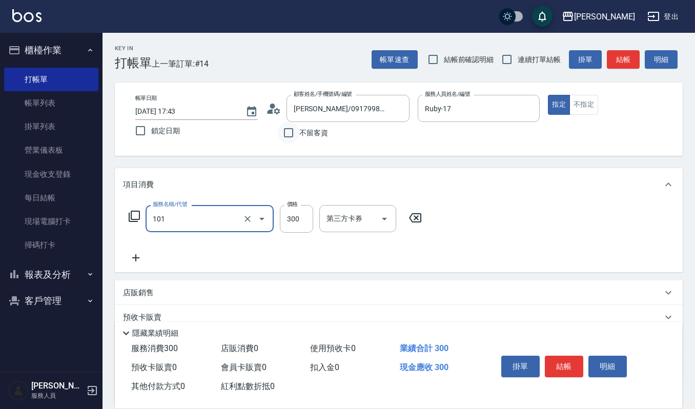
type input "一般洗髮(101)"
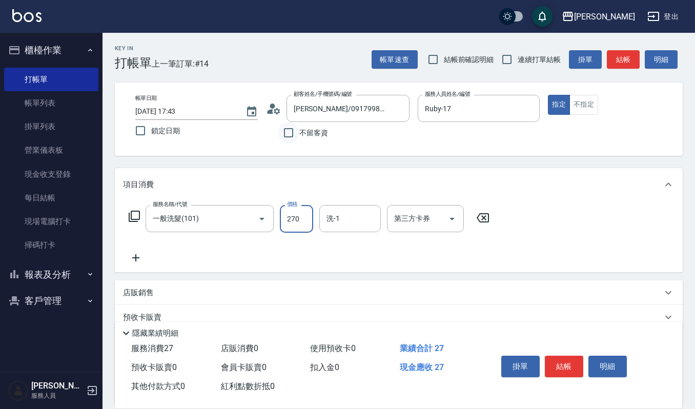
type input "270"
type input "1"
type input "宜芳-22"
click at [607, 363] on button "明細" at bounding box center [607, 367] width 38 height 22
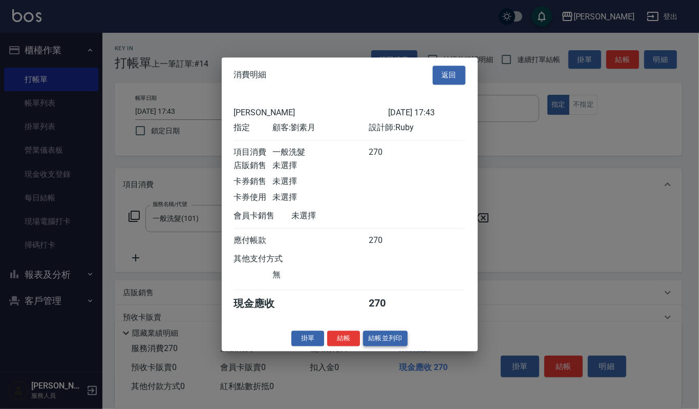
click at [391, 339] on button "結帳並列印" at bounding box center [385, 339] width 45 height 16
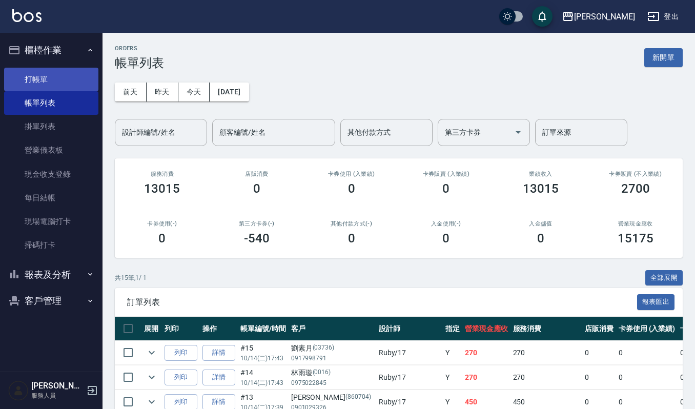
drag, startPoint x: 38, startPoint y: 82, endPoint x: 50, endPoint y: 81, distance: 11.8
click at [38, 82] on link "打帳單" at bounding box center [51, 80] width 94 height 24
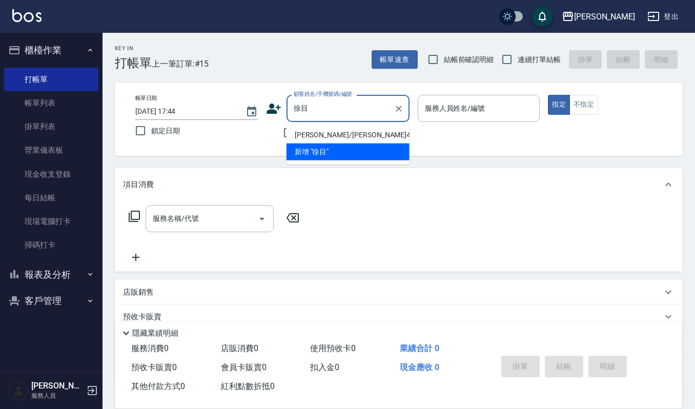
type input "[PERSON_NAME]/[PERSON_NAME]45632/45632"
type input "Ruby-17"
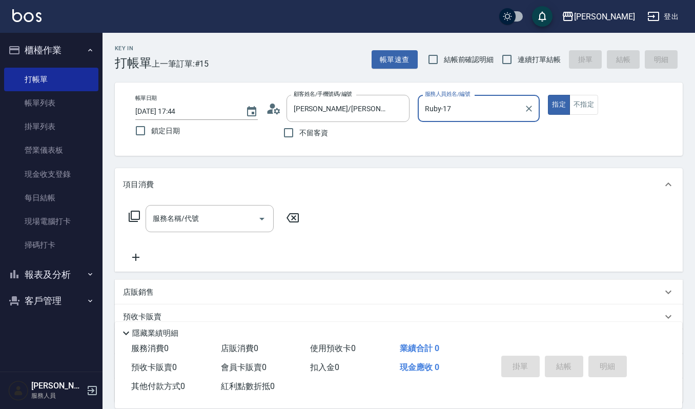
click at [548, 95] on button "指定" at bounding box center [559, 105] width 22 height 20
type button "true"
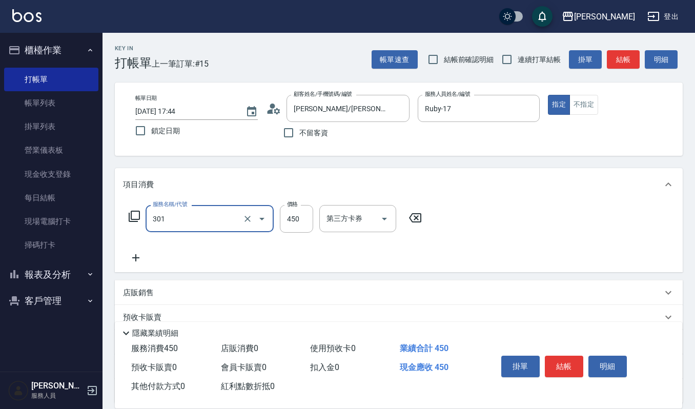
type input "創意剪髮(301)"
type input "250"
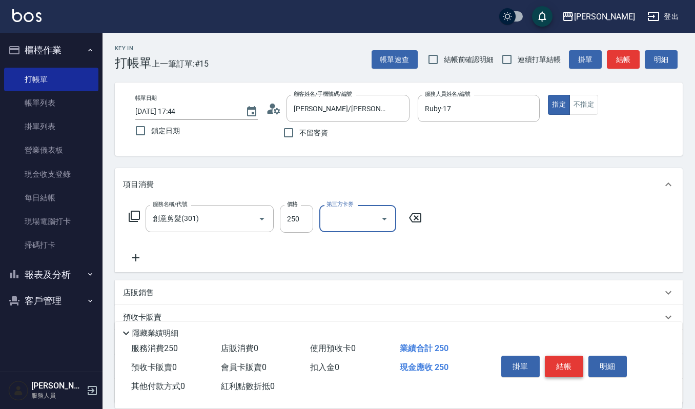
click at [558, 356] on button "結帳" at bounding box center [564, 367] width 38 height 22
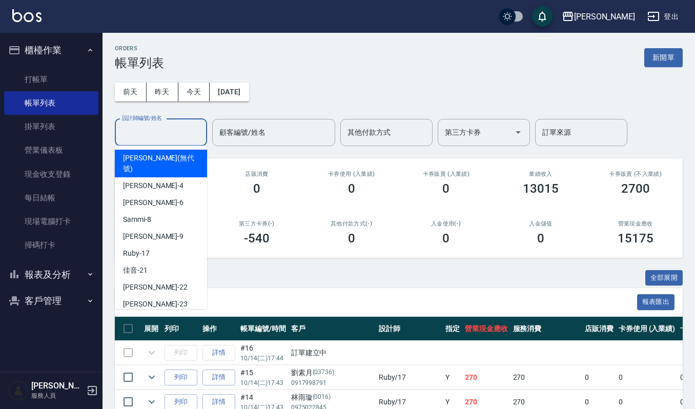
click at [148, 135] on input "設計師編號/姓名" at bounding box center [160, 132] width 83 height 18
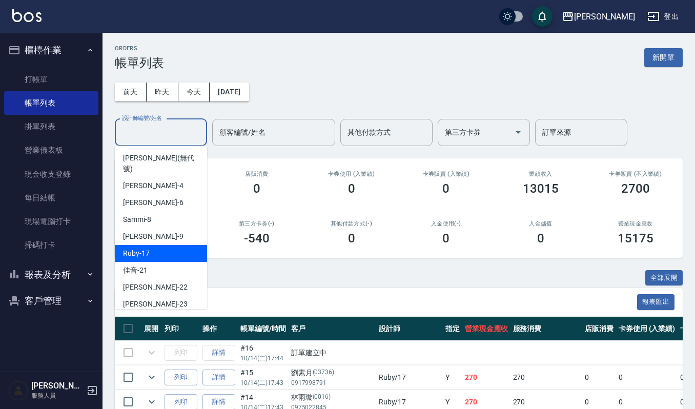
click at [148, 248] on span "Ruby -17" at bounding box center [136, 253] width 27 height 11
type input "Ruby-17"
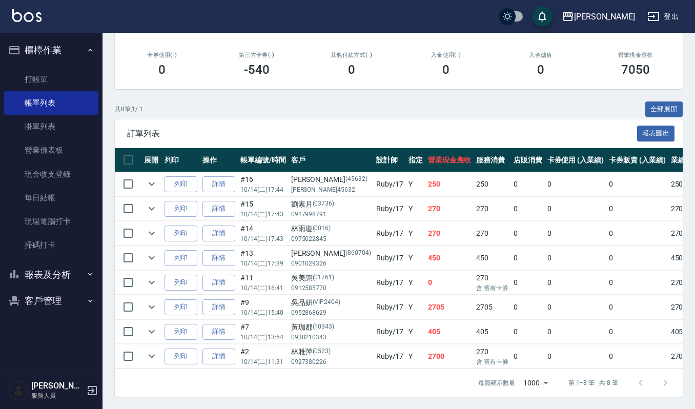
scroll to position [181, 0]
click at [31, 79] on link "打帳單" at bounding box center [51, 80] width 94 height 24
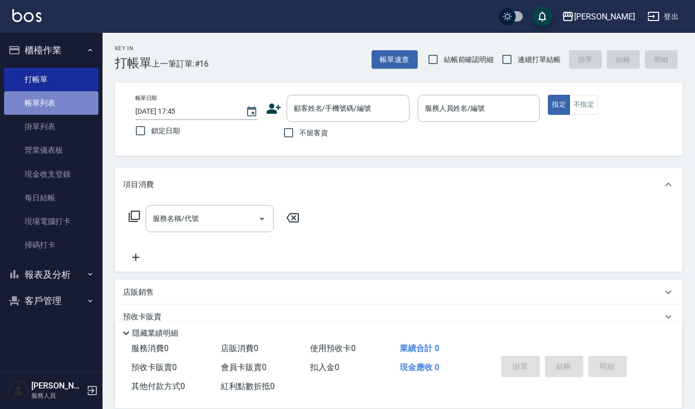
click at [46, 108] on link "帳單列表" at bounding box center [51, 103] width 94 height 24
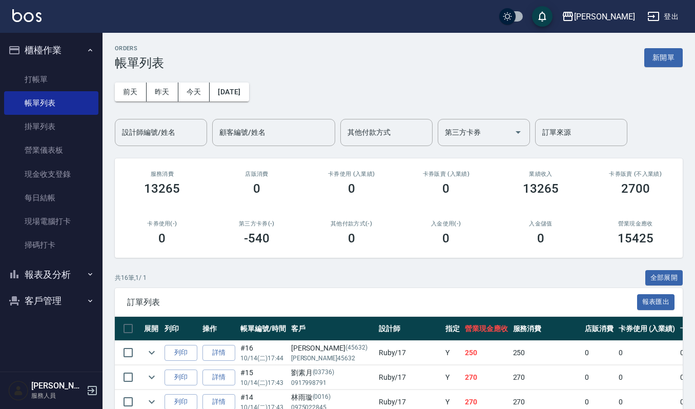
click at [63, 275] on button "報表及分析" at bounding box center [51, 274] width 94 height 27
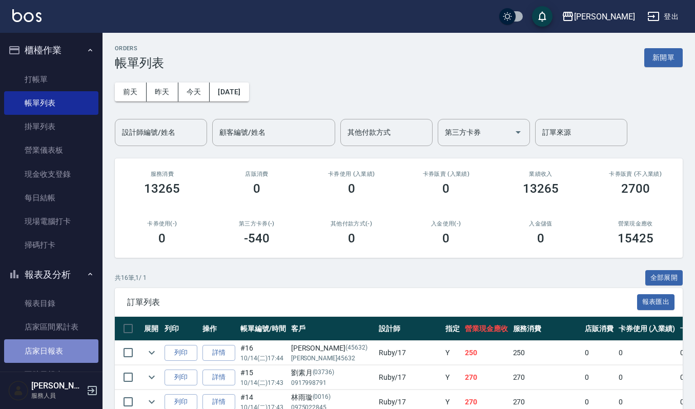
click at [67, 351] on link "店家日報表" at bounding box center [51, 351] width 94 height 24
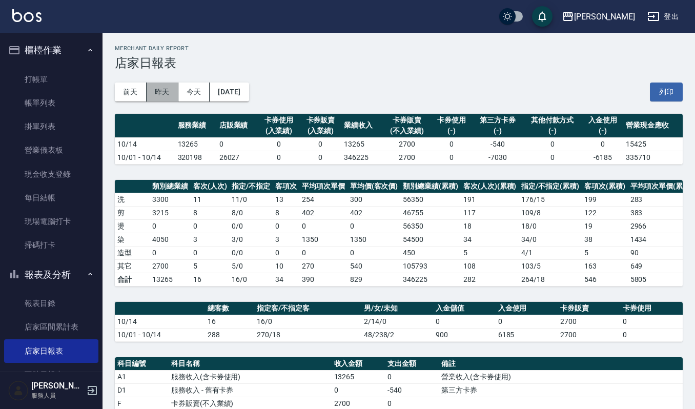
click at [171, 95] on button "昨天" at bounding box center [163, 91] width 32 height 19
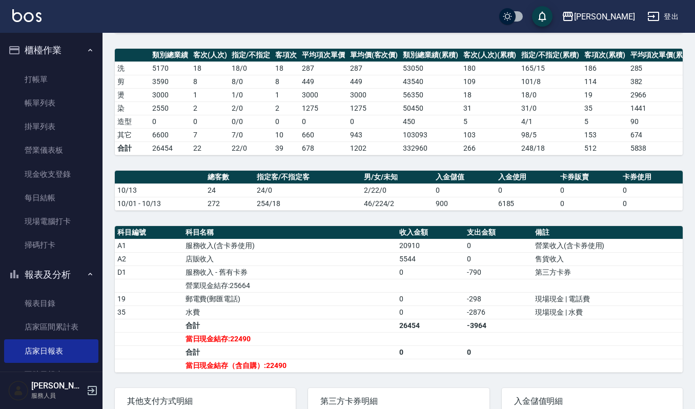
scroll to position [136, 0]
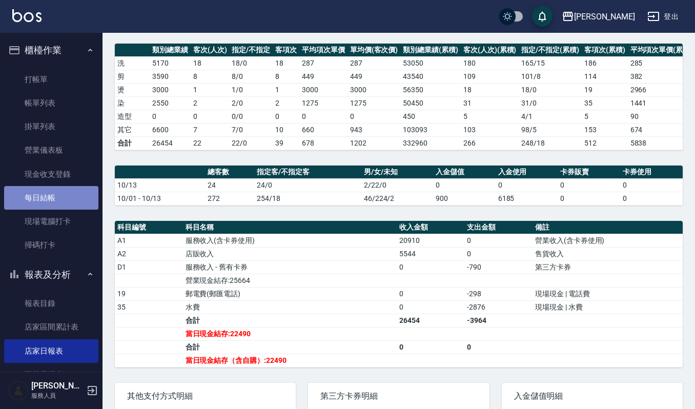
click at [57, 198] on link "每日結帳" at bounding box center [51, 198] width 94 height 24
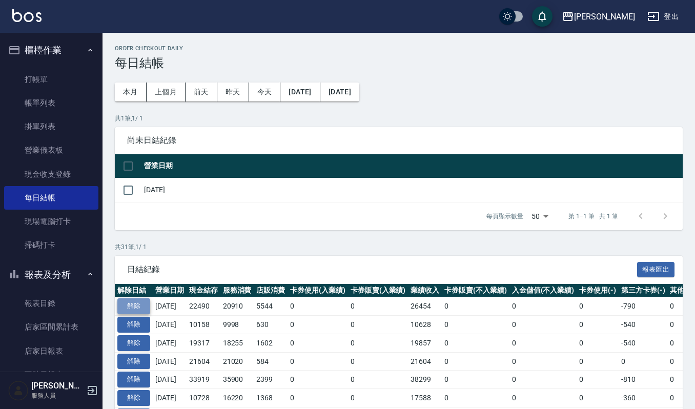
click at [126, 300] on button "解除" at bounding box center [133, 306] width 33 height 16
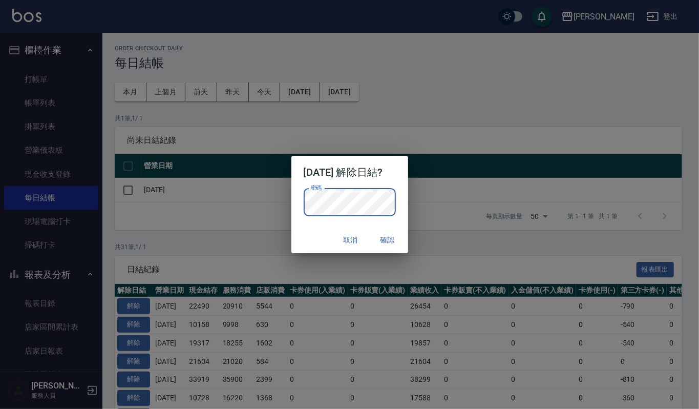
click at [394, 205] on p "密碼 密碼" at bounding box center [350, 203] width 92 height 28
click at [404, 240] on button "確認" at bounding box center [387, 240] width 33 height 19
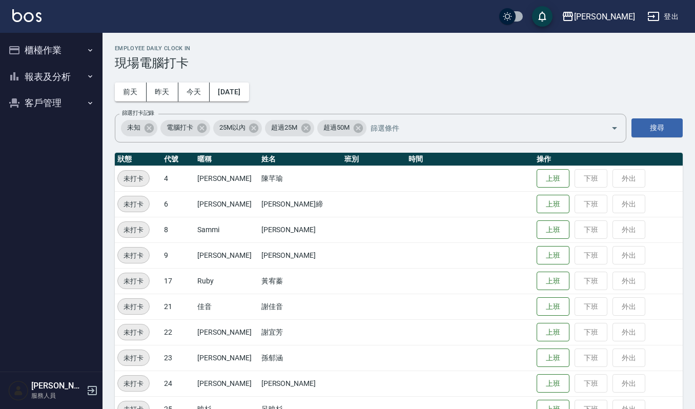
click at [45, 52] on button "櫃檯作業" at bounding box center [51, 50] width 94 height 27
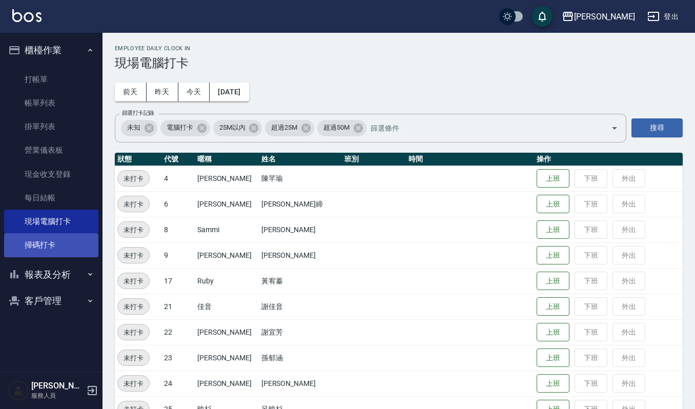
click at [64, 236] on link "掃碼打卡" at bounding box center [51, 245] width 94 height 24
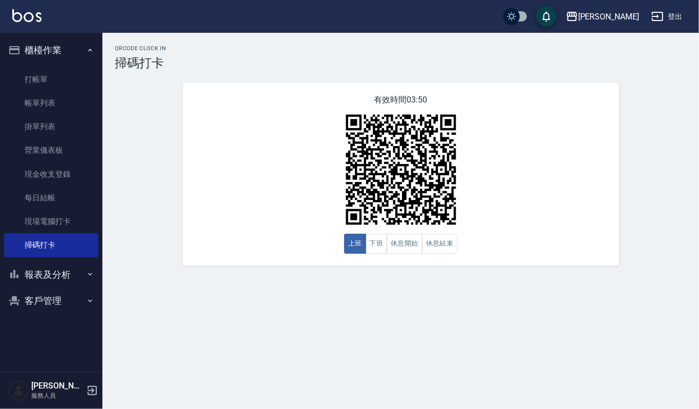
click at [28, 22] on link at bounding box center [26, 16] width 29 height 15
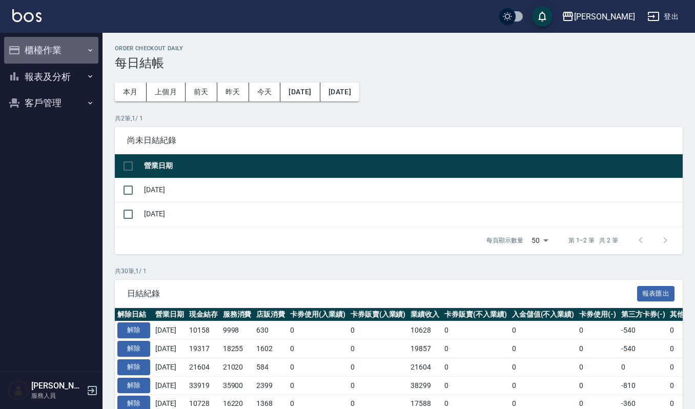
click at [63, 50] on button "櫃檯作業" at bounding box center [51, 50] width 94 height 27
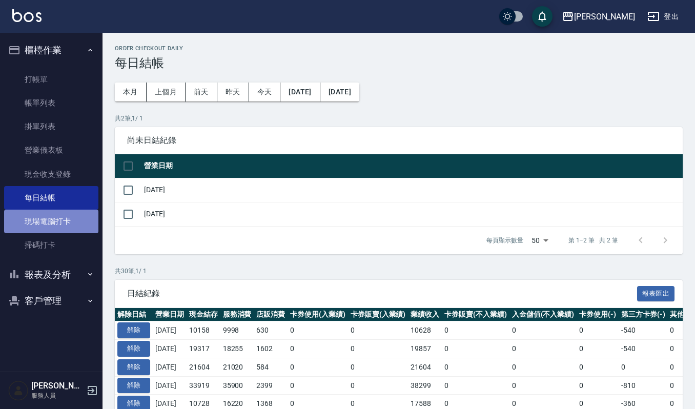
click at [69, 214] on link "現場電腦打卡" at bounding box center [51, 222] width 94 height 24
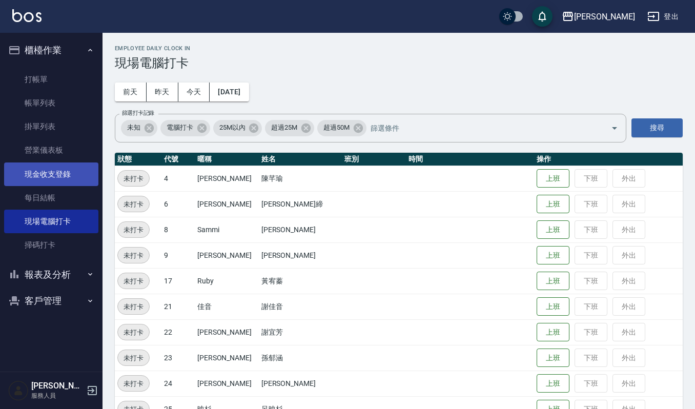
click at [66, 173] on link "現金收支登錄" at bounding box center [51, 174] width 94 height 24
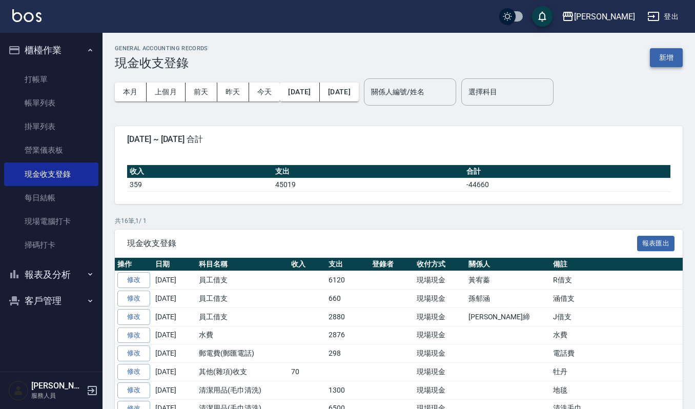
click at [671, 60] on button "新增" at bounding box center [666, 57] width 33 height 19
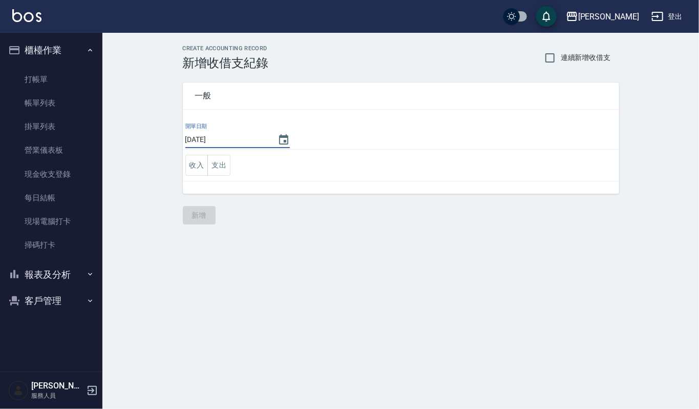
click at [257, 140] on input "[DATE]" at bounding box center [226, 139] width 82 height 17
click at [282, 144] on icon "Choose date, selected date is 2025-10-14" at bounding box center [283, 139] width 9 height 10
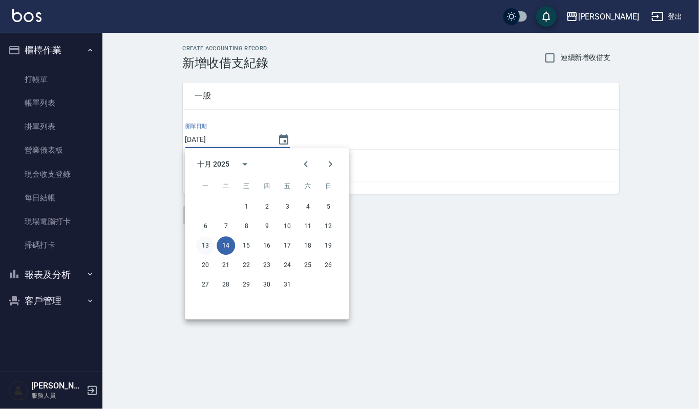
click at [210, 243] on button "13" at bounding box center [205, 245] width 18 height 18
type input "[DATE]"
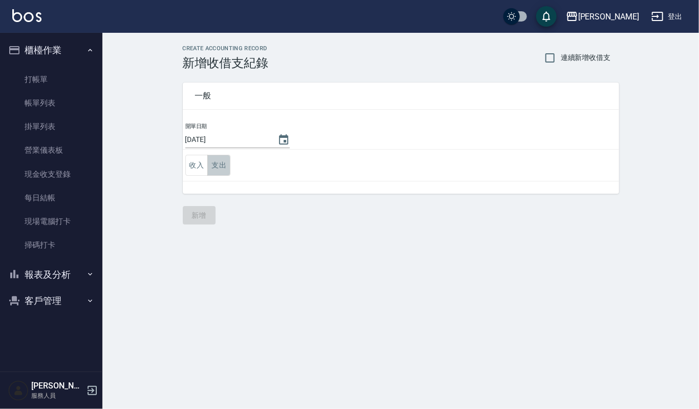
click at [220, 160] on button "支出" at bounding box center [219, 165] width 23 height 21
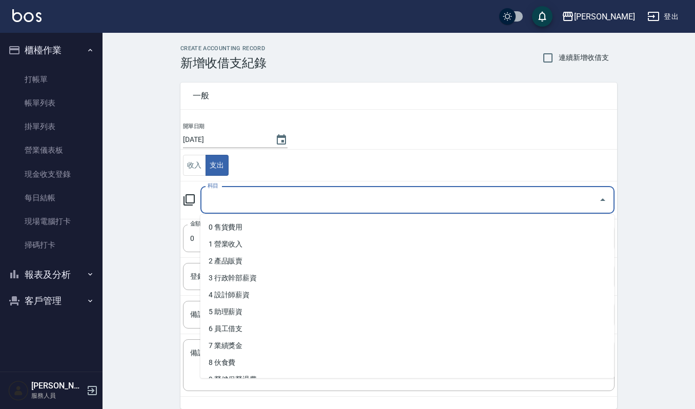
click at [244, 203] on input "科目" at bounding box center [399, 200] width 389 height 18
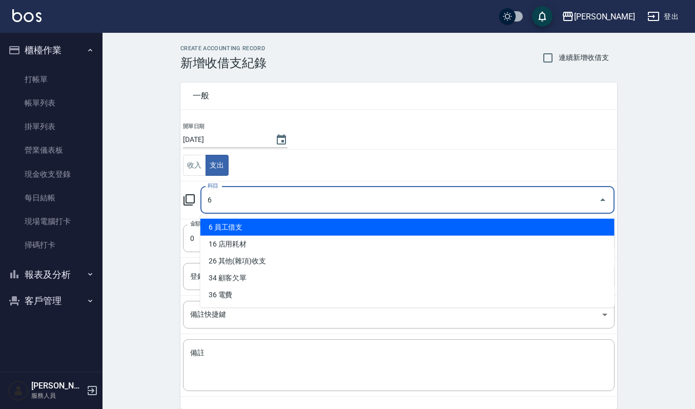
click at [238, 226] on li "6 員工借支" at bounding box center [407, 227] width 414 height 17
type input "6 員工借支"
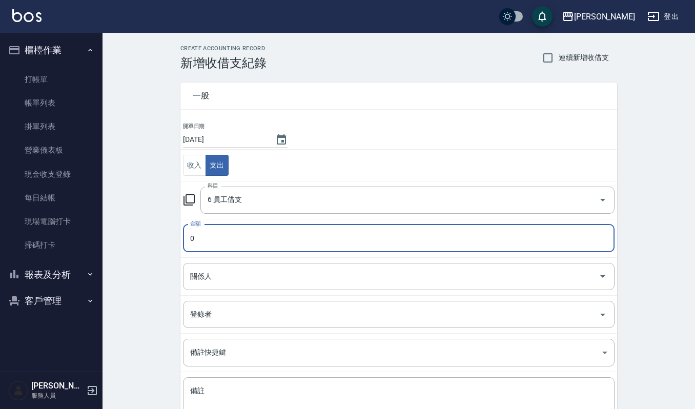
click at [236, 242] on input "0" at bounding box center [398, 238] width 431 height 28
type input "7000"
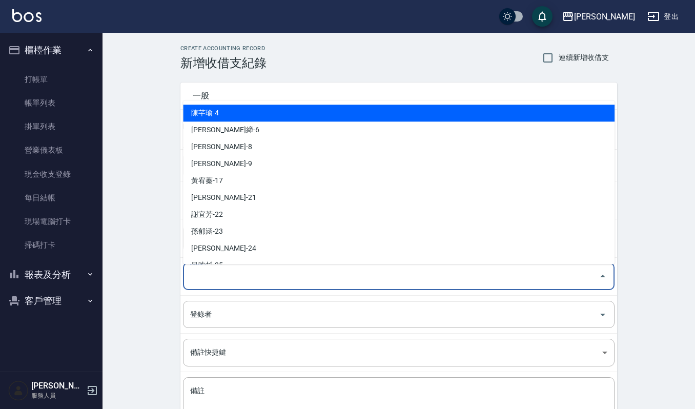
click at [350, 274] on input "關係人" at bounding box center [391, 276] width 407 height 18
click at [296, 113] on li "陳芊瑜-4" at bounding box center [398, 113] width 431 height 17
type input "陳芊瑜-4"
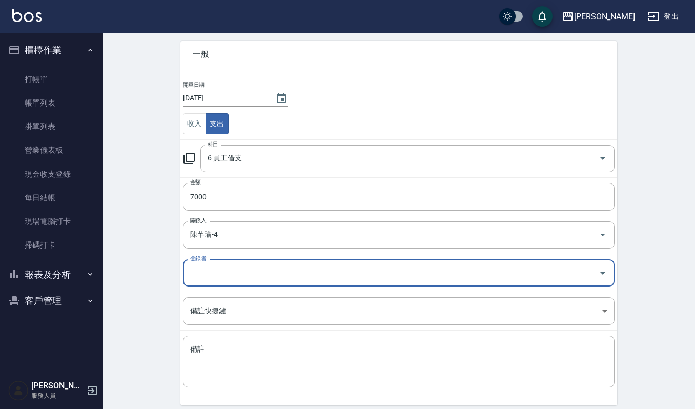
scroll to position [82, 0]
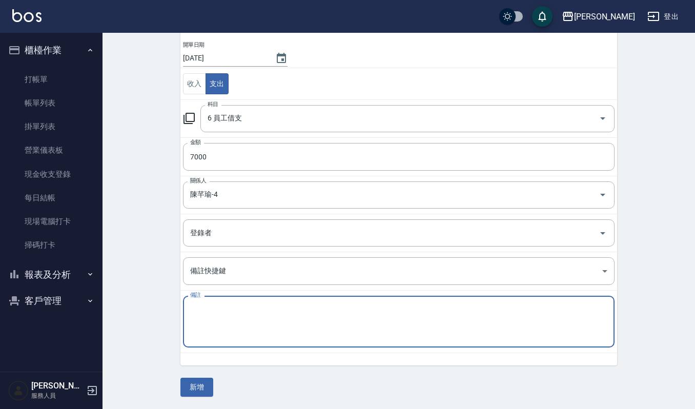
click at [290, 320] on textarea "備註" at bounding box center [398, 321] width 417 height 35
type textarea "G借支"
click at [180, 380] on button "新增" at bounding box center [196, 387] width 33 height 19
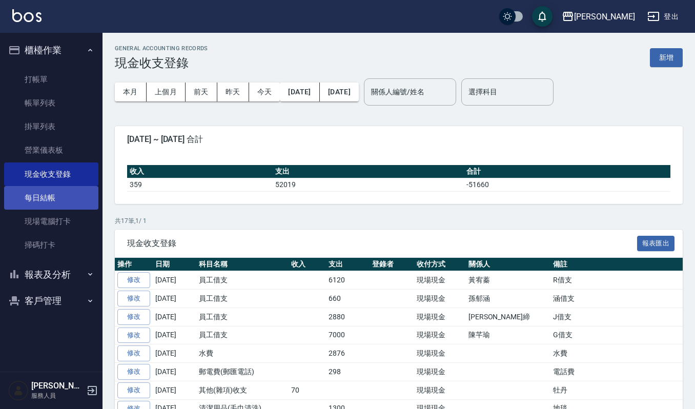
click at [58, 191] on link "每日結帳" at bounding box center [51, 198] width 94 height 24
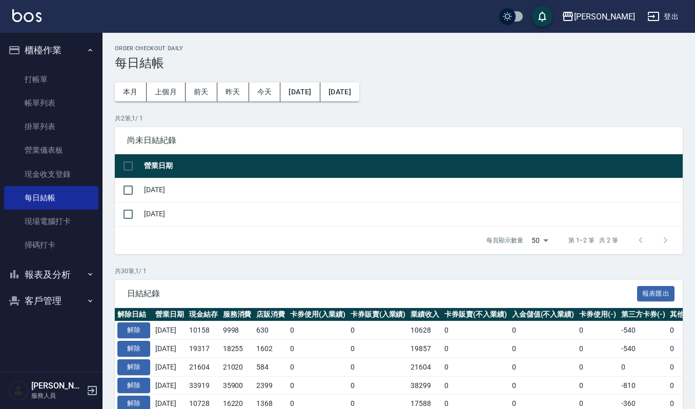
click at [142, 189] on td "[DATE]" at bounding box center [411, 190] width 541 height 24
drag, startPoint x: 134, startPoint y: 193, endPoint x: 141, endPoint y: 194, distance: 7.2
click at [141, 194] on tr "[DATE]" at bounding box center [399, 190] width 568 height 24
click at [124, 187] on input "checkbox" at bounding box center [128, 190] width 22 height 22
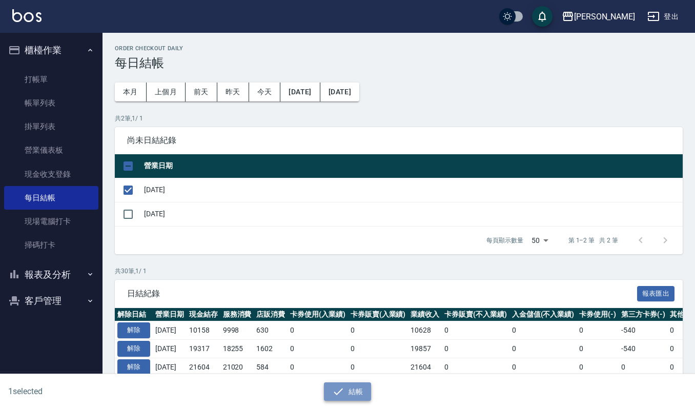
click at [359, 384] on button "結帳" at bounding box center [348, 391] width 48 height 19
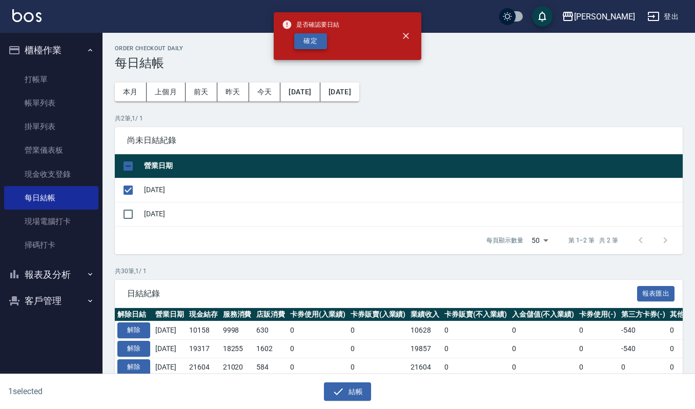
click at [313, 42] on button "確定" at bounding box center [310, 41] width 33 height 16
checkbox input "false"
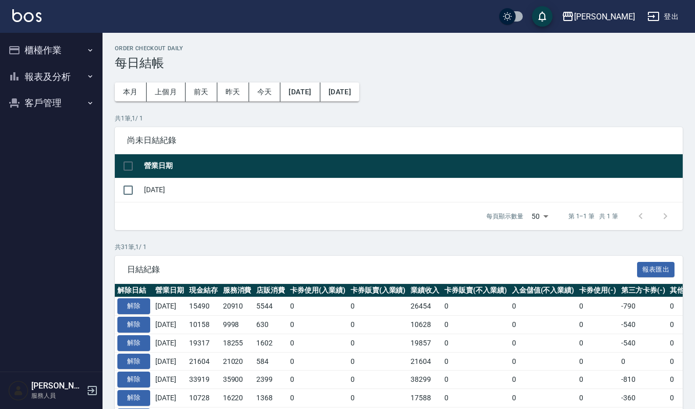
click at [76, 56] on button "櫃檯作業" at bounding box center [51, 50] width 94 height 27
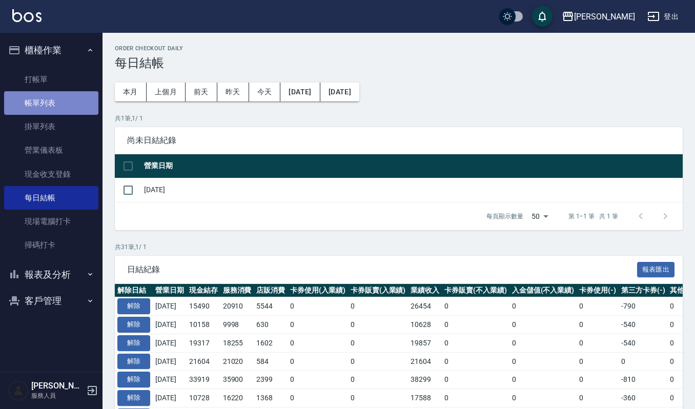
click at [55, 110] on link "帳單列表" at bounding box center [51, 103] width 94 height 24
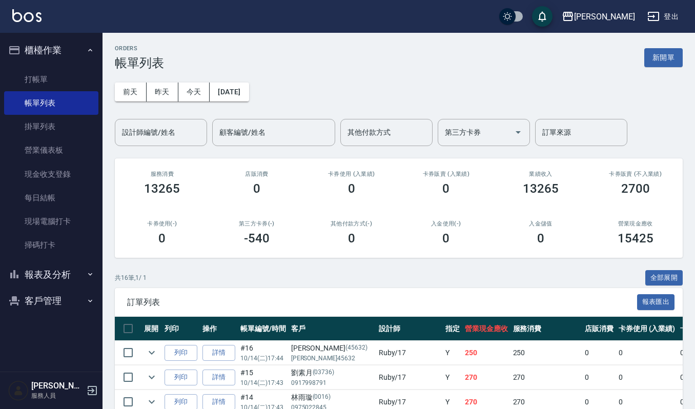
drag, startPoint x: 658, startPoint y: 57, endPoint x: 460, endPoint y: 72, distance: 198.3
click at [658, 57] on button "新開單" at bounding box center [663, 57] width 38 height 19
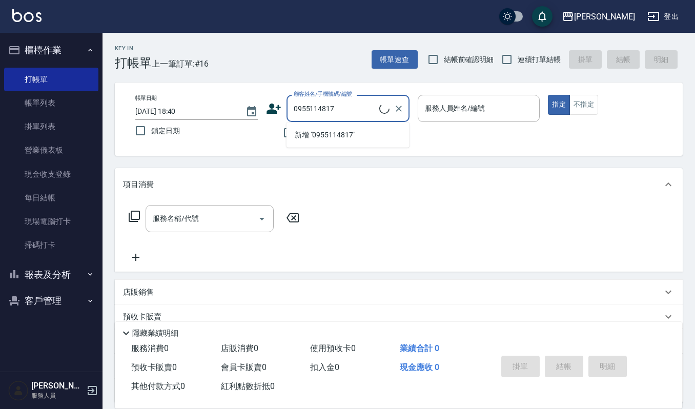
type input "[PERSON_NAME]/0955114817/0955114817"
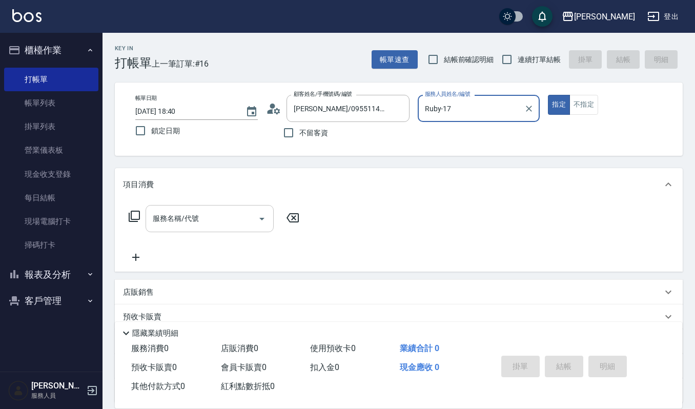
click at [215, 231] on div "服務名稱/代號" at bounding box center [210, 218] width 128 height 27
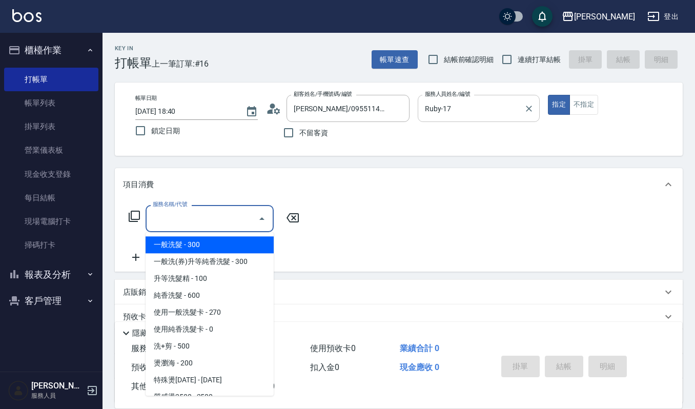
click at [489, 113] on input "Ruby-17" at bounding box center [471, 108] width 98 height 18
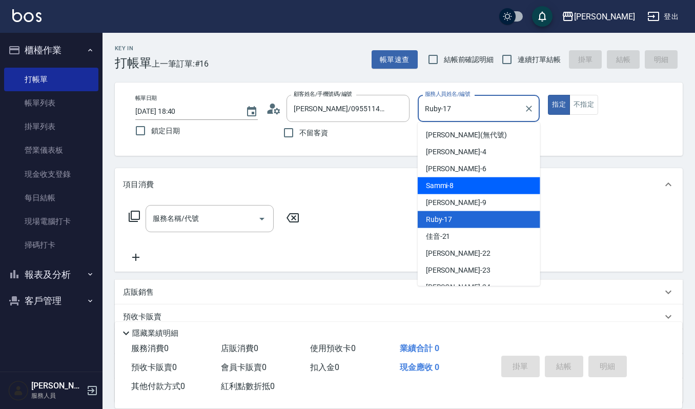
click at [462, 181] on div "Sammi -8" at bounding box center [479, 185] width 122 height 17
type input "Sammi-8"
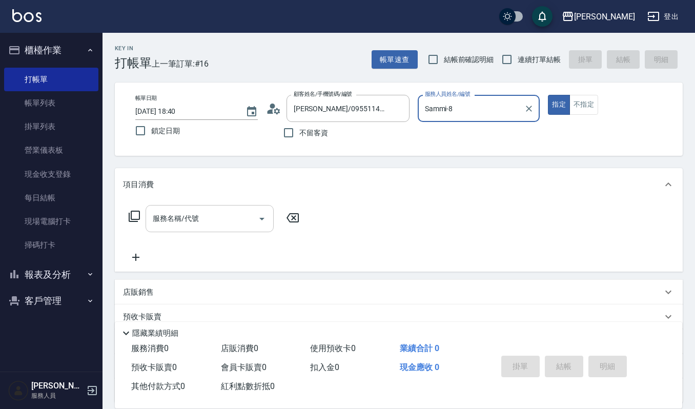
click at [185, 207] on div "服務名稱/代號" at bounding box center [210, 218] width 128 height 27
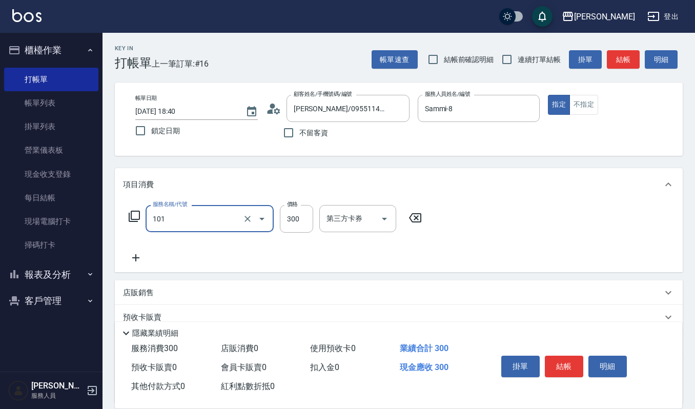
type input "一般洗髮(101)"
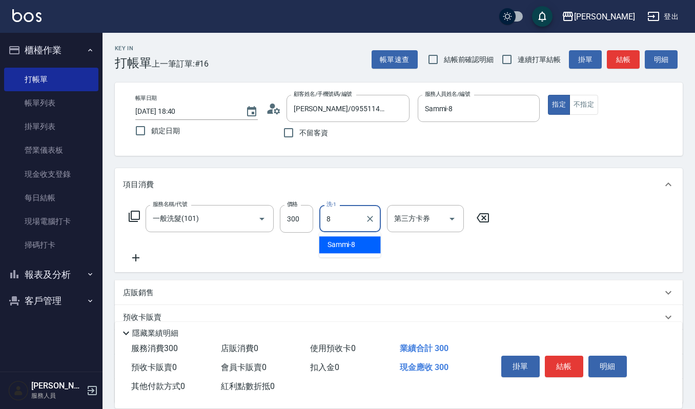
type input "Sammi-8"
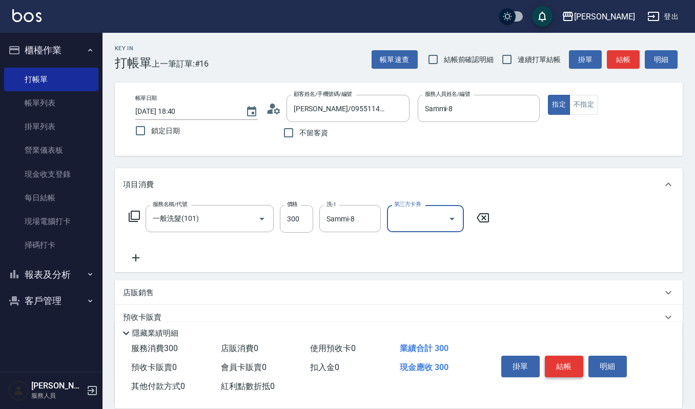
click at [568, 373] on button "結帳" at bounding box center [564, 367] width 38 height 22
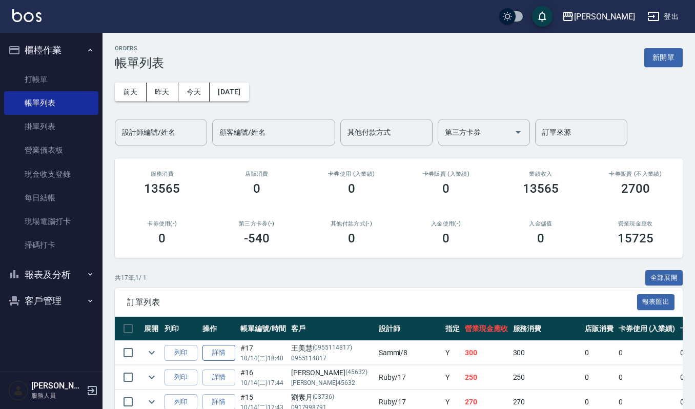
click at [224, 359] on link "詳情" at bounding box center [218, 353] width 33 height 16
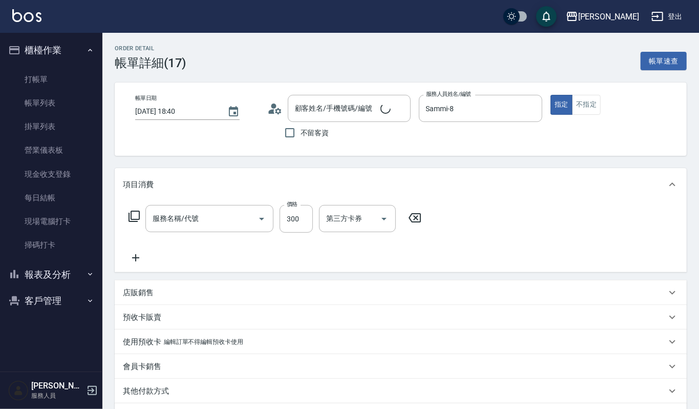
type input "2025/10/14 18:40"
type input "Sammi-8"
type input "一般洗髮(101)"
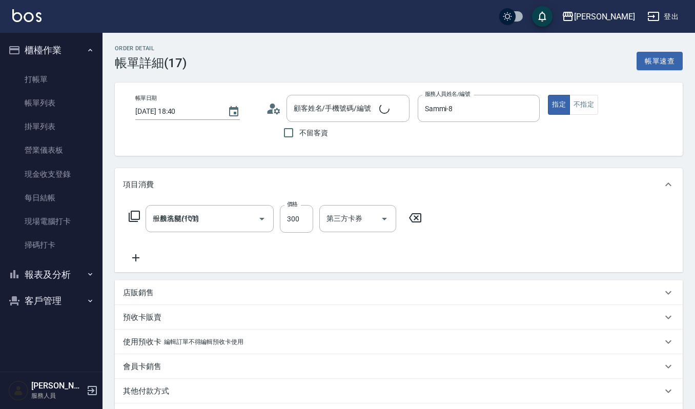
type input "[PERSON_NAME]/0955114817/0955114817"
click at [585, 98] on button "不指定" at bounding box center [583, 105] width 29 height 20
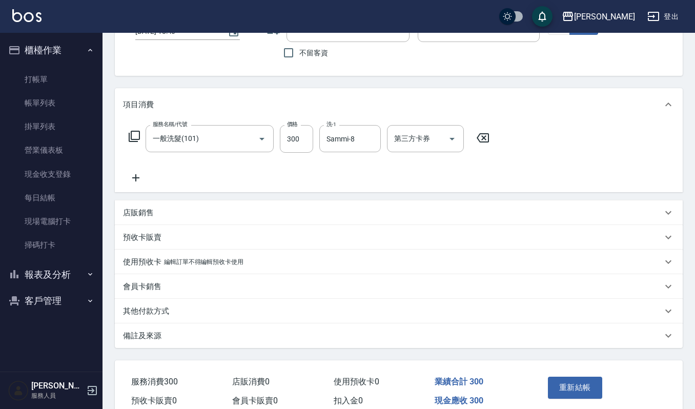
scroll to position [127, 0]
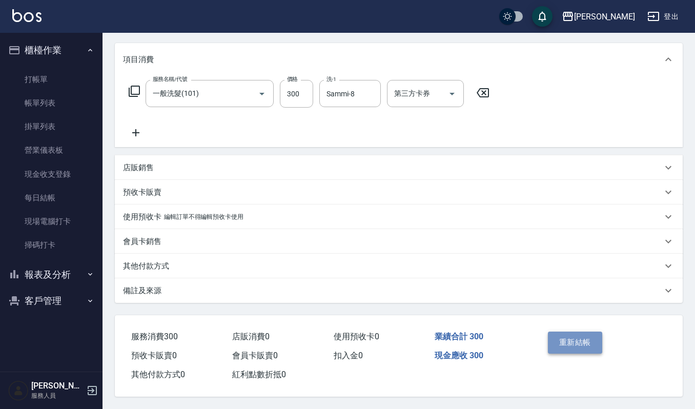
click at [581, 337] on button "重新結帳" at bounding box center [575, 343] width 54 height 22
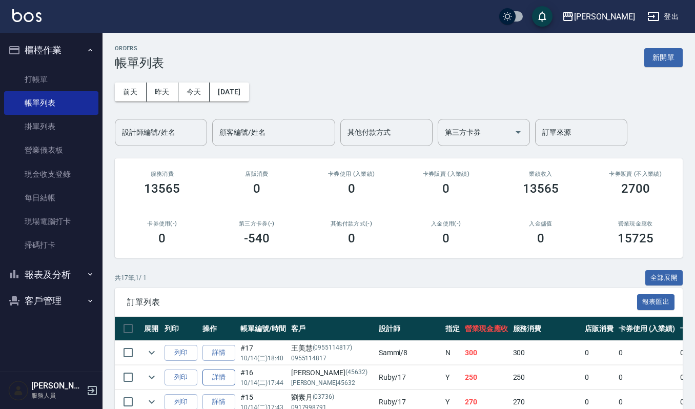
click at [222, 376] on link "詳情" at bounding box center [218, 377] width 33 height 16
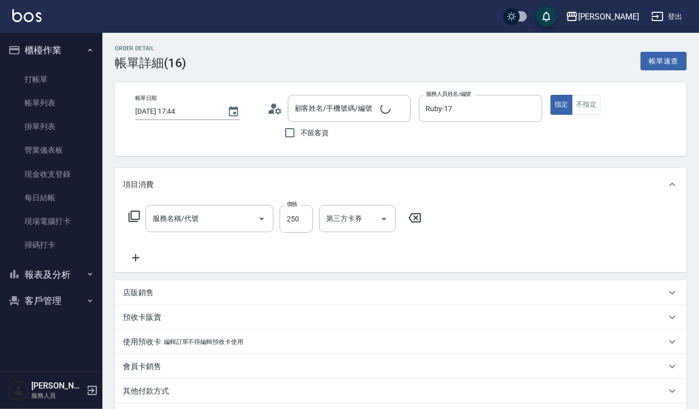
type input "2025/10/14 17:44"
type input "Ruby-17"
type input "[PERSON_NAME]/[PERSON_NAME]45632/45632"
type input "創意剪髮(301)"
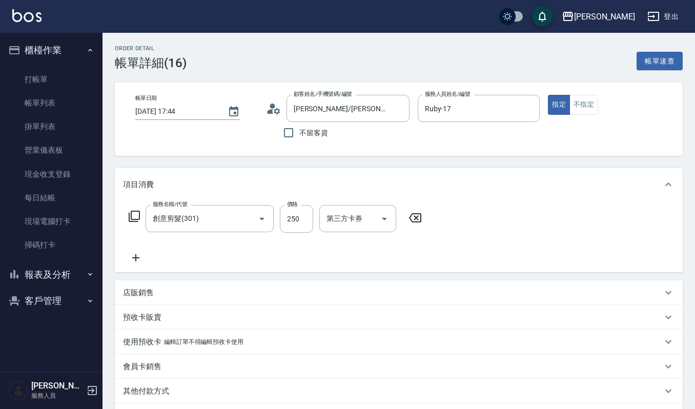
click at [136, 261] on icon at bounding box center [136, 258] width 26 height 12
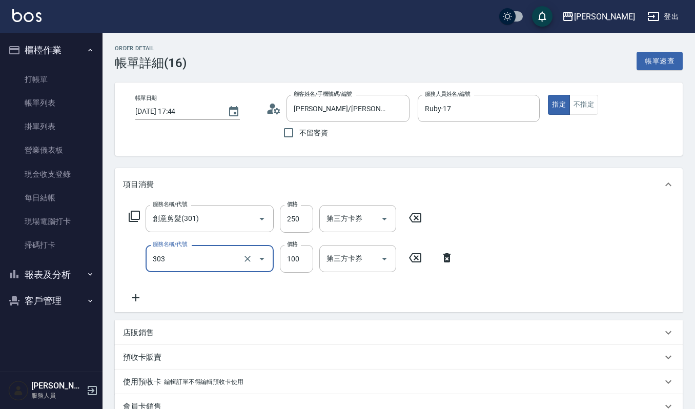
scroll to position [167, 0]
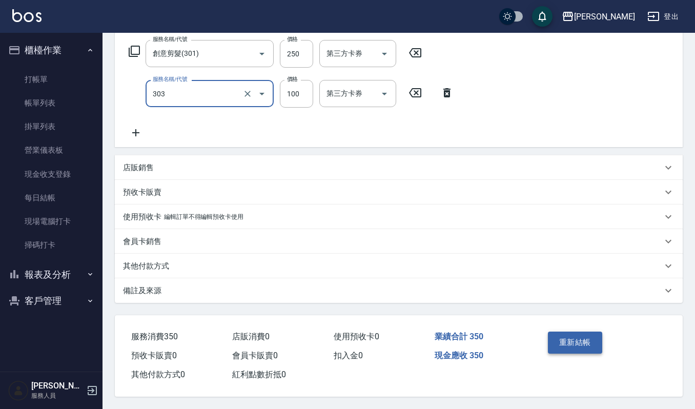
type input "修瀏海(303)"
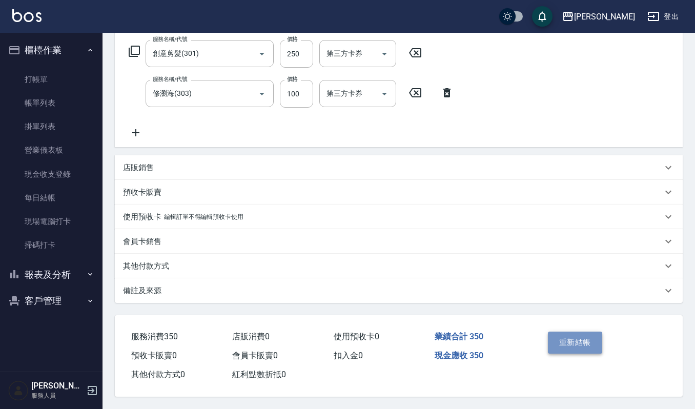
click at [578, 343] on button "重新結帳" at bounding box center [575, 343] width 54 height 22
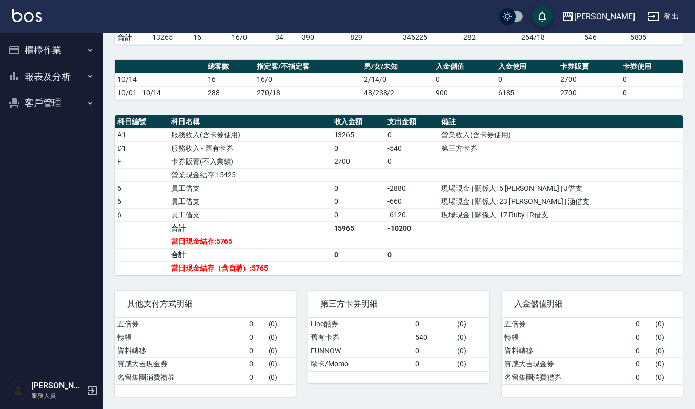
scroll to position [257, 0]
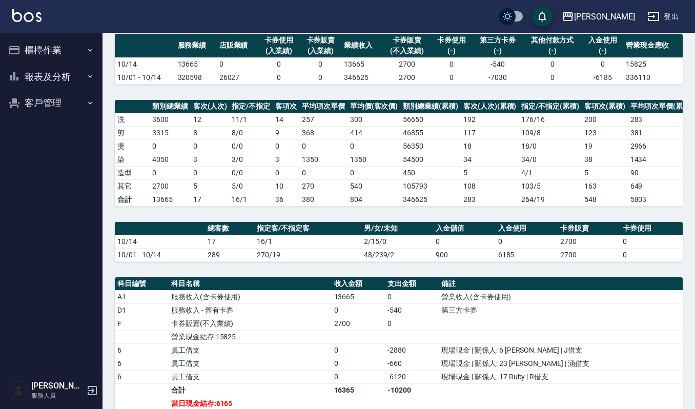
scroll to position [52, 0]
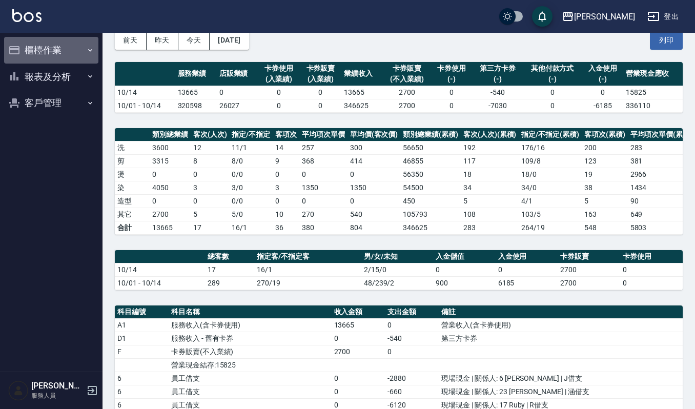
click at [63, 37] on button "櫃檯作業" at bounding box center [51, 50] width 94 height 27
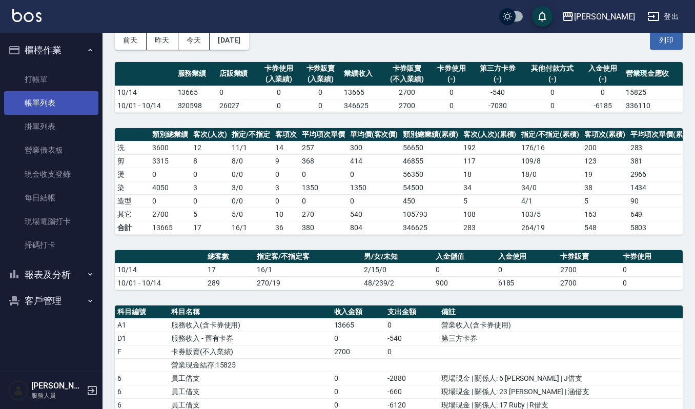
click at [62, 105] on link "帳單列表" at bounding box center [51, 103] width 94 height 24
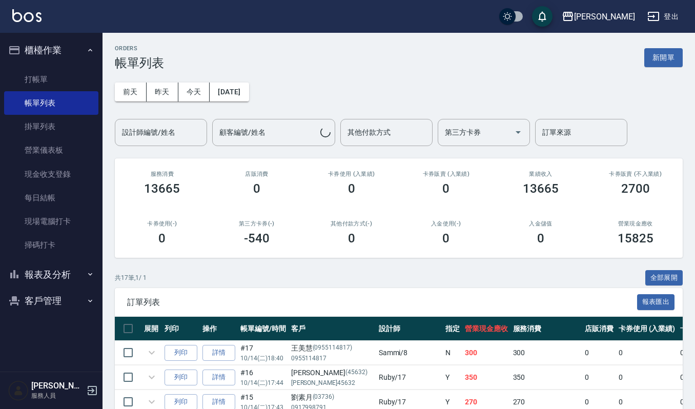
click at [167, 93] on button "昨天" at bounding box center [163, 91] width 32 height 19
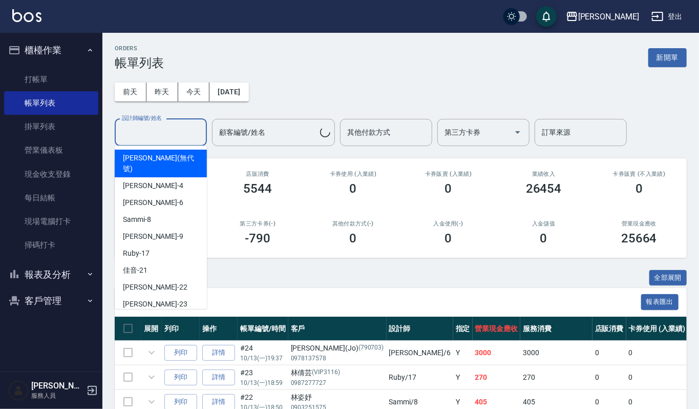
click at [179, 130] on input "設計師編號/姓名" at bounding box center [160, 132] width 83 height 18
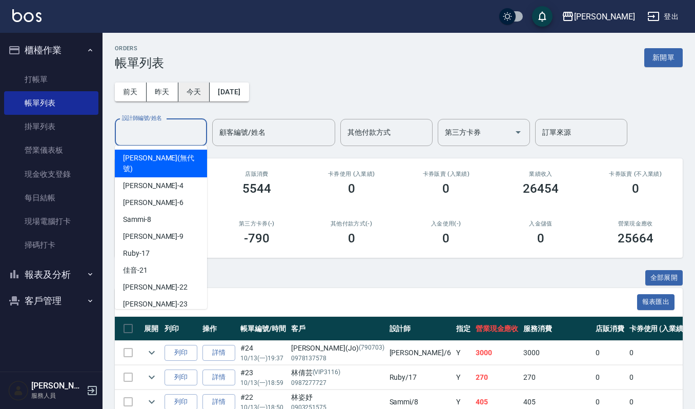
click at [193, 89] on button "今天" at bounding box center [194, 91] width 32 height 19
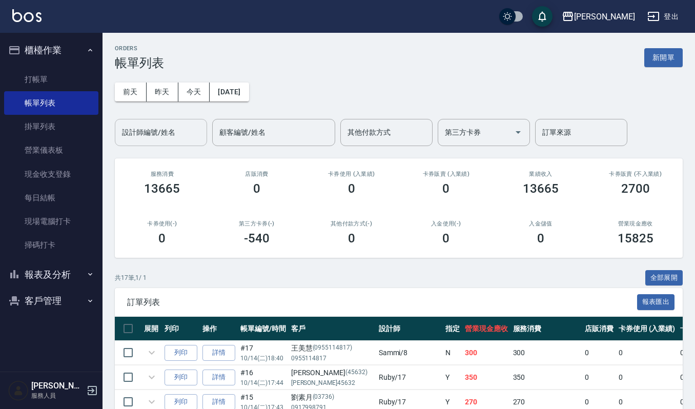
click at [175, 124] on input "設計師編號/姓名" at bounding box center [160, 132] width 83 height 18
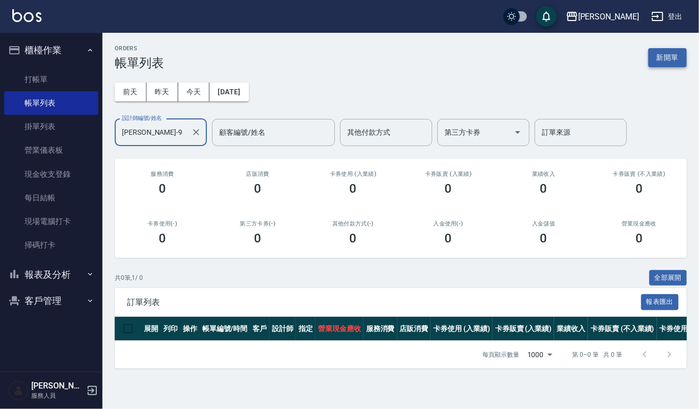
type input "[PERSON_NAME]-9"
click at [679, 54] on button "新開單" at bounding box center [668, 57] width 38 height 19
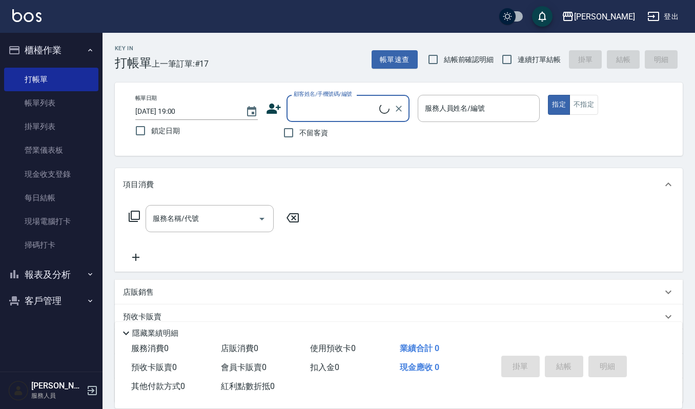
click at [344, 115] on input "顧客姓名/手機號碼/編號" at bounding box center [335, 108] width 88 height 18
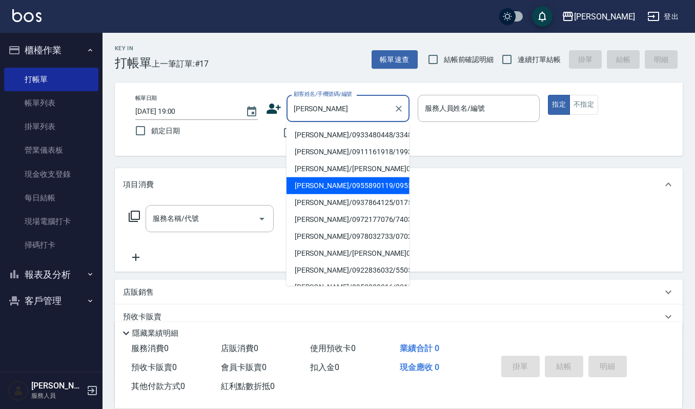
drag, startPoint x: 333, startPoint y: 189, endPoint x: 335, endPoint y: 196, distance: 7.3
click at [335, 194] on li "[PERSON_NAME]/0955890119/0955890119" at bounding box center [347, 185] width 123 height 17
type input "[PERSON_NAME]/0955890119/0955890119"
type input "[PERSON_NAME]-9"
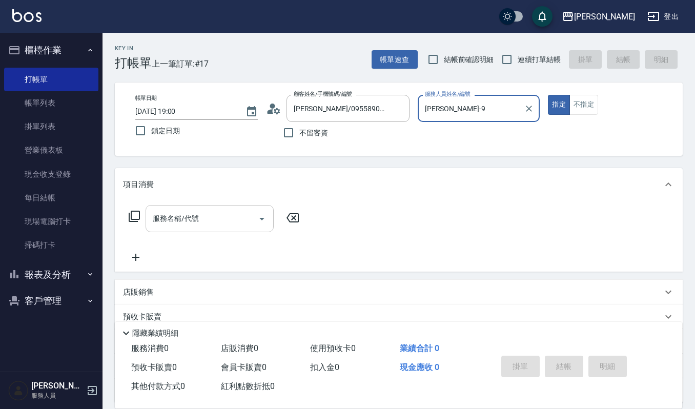
click at [195, 216] on input "服務名稱/代號" at bounding box center [202, 219] width 104 height 18
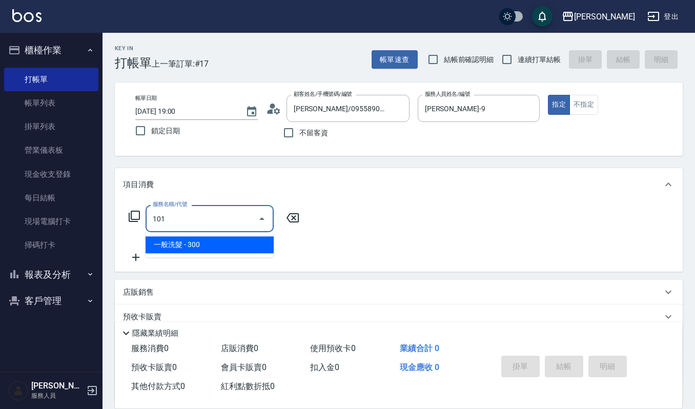
type input "一般洗髮(101)"
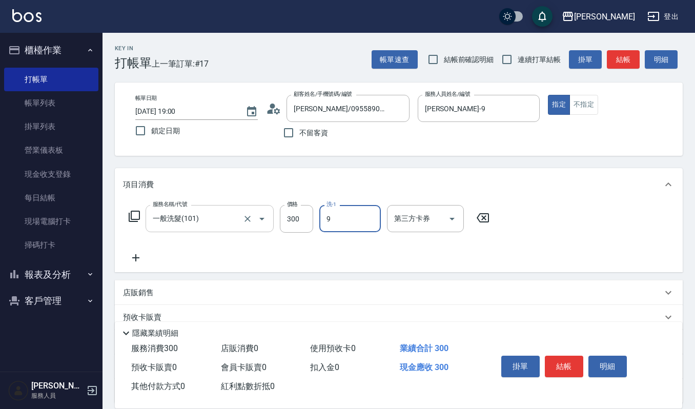
type input "[PERSON_NAME]-9"
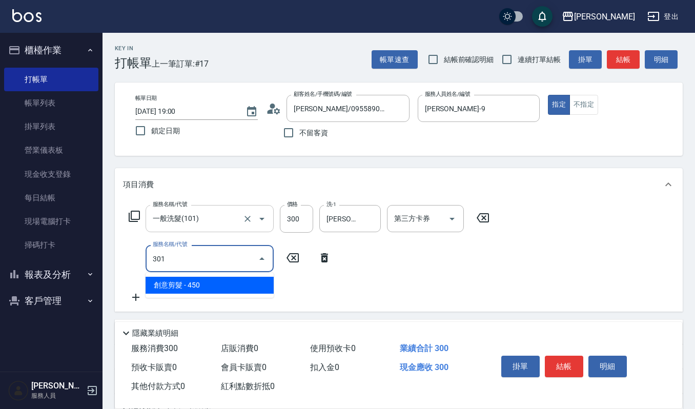
type input "創意剪髮(301)"
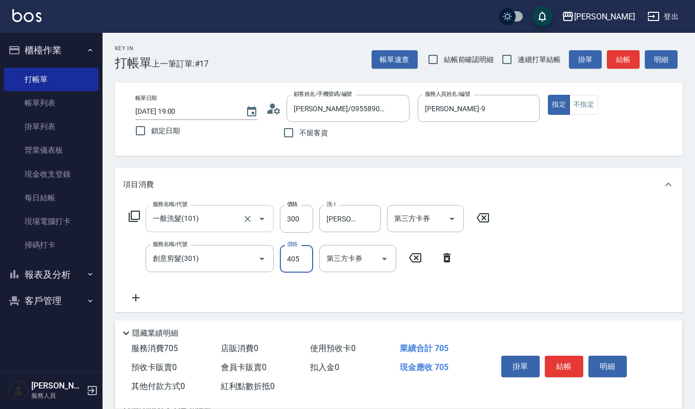
type input "405"
click at [581, 361] on button "結帳" at bounding box center [564, 367] width 38 height 22
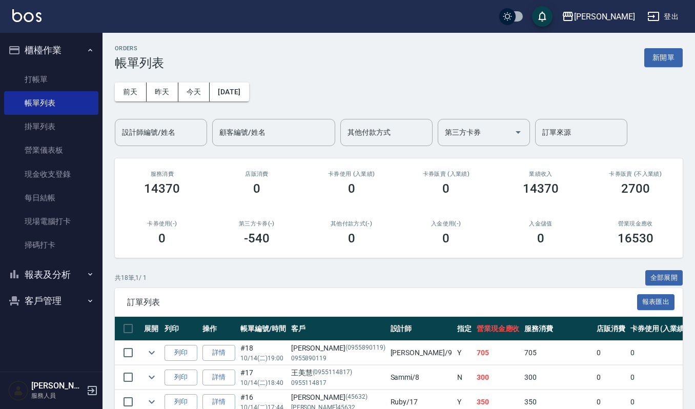
click at [60, 274] on button "報表及分析" at bounding box center [51, 274] width 94 height 27
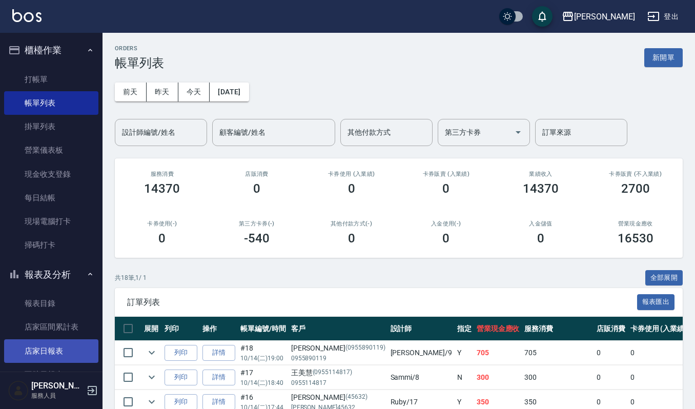
click at [66, 355] on link "店家日報表" at bounding box center [51, 351] width 94 height 24
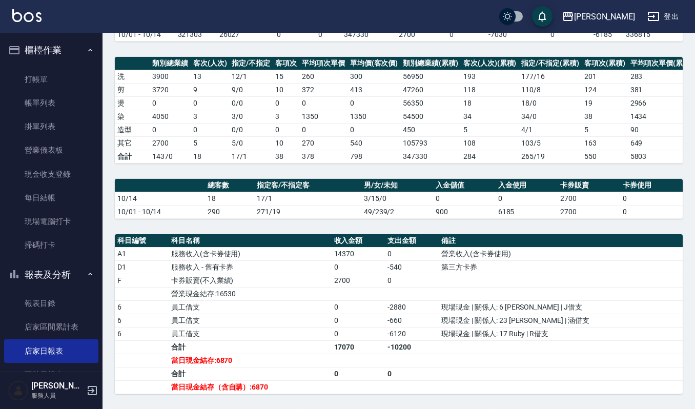
scroll to position [257, 0]
